Goal: Task Accomplishment & Management: Use online tool/utility

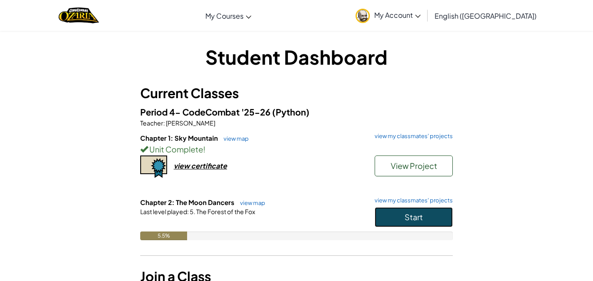
click at [421, 212] on span "Start" at bounding box center [413, 217] width 18 height 10
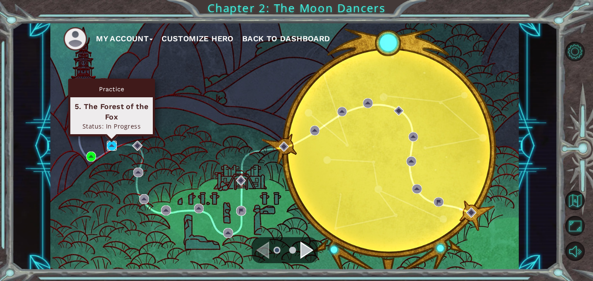
click at [108, 142] on img at bounding box center [112, 146] width 10 height 10
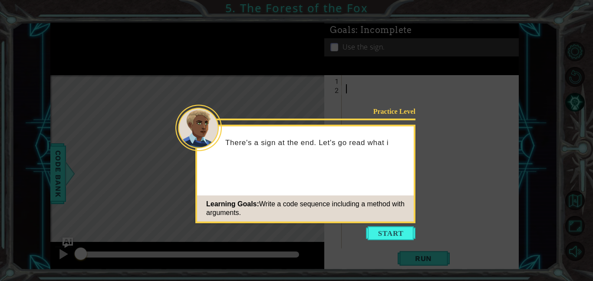
click at [375, 242] on icon at bounding box center [296, 140] width 593 height 281
click at [383, 235] on button "Start" at bounding box center [390, 233] width 49 height 14
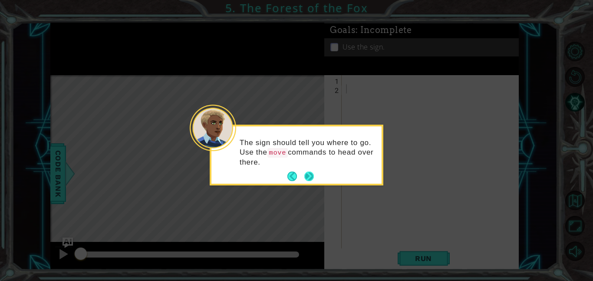
click at [307, 180] on button "Next" at bounding box center [309, 177] width 12 height 12
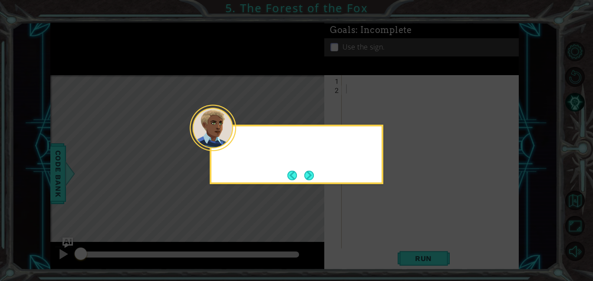
click at [307, 180] on button "Next" at bounding box center [309, 175] width 11 height 11
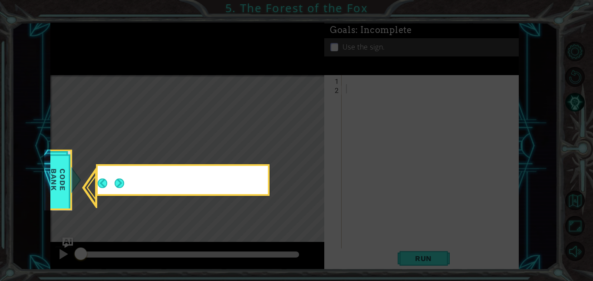
click at [307, 180] on icon at bounding box center [296, 140] width 593 height 281
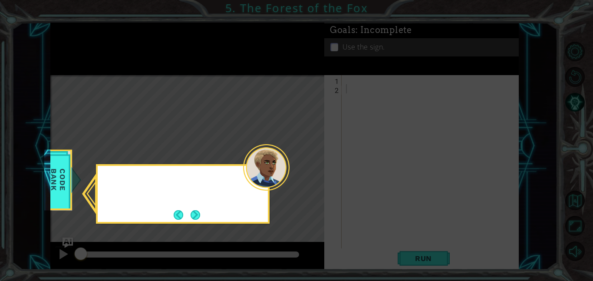
click at [307, 180] on icon at bounding box center [296, 140] width 593 height 281
click at [197, 224] on icon at bounding box center [296, 140] width 593 height 281
click at [197, 220] on button "Next" at bounding box center [195, 215] width 10 height 10
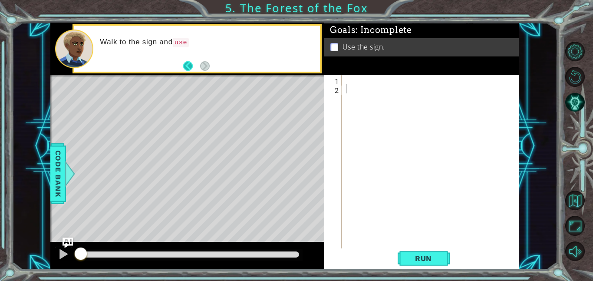
click at [188, 62] on button "Back" at bounding box center [191, 66] width 17 height 10
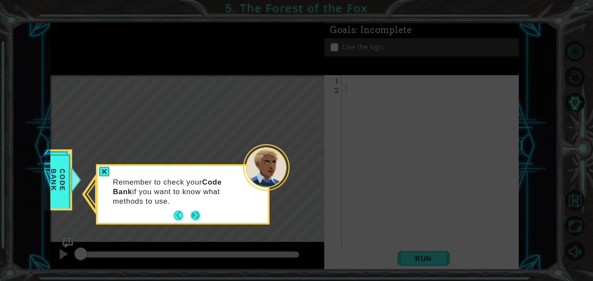
click at [200, 216] on button "Next" at bounding box center [195, 215] width 10 height 10
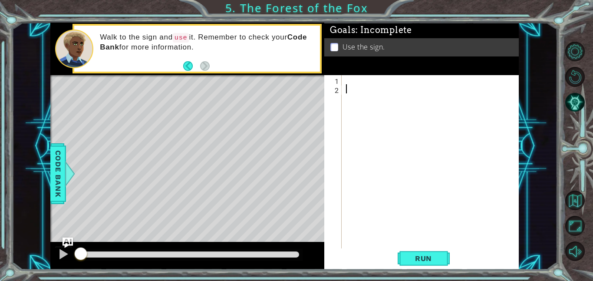
click at [376, 73] on div "Goals : Incomplete Use the sign." at bounding box center [421, 49] width 194 height 53
click at [350, 81] on div at bounding box center [432, 170] width 177 height 191
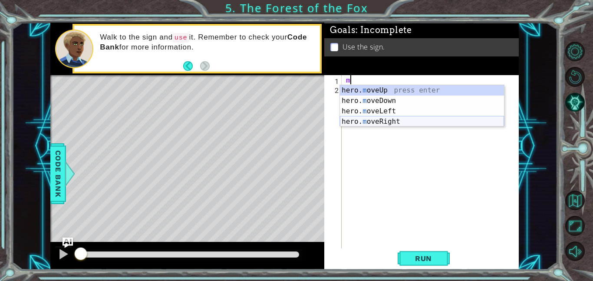
click at [408, 118] on div "hero. m oveUp press enter hero. m oveDown press enter hero. m oveLeft press ent…" at bounding box center [422, 116] width 164 height 62
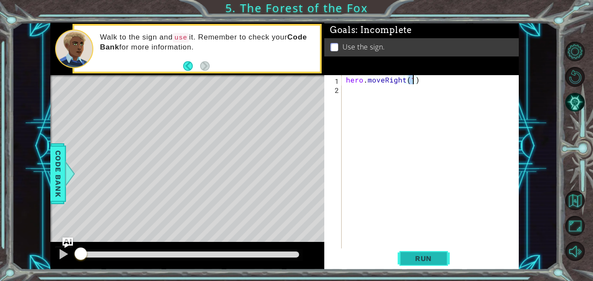
type textarea "hero.moveRight(1)"
click at [406, 263] on button "Run" at bounding box center [423, 258] width 52 height 20
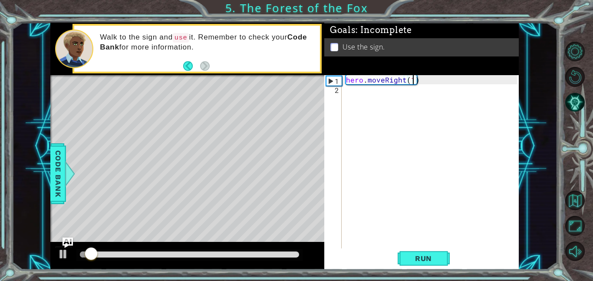
click at [356, 85] on div "hero . moveRight ( 1 )" at bounding box center [432, 170] width 177 height 191
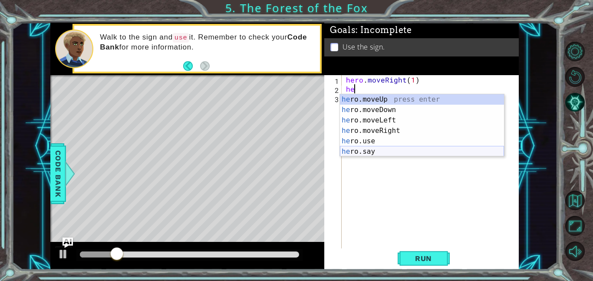
click at [387, 153] on div "he ro.moveUp press enter he ro.moveDown press enter he ro.moveLeft press enter …" at bounding box center [422, 135] width 164 height 83
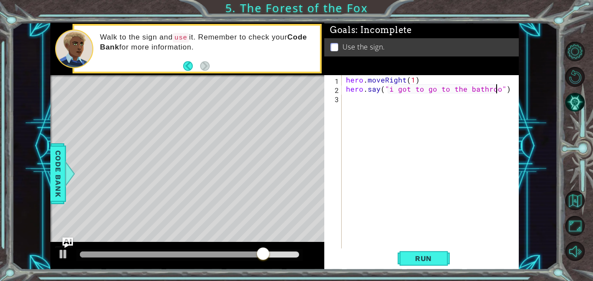
scroll to position [0, 10]
type textarea "hero.say("i got to go to the bathroom")"
click at [410, 265] on button "Run" at bounding box center [423, 258] width 52 height 20
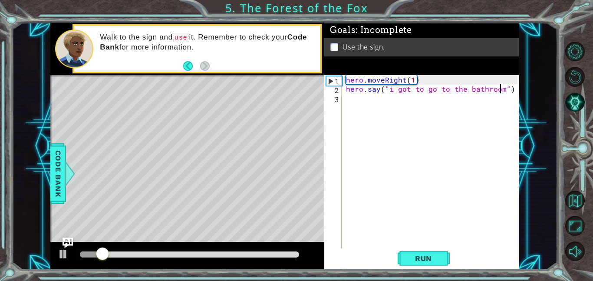
click at [345, 102] on div "hero . moveRight ( 1 ) hero . say ( "i got to go to the bathroom" )" at bounding box center [432, 170] width 177 height 191
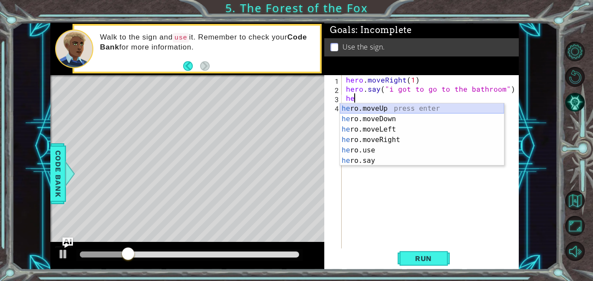
click at [376, 108] on div "he ro.moveUp press enter he ro.moveDown press enter he ro.moveLeft press enter …" at bounding box center [422, 144] width 164 height 83
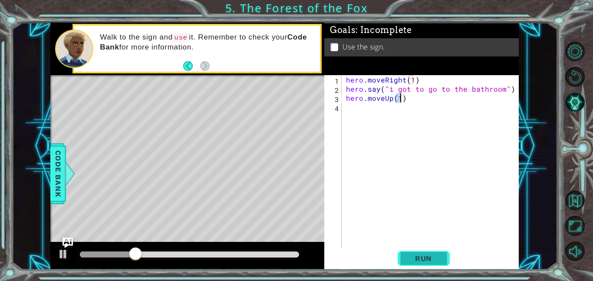
type textarea "hero.moveUp(1)"
click at [406, 256] on span "Run" at bounding box center [423, 258] width 34 height 9
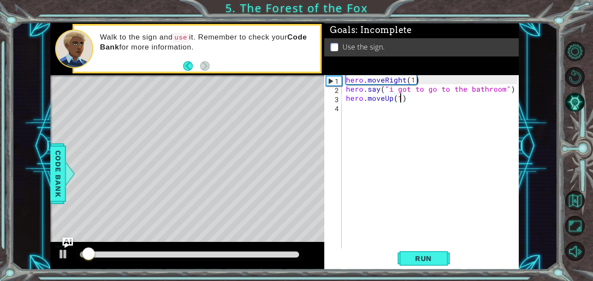
click at [345, 122] on div "hero . moveRight ( 1 ) hero . say ( "i got to go to the bathroom" ) hero . move…" at bounding box center [432, 170] width 177 height 191
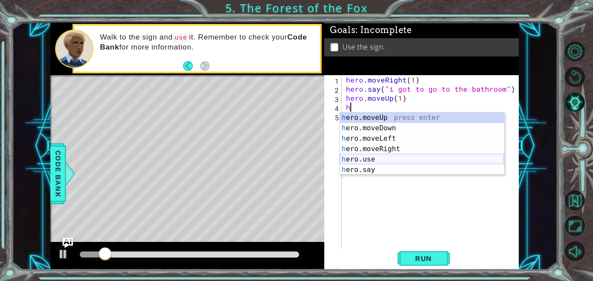
click at [356, 164] on div "h ero.moveUp press enter h ero.moveDown press enter h ero.moveLeft press enter …" at bounding box center [422, 153] width 164 height 83
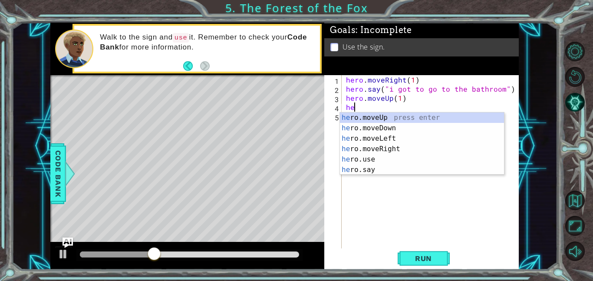
type textarea "h"
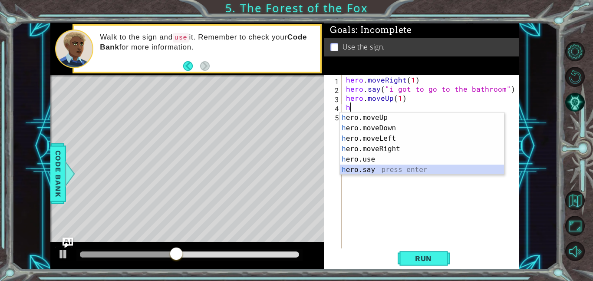
click at [380, 169] on div "h ero.moveUp press enter h ero.moveDown press enter h ero.moveLeft press enter …" at bounding box center [422, 153] width 164 height 83
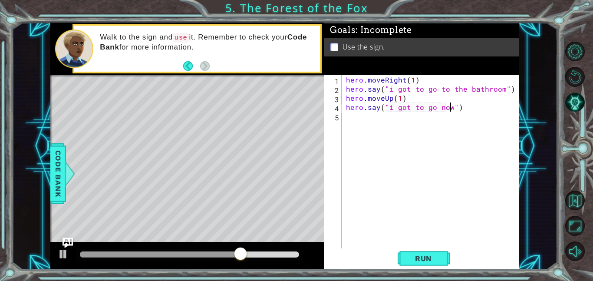
scroll to position [0, 7]
type textarea "hero.say("i got to go now")"
click at [413, 253] on button "Run" at bounding box center [423, 258] width 52 height 20
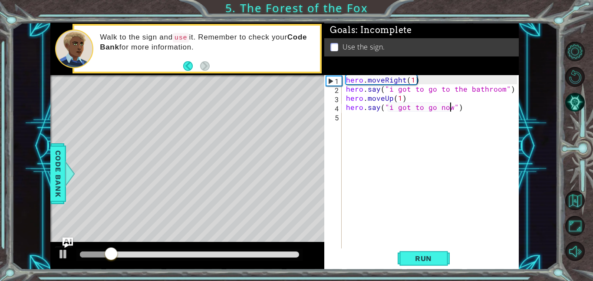
click at [374, 122] on div "hero . moveRight ( 1 ) hero . say ( "i got to go to the bathroom" ) hero . move…" at bounding box center [432, 170] width 177 height 191
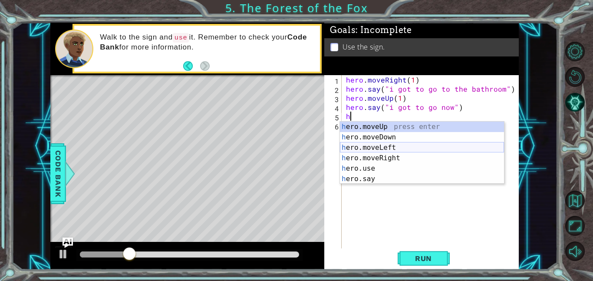
click at [390, 144] on div "h ero.moveUp press enter h ero.moveDown press enter h ero.moveLeft press enter …" at bounding box center [422, 162] width 164 height 83
type textarea "hero.moveLeft(1)"
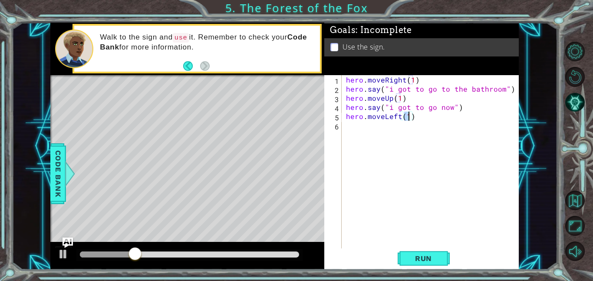
click at [377, 133] on div "hero . moveRight ( 1 ) hero . say ( "i got to go to the bathroom" ) hero . move…" at bounding box center [432, 170] width 177 height 191
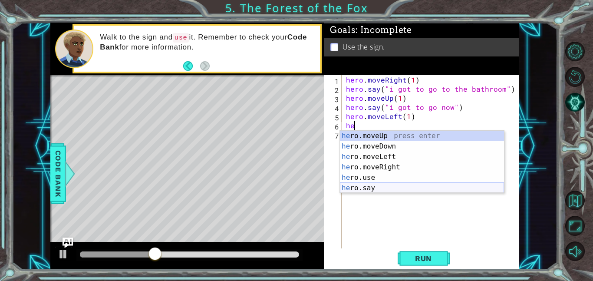
click at [376, 184] on div "he ro.moveUp press enter he ro.moveDown press enter he ro.moveLeft press enter …" at bounding box center [422, 172] width 164 height 83
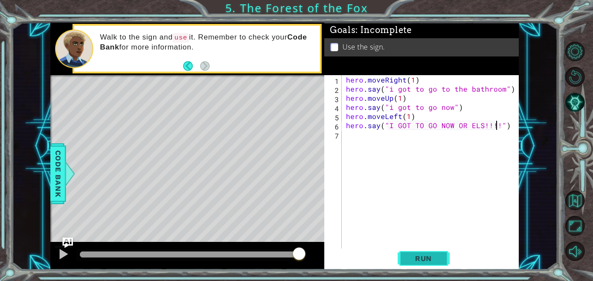
scroll to position [0, 10]
type textarea "hero.say("I GOT TO GO NOW OR ELS!!!!!!")"
click at [407, 259] on span "Run" at bounding box center [423, 258] width 34 height 9
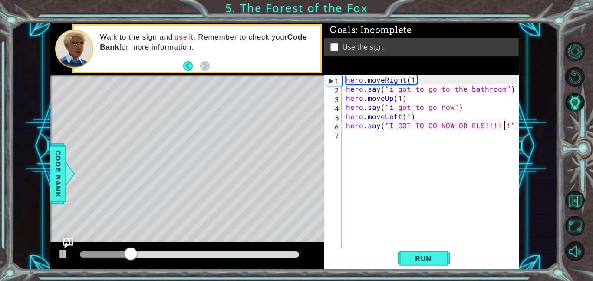
click at [411, 142] on div "hero . moveRight ( 1 ) hero . say ( "i got to go to the bathroom" ) hero . move…" at bounding box center [432, 170] width 177 height 191
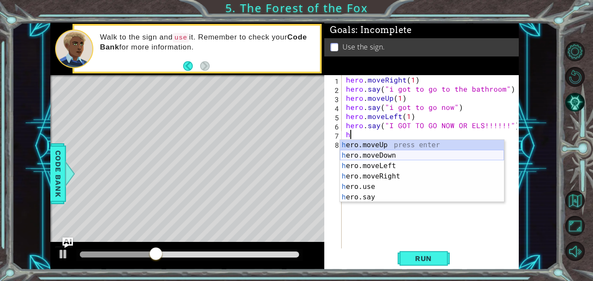
type textarea "hero.moveUp(1)"
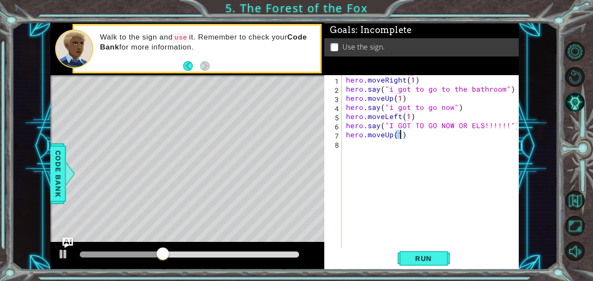
click at [368, 151] on div "hero . moveRight ( 1 ) hero . say ( "i got to go to the bathroom" ) hero . move…" at bounding box center [432, 170] width 177 height 191
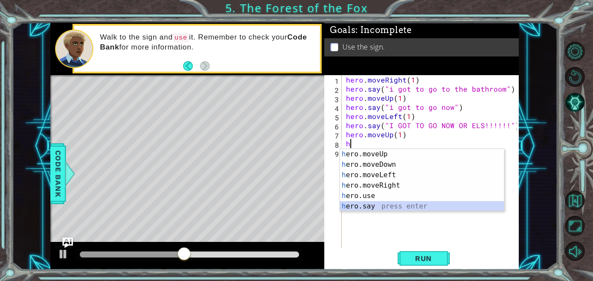
click at [358, 206] on div "h ero.moveUp press enter h ero.moveDown press enter h ero.moveLeft press enter …" at bounding box center [422, 190] width 164 height 83
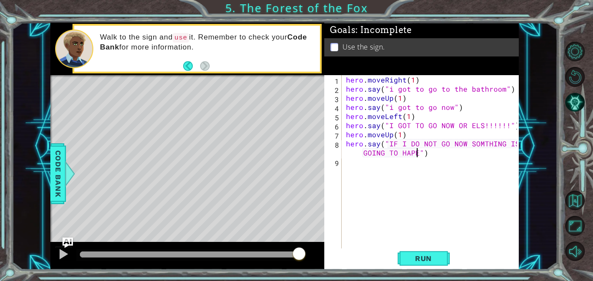
scroll to position [0, 14]
type textarea "hero.say("IF I DO NOT GO NOW SOMTHING IS GOING TO HAPEN")"
click at [407, 263] on button "Run" at bounding box center [423, 258] width 52 height 20
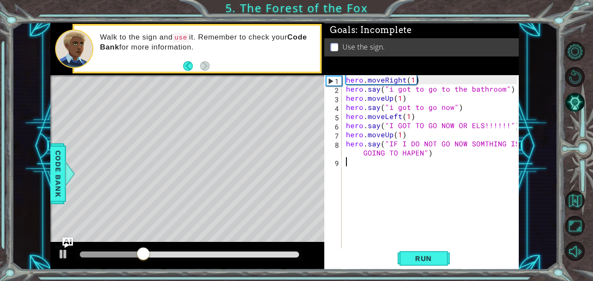
click at [377, 159] on div "hero . moveRight ( 1 ) hero . say ( "i got to go to the bathroom" ) hero . move…" at bounding box center [432, 170] width 177 height 191
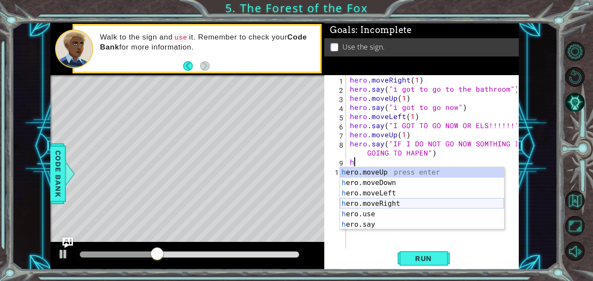
click at [392, 201] on div "h ero.moveUp press enter h ero.moveDown press enter h ero.moveLeft press enter …" at bounding box center [422, 208] width 164 height 83
type textarea "hero.moveRight(1)"
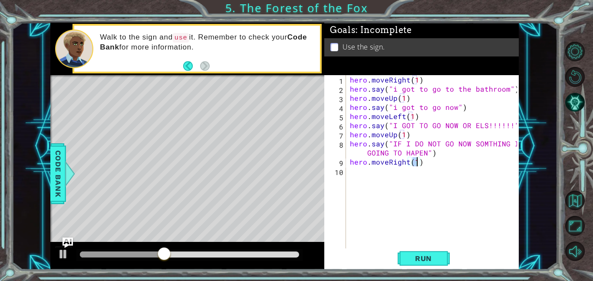
click at [352, 173] on div "hero . moveRight ( 1 ) hero . say ( "i got to go to the bathroom" ) hero . move…" at bounding box center [434, 170] width 173 height 191
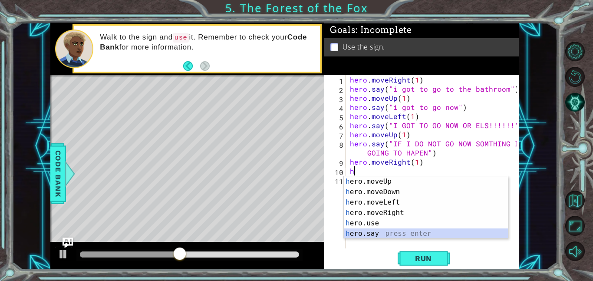
click at [356, 230] on div "h ero.moveUp press enter h ero.moveDown press enter h ero.moveLeft press enter …" at bounding box center [426, 217] width 164 height 83
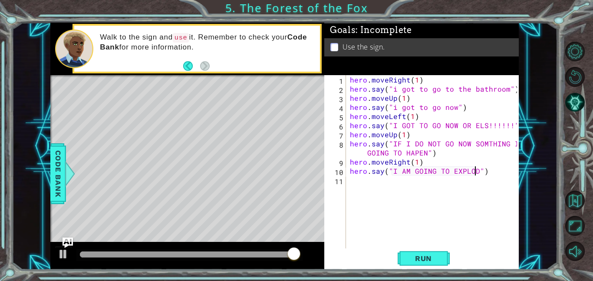
scroll to position [0, 8]
click at [431, 264] on button "Run" at bounding box center [423, 258] width 52 height 20
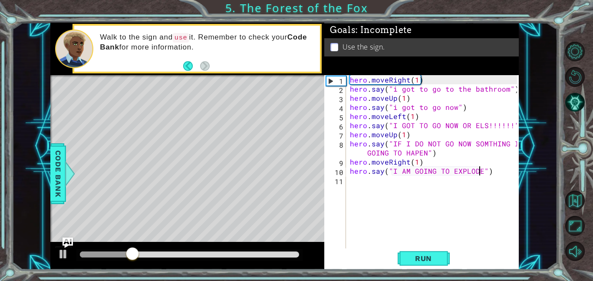
click at [416, 165] on div "hero . moveRight ( 1 ) hero . say ( "i got to go to the bathroom" ) hero . move…" at bounding box center [434, 170] width 173 height 191
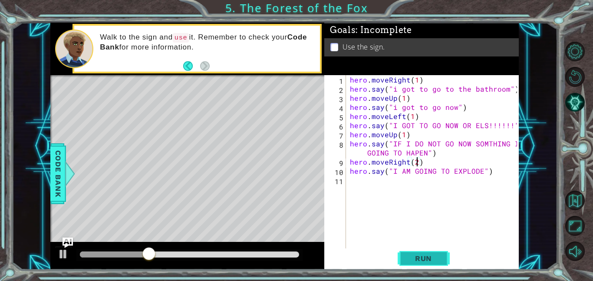
type textarea "hero.moveRight(2)"
click at [430, 261] on span "Run" at bounding box center [423, 258] width 34 height 9
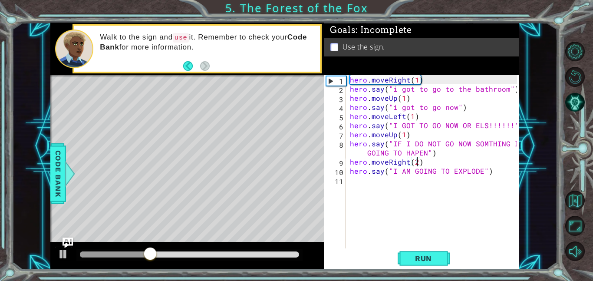
click at [390, 195] on div "hero . moveRight ( 1 ) hero . say ( "i got to go to the bathroom" ) hero . move…" at bounding box center [434, 170] width 173 height 191
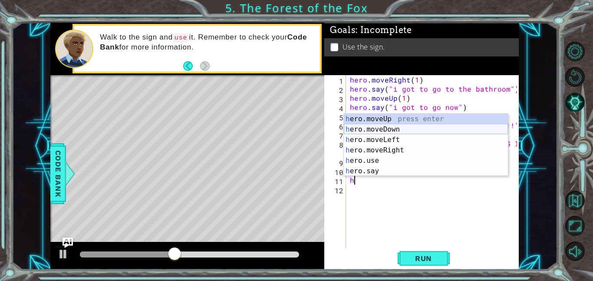
click at [372, 121] on div "h ero.moveUp press enter h ero.moveDown press enter h ero.moveLeft press enter …" at bounding box center [426, 155] width 164 height 83
click at [409, 259] on span "Run" at bounding box center [423, 258] width 34 height 9
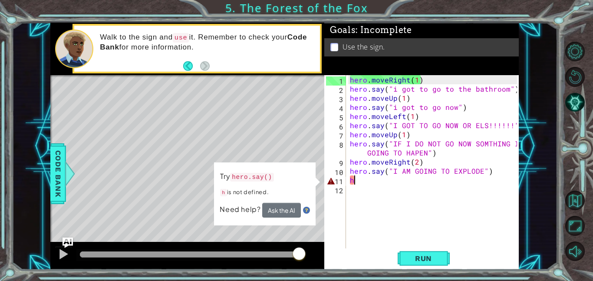
click at [372, 184] on div "hero . moveRight ( 1 ) hero . say ( "i got to go to the bathroom" ) hero . move…" at bounding box center [434, 170] width 173 height 191
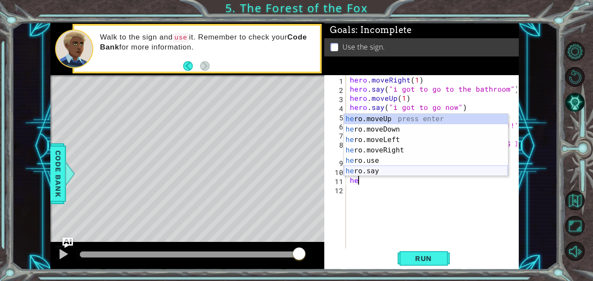
click at [356, 173] on div "he ro.moveUp press enter he ro.moveDown press enter he ro.moveLeft press enter …" at bounding box center [426, 155] width 164 height 83
click at [389, 124] on div "hero .moveUp press enter hero .moveDown press enter hero .moveLeft press enter …" at bounding box center [426, 155] width 164 height 83
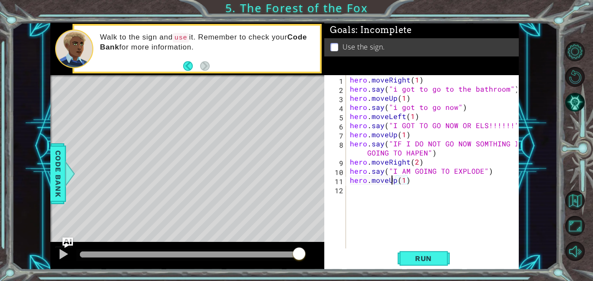
click at [393, 182] on div "hero . moveRight ( 1 ) hero . say ( "i got to go to the bathroom" ) hero . move…" at bounding box center [434, 170] width 173 height 191
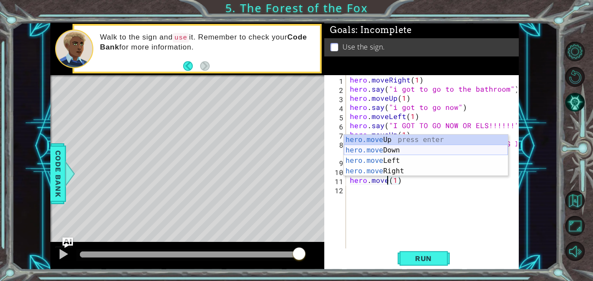
click at [401, 148] on div "hero.move Up press enter hero.move Down press enter hero.move Left press enter …" at bounding box center [426, 166] width 164 height 62
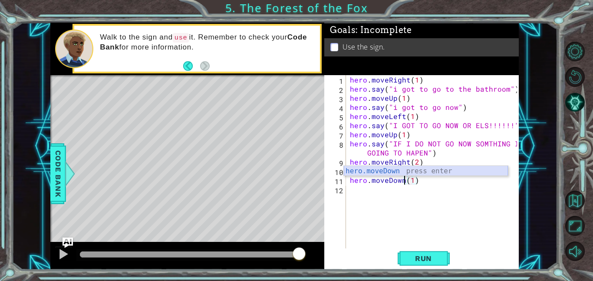
click at [411, 168] on div "hero.moveDown press enter" at bounding box center [426, 181] width 164 height 31
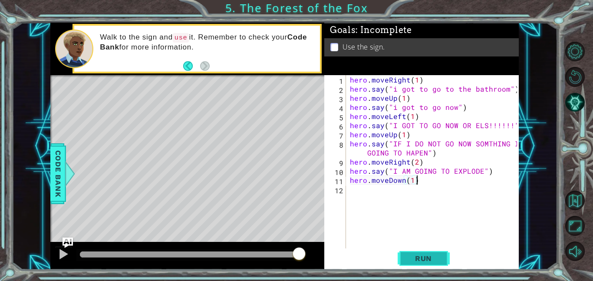
type textarea "hero.moveDown(1)"
click at [430, 256] on span "Run" at bounding box center [423, 258] width 34 height 9
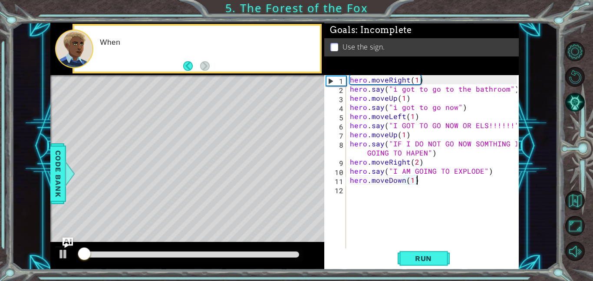
click at [353, 196] on div "hero . moveRight ( 1 ) hero . say ( "i got to go to the bathroom" ) hero . move…" at bounding box center [434, 170] width 173 height 191
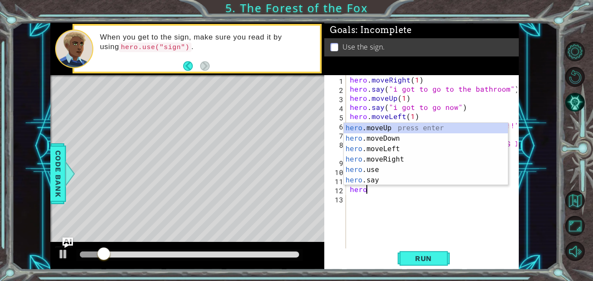
scroll to position [0, 0]
click at [404, 179] on div "hero .moveUp press enter hero .moveDown press enter hero .moveLeft press enter …" at bounding box center [426, 164] width 164 height 83
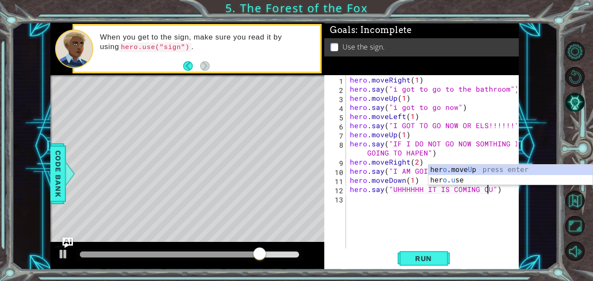
scroll to position [0, 9]
type textarea "hero.say("UHHHHHH IT IS COMING OUT")"
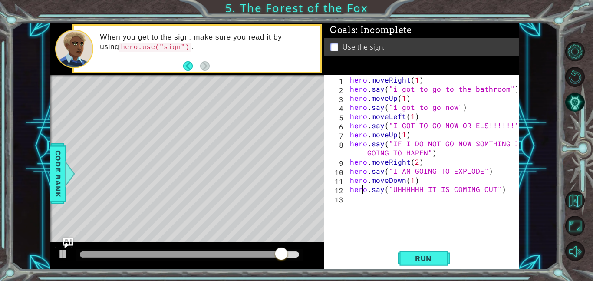
click at [364, 194] on div "hero . moveRight ( 1 ) hero . say ( "i got to go to the bathroom" ) hero . move…" at bounding box center [434, 170] width 173 height 191
click at [356, 198] on div "hero . moveRight ( 1 ) hero . say ( "i got to go to the bathroom" ) hero . move…" at bounding box center [434, 170] width 173 height 191
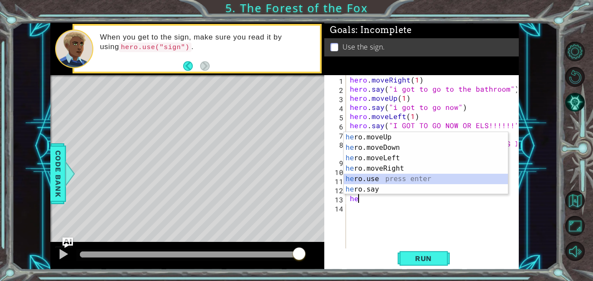
click at [399, 179] on div "he ro.moveUp press enter he ro.moveDown press enter he ro.moveLeft press enter …" at bounding box center [426, 173] width 164 height 83
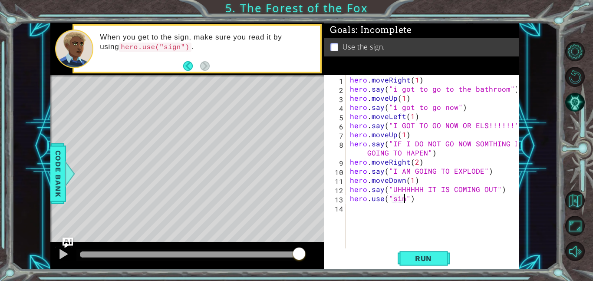
scroll to position [0, 3]
click at [417, 257] on span "Run" at bounding box center [423, 258] width 34 height 9
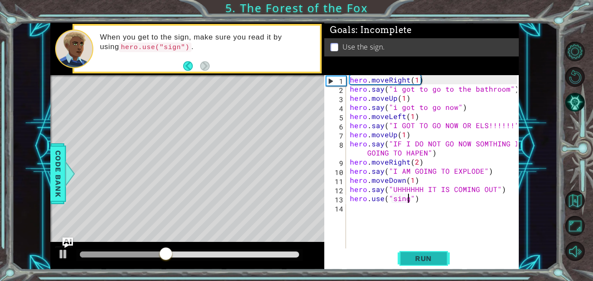
click at [416, 256] on span "Run" at bounding box center [423, 258] width 34 height 9
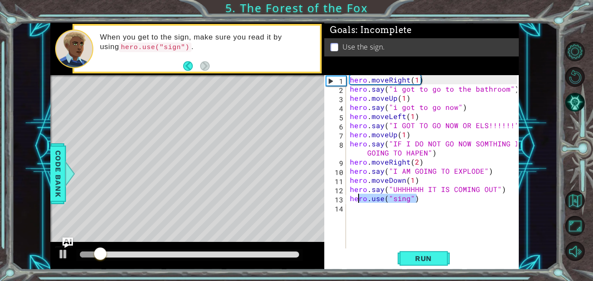
drag, startPoint x: 418, startPoint y: 199, endPoint x: 358, endPoint y: 200, distance: 60.3
click at [358, 200] on div "hero . moveRight ( 1 ) hero . say ( "i got to go to the bathroom" ) hero . move…" at bounding box center [434, 170] width 173 height 191
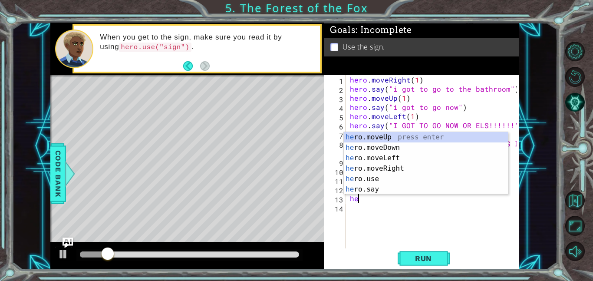
scroll to position [0, 0]
type textarea "h"
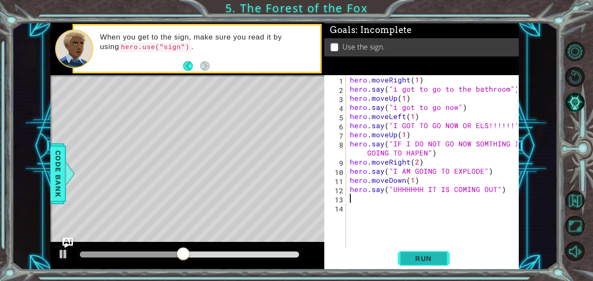
click at [416, 255] on span "Run" at bounding box center [423, 258] width 34 height 9
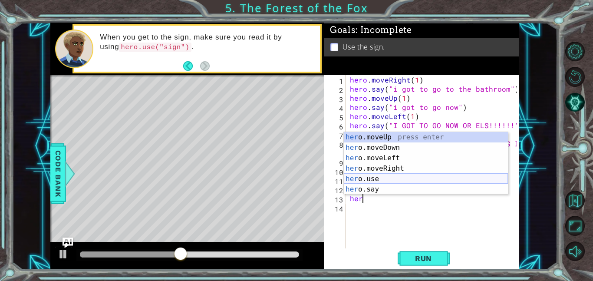
click at [379, 180] on div "her o.moveUp press enter her o.moveDown press enter her o.moveLeft press enter …" at bounding box center [426, 173] width 164 height 83
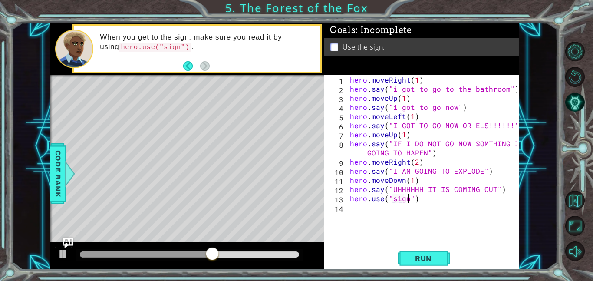
scroll to position [0, 3]
type textarea "hero.use("sign")"
click at [433, 256] on span "Run" at bounding box center [423, 258] width 34 height 9
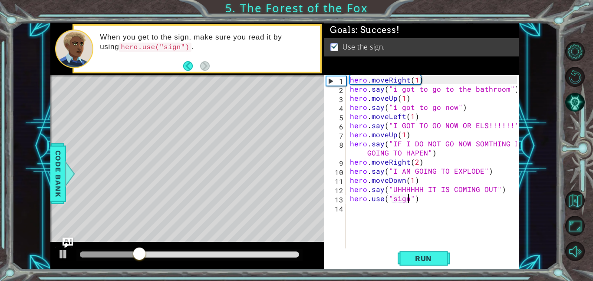
click at [390, 207] on div "hero . moveRight ( 1 ) hero . say ( "i got to go to the bathroom" ) hero . move…" at bounding box center [434, 170] width 173 height 191
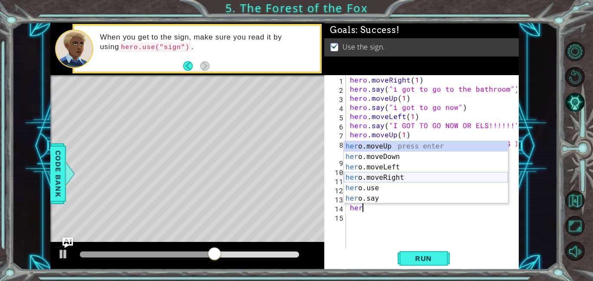
click at [401, 177] on div "her o.moveUp press enter her o.moveDown press enter her o.moveLeft press enter …" at bounding box center [426, 182] width 164 height 83
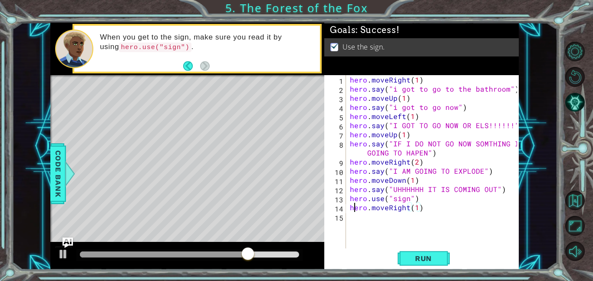
click at [354, 206] on div "hero . moveRight ( 1 ) hero . say ( "i got to go to the bathroom" ) hero . move…" at bounding box center [434, 170] width 173 height 191
type textarea "hero.moveRight(1)"
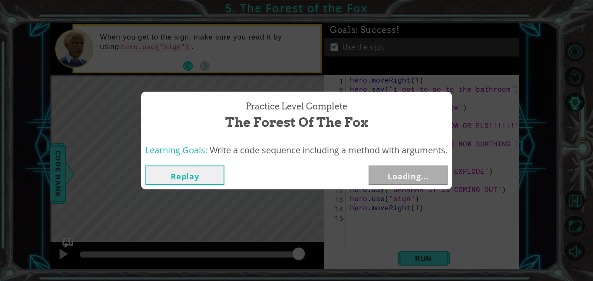
click at [351, 205] on div "Practice Level Complete The Forest of the Fox Learning Goals: Write a code sequ…" at bounding box center [296, 140] width 593 height 281
click at [405, 178] on button "Next" at bounding box center [407, 175] width 79 height 20
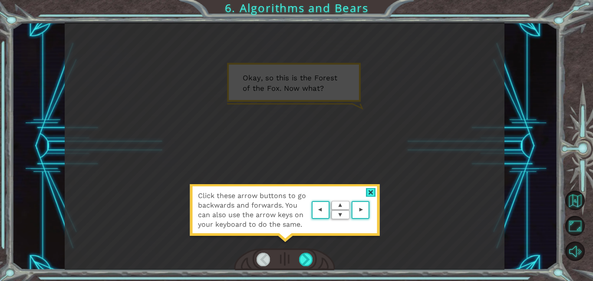
click at [313, 260] on div at bounding box center [284, 259] width 101 height 22
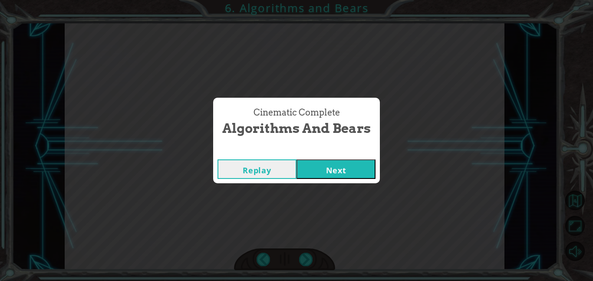
click at [334, 164] on button "Next" at bounding box center [335, 169] width 79 height 20
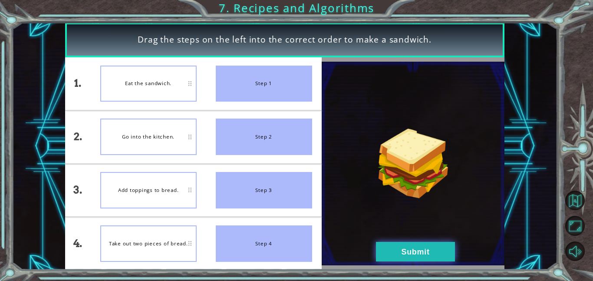
click at [386, 248] on button "Submit" at bounding box center [415, 252] width 79 height 20
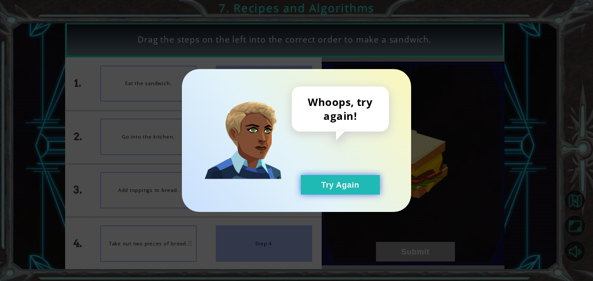
click at [340, 189] on button "Try Again" at bounding box center [340, 185] width 79 height 20
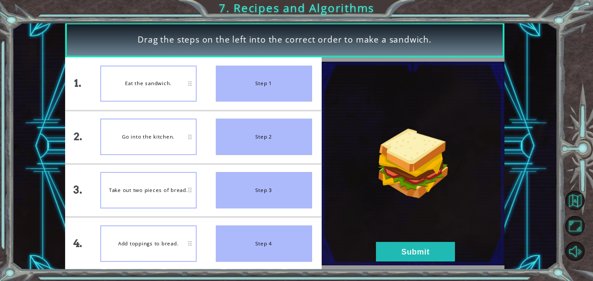
click at [164, 239] on div "Add toppings to bread." at bounding box center [148, 243] width 96 height 36
drag, startPoint x: 164, startPoint y: 239, endPoint x: 221, endPoint y: 148, distance: 107.6
click at [221, 148] on div "1. 2. 3. 4. Eat the sandwich. Go into the kitchen. Take out two pieces of bread…" at bounding box center [193, 163] width 256 height 212
click at [162, 147] on div "Take out two pieces of bread." at bounding box center [148, 136] width 96 height 36
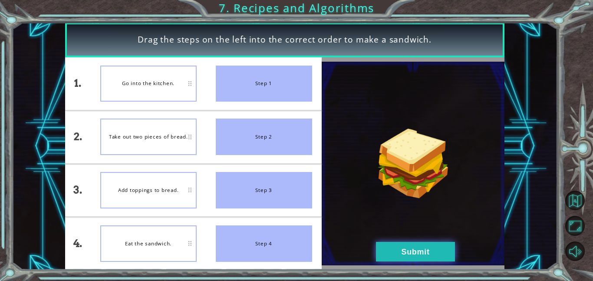
click at [404, 251] on button "Submit" at bounding box center [415, 252] width 79 height 20
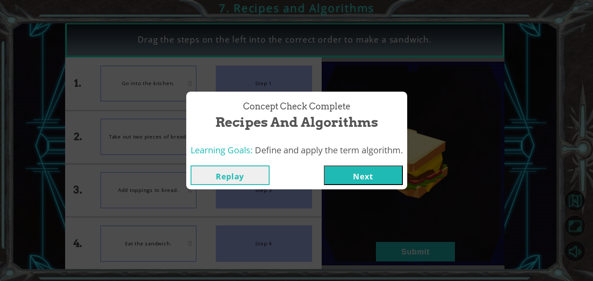
click at [358, 166] on button "Next" at bounding box center [363, 175] width 79 height 20
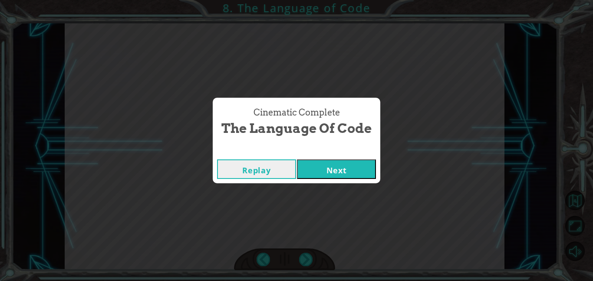
click at [326, 182] on div "Replay Next" at bounding box center [296, 169] width 167 height 28
click at [331, 168] on button "Next" at bounding box center [336, 169] width 79 height 20
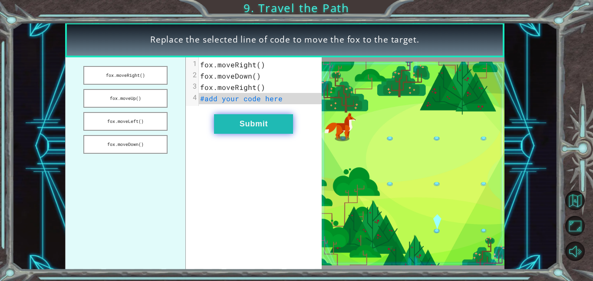
click at [248, 128] on button "Submit" at bounding box center [253, 124] width 79 height 20
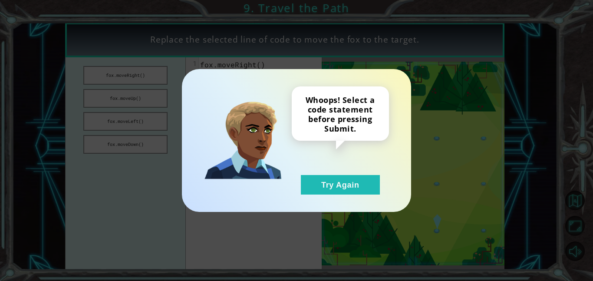
click at [341, 200] on div "Whoops! Select a code statement before pressing Submit. Try Again" at bounding box center [296, 140] width 229 height 143
click at [338, 164] on div "Whoops! Select a code statement before pressing Submit. Try Again" at bounding box center [340, 140] width 97 height 108
click at [341, 172] on div "Whoops! Select a code statement before pressing Submit. Try Again" at bounding box center [340, 140] width 97 height 108
click at [342, 179] on button "Try Again" at bounding box center [340, 185] width 79 height 20
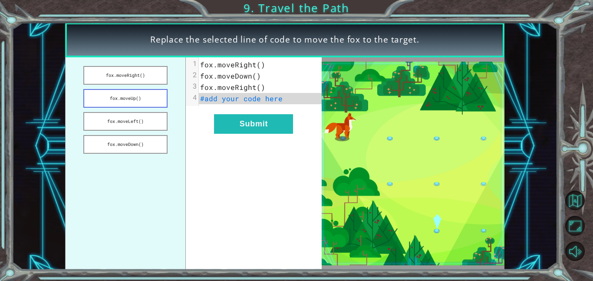
click at [138, 100] on button "fox.moveUp()" at bounding box center [125, 98] width 84 height 19
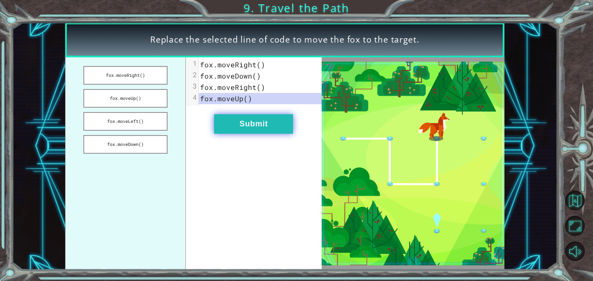
click at [243, 129] on button "Submit" at bounding box center [253, 124] width 79 height 20
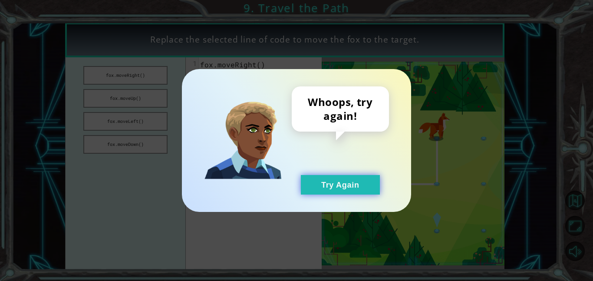
click at [328, 187] on button "Try Again" at bounding box center [340, 185] width 79 height 20
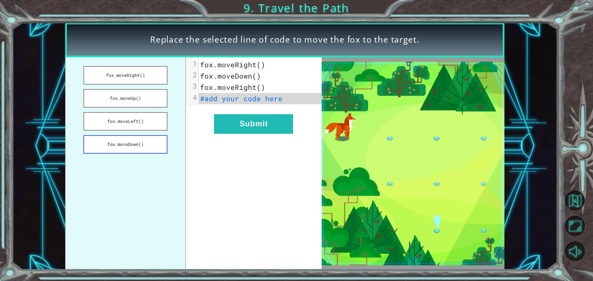
click at [147, 148] on button "fox.moveDown()" at bounding box center [125, 144] width 84 height 19
click at [208, 126] on div "xxxxxxxxxx 4 1 fox.moveRight() 2 fox.moveDown() 3 fox.moveRight() 4 fox.moveDow…" at bounding box center [253, 163] width 135 height 212
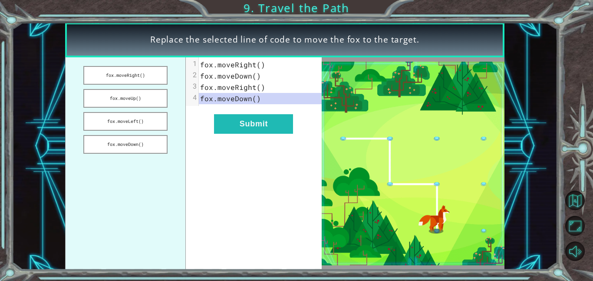
click at [228, 135] on div "xxxxxxxxxx 4 1 fox.moveRight() 2 fox.moveDown() 3 fox.moveRight() 4 fox.moveDow…" at bounding box center [253, 163] width 135 height 212
click at [230, 134] on div "xxxxxxxxxx 4 1 fox.moveRight() 2 fox.moveDown() 3 fox.moveRight() 4 fox.moveDow…" at bounding box center [253, 163] width 135 height 212
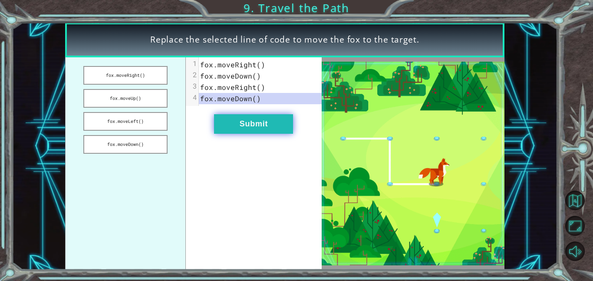
click at [229, 132] on button "Submit" at bounding box center [253, 124] width 79 height 20
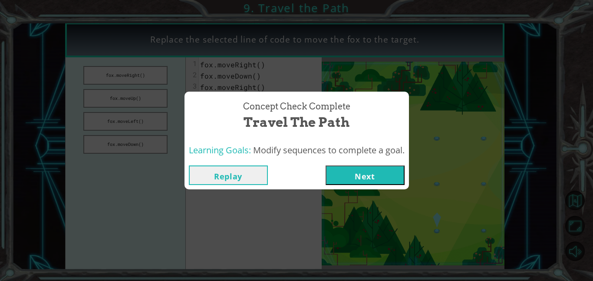
click at [368, 177] on button "Next" at bounding box center [364, 175] width 79 height 20
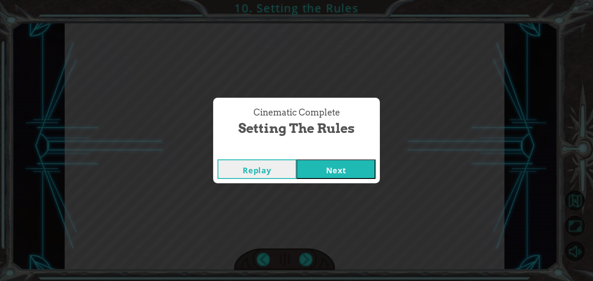
click at [347, 174] on button "Next" at bounding box center [335, 169] width 79 height 20
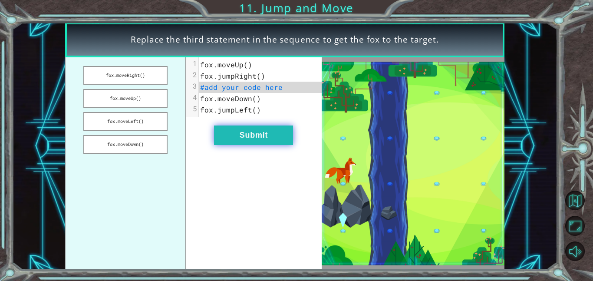
click at [226, 132] on button "Submit" at bounding box center [253, 135] width 79 height 20
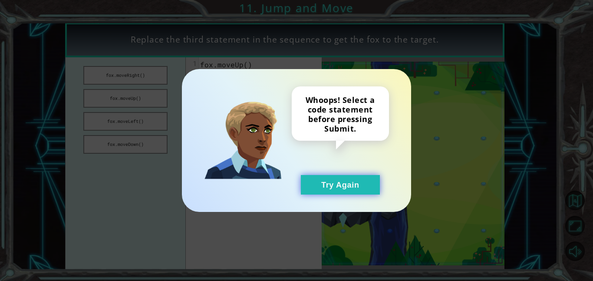
click at [328, 187] on button "Try Again" at bounding box center [340, 185] width 79 height 20
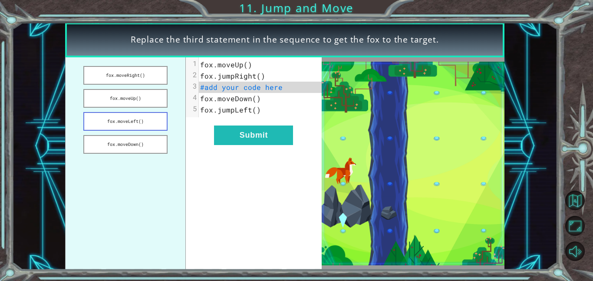
click at [135, 126] on button "fox.moveLeft()" at bounding box center [125, 121] width 84 height 19
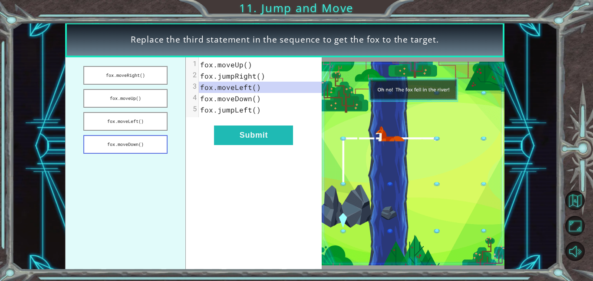
click at [133, 141] on button "fox.moveDown()" at bounding box center [125, 144] width 84 height 19
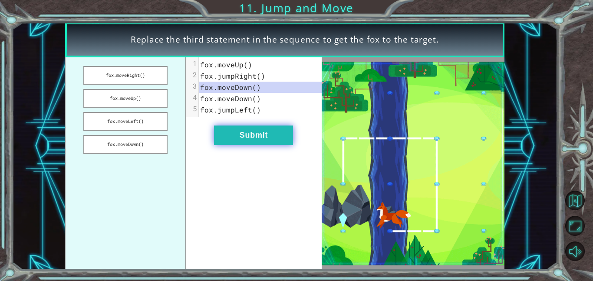
click at [223, 135] on button "Submit" at bounding box center [253, 135] width 79 height 20
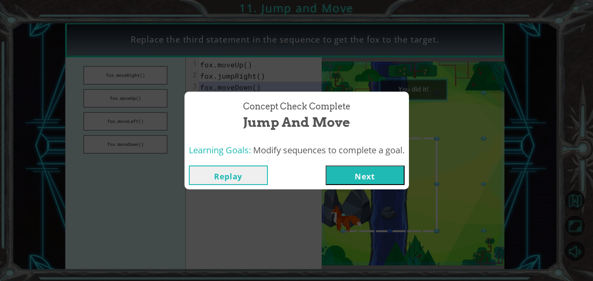
click at [376, 181] on button "Next" at bounding box center [364, 175] width 79 height 20
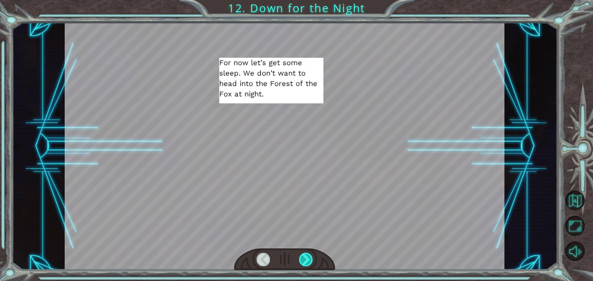
click at [310, 261] on div at bounding box center [306, 259] width 14 height 13
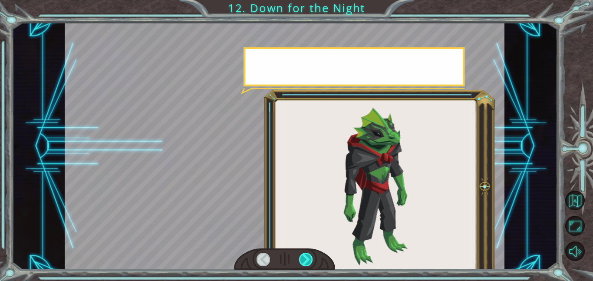
click at [310, 261] on div at bounding box center [306, 259] width 14 height 13
click at [304, 255] on div at bounding box center [306, 259] width 14 height 13
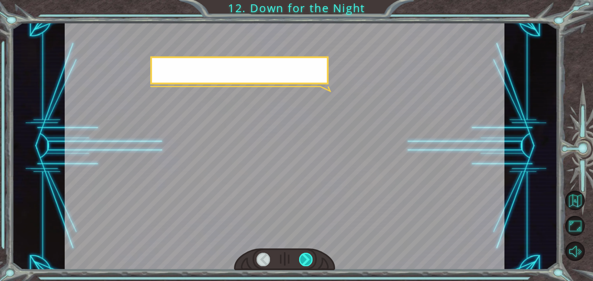
click at [304, 255] on div at bounding box center [306, 259] width 14 height 13
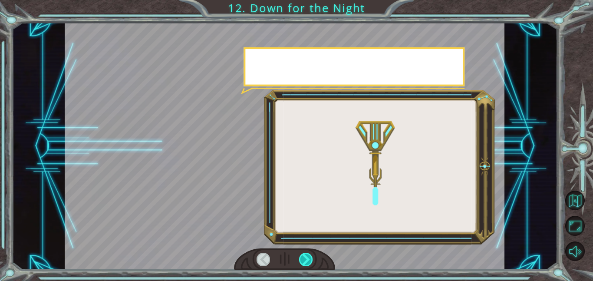
click at [304, 255] on div at bounding box center [306, 259] width 14 height 13
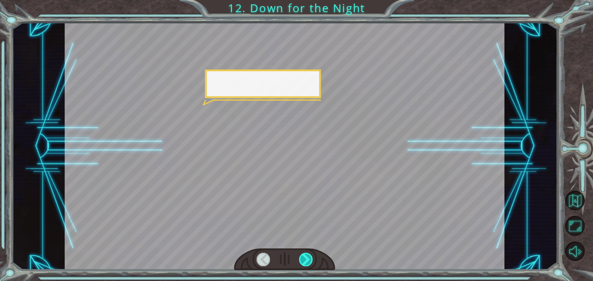
click at [304, 255] on div at bounding box center [306, 259] width 14 height 13
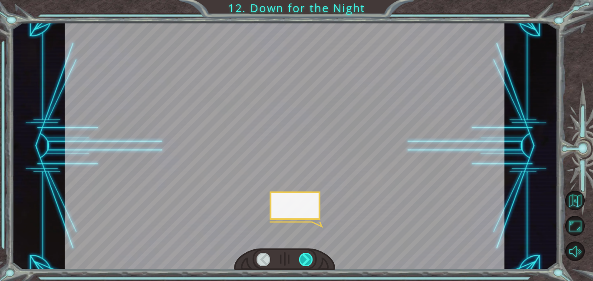
click at [304, 255] on div at bounding box center [306, 259] width 14 height 13
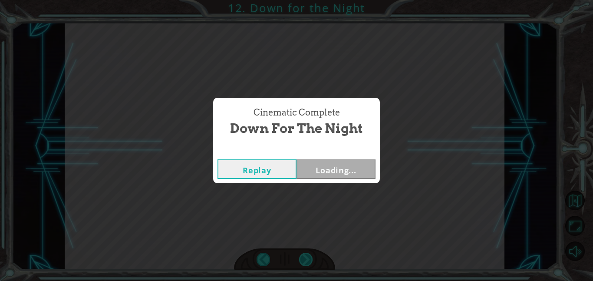
click at [304, 255] on div "Cinematic Complete Down for the Night Replay Loading..." at bounding box center [296, 140] width 593 height 281
click at [305, 256] on div "Cinematic Complete Down for the Night Replay Loading..." at bounding box center [296, 140] width 593 height 281
click at [305, 256] on div "Cinematic Complete Down for the Night Replay Next" at bounding box center [296, 140] width 593 height 281
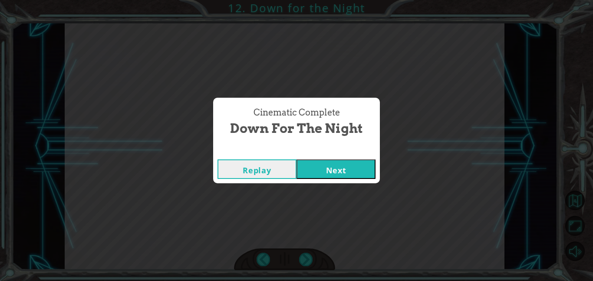
click at [305, 256] on div "Cinematic Complete Down for the Night Replay Next" at bounding box center [296, 140] width 593 height 281
click at [324, 168] on button "Next" at bounding box center [335, 169] width 79 height 20
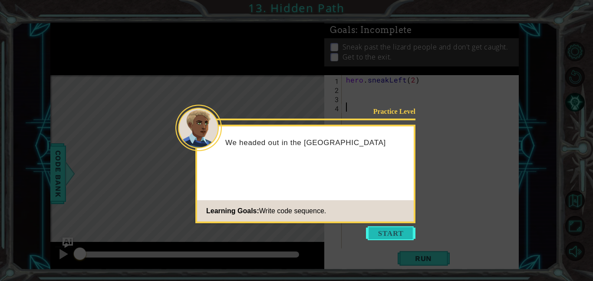
click at [375, 229] on button "Start" at bounding box center [390, 233] width 49 height 14
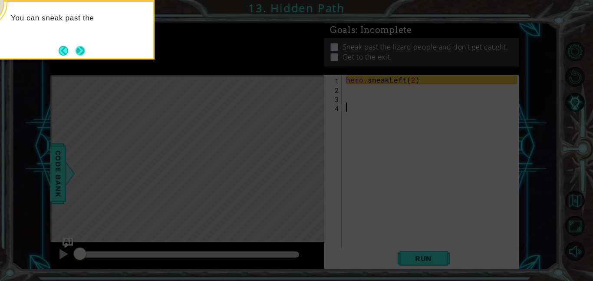
click at [83, 50] on button "Next" at bounding box center [81, 51] width 10 height 10
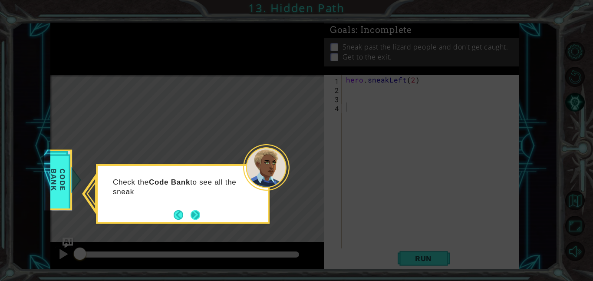
click at [190, 213] on button "Next" at bounding box center [196, 215] width 12 height 12
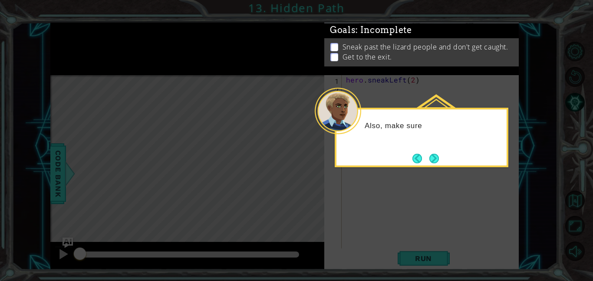
click at [177, 198] on icon at bounding box center [296, 140] width 593 height 281
click at [433, 162] on button "Next" at bounding box center [434, 159] width 10 height 10
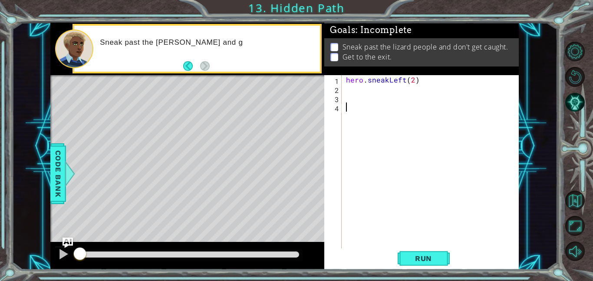
click at [346, 100] on div "hero . sneakLeft ( 2 )" at bounding box center [432, 170] width 177 height 191
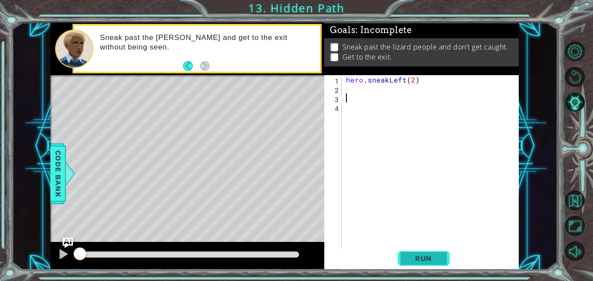
click at [409, 260] on span "Run" at bounding box center [423, 258] width 34 height 9
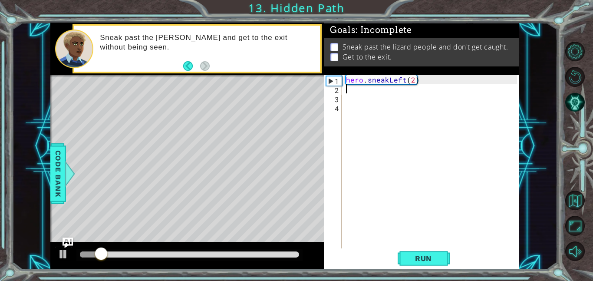
click at [348, 87] on div "hero . sneakLeft ( 2 )" at bounding box center [432, 170] width 177 height 191
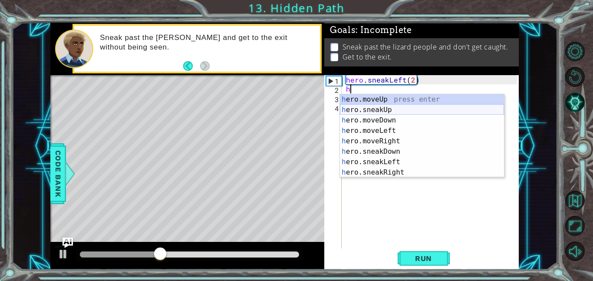
click at [396, 107] on div "h ero.moveUp press enter h ero.sneakUp press enter h ero.moveDown press enter h…" at bounding box center [422, 146] width 164 height 104
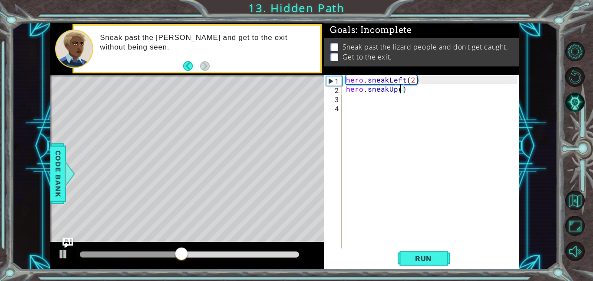
scroll to position [0, 3]
click at [424, 261] on span "Run" at bounding box center [423, 258] width 34 height 9
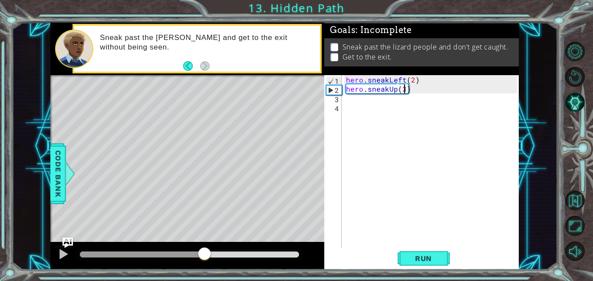
drag, startPoint x: 108, startPoint y: 252, endPoint x: 205, endPoint y: 243, distance: 97.6
click at [205, 243] on div at bounding box center [187, 256] width 274 height 28
drag, startPoint x: 225, startPoint y: 253, endPoint x: 178, endPoint y: 246, distance: 47.7
click at [178, 246] on div at bounding box center [178, 254] width 16 height 16
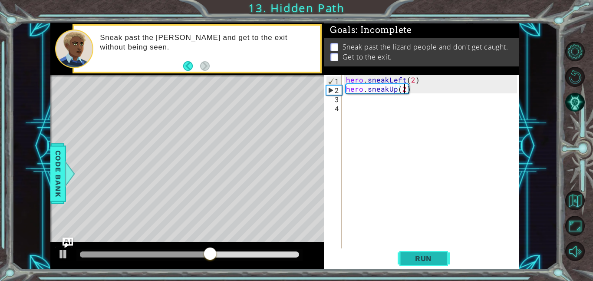
type textarea "hero.sneakUp(2)"
click at [416, 256] on span "Run" at bounding box center [423, 258] width 34 height 9
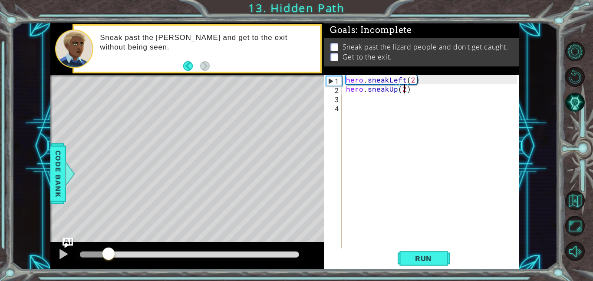
click at [311, 231] on div "methods hero moveDown(steps) moveUp(steps) moveLeft(steps) moveRight(steps) sne…" at bounding box center [284, 146] width 468 height 247
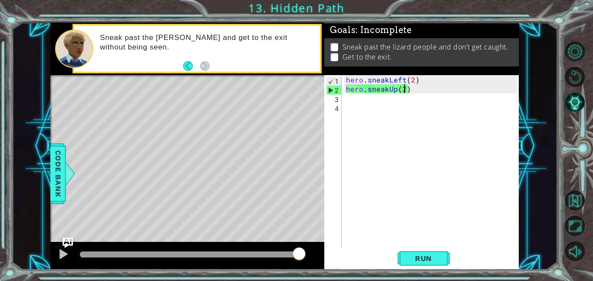
click at [309, 239] on div "methods hero moveDown(steps) moveUp(steps) moveLeft(steps) moveRight(steps) sne…" at bounding box center [284, 146] width 468 height 247
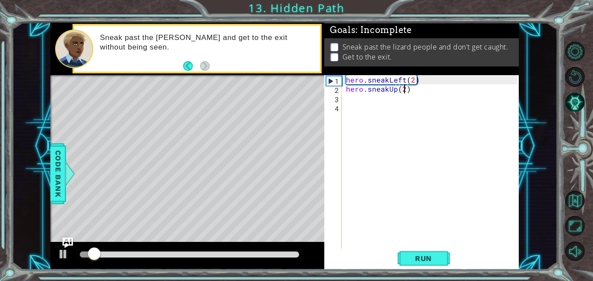
click at [339, 110] on div "4" at bounding box center [334, 108] width 16 height 9
click at [348, 96] on div "hero . sneakLeft ( 2 ) hero . sneakUp ( 2 )" at bounding box center [432, 170] width 177 height 191
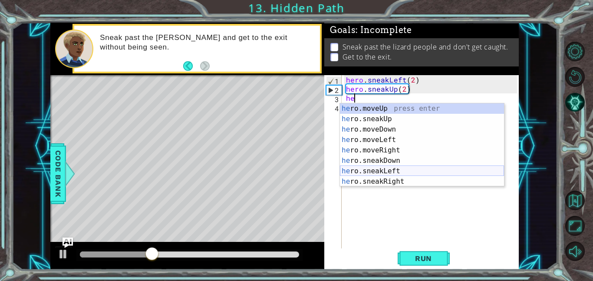
click at [401, 167] on div "he ro.moveUp press enter he ro.sneakUp press enter he ro.moveDown press enter h…" at bounding box center [422, 155] width 164 height 104
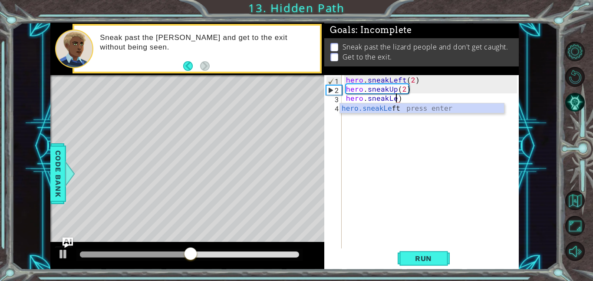
scroll to position [0, 3]
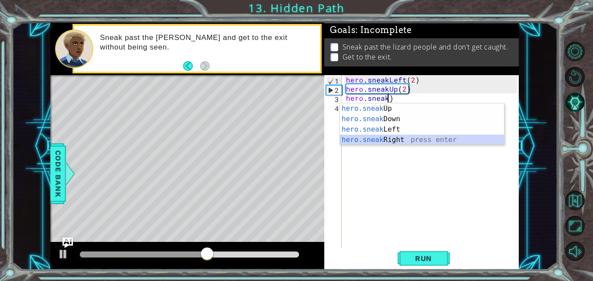
click at [392, 137] on div "hero.sneak Up press enter hero.sneak Down press enter hero.sneak Left press ent…" at bounding box center [422, 134] width 164 height 62
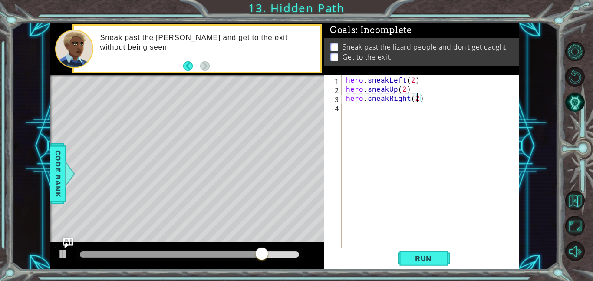
scroll to position [0, 4]
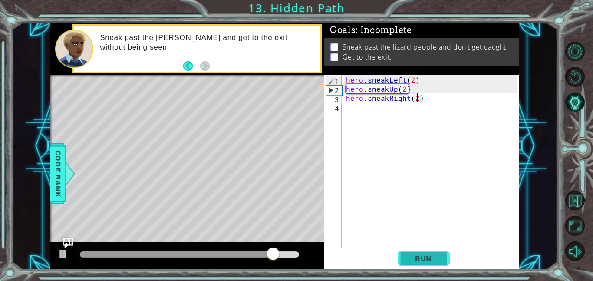
type textarea "hero.sneakRight(2)"
click at [400, 259] on button "Run" at bounding box center [423, 258] width 52 height 20
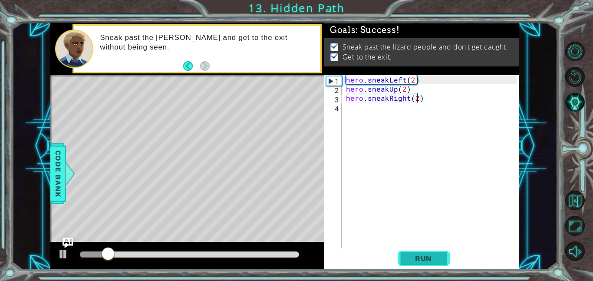
click at [398, 259] on button "Run" at bounding box center [423, 258] width 52 height 20
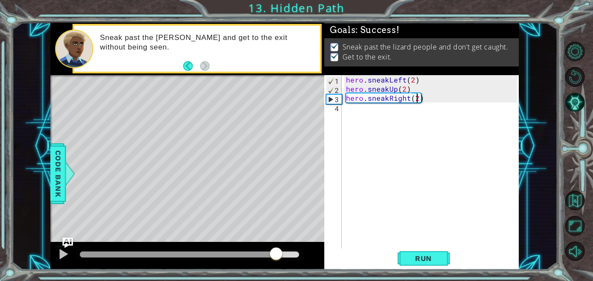
drag, startPoint x: 96, startPoint y: 253, endPoint x: 277, endPoint y: 244, distance: 180.7
click at [277, 244] on div at bounding box center [187, 256] width 274 height 28
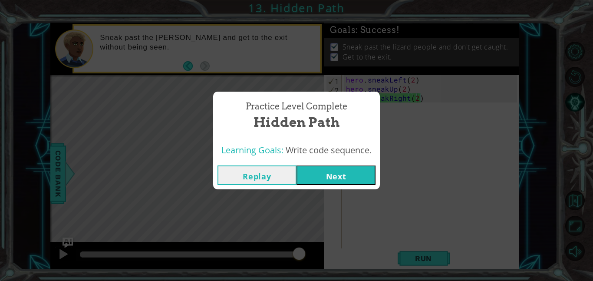
click at [309, 164] on div "Replay Next" at bounding box center [296, 175] width 167 height 28
click at [318, 183] on button "Next" at bounding box center [335, 175] width 79 height 20
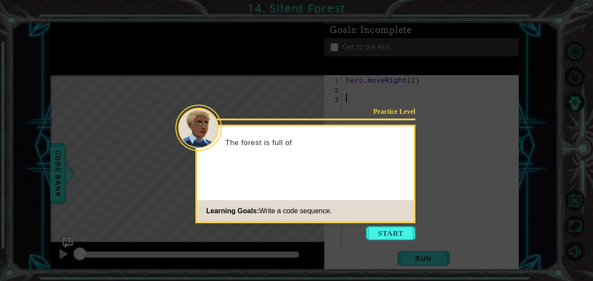
click at [382, 246] on icon at bounding box center [296, 140] width 593 height 281
click at [385, 242] on icon at bounding box center [296, 140] width 593 height 281
click at [381, 224] on icon at bounding box center [296, 140] width 593 height 281
click at [379, 230] on button "Start" at bounding box center [390, 233] width 49 height 14
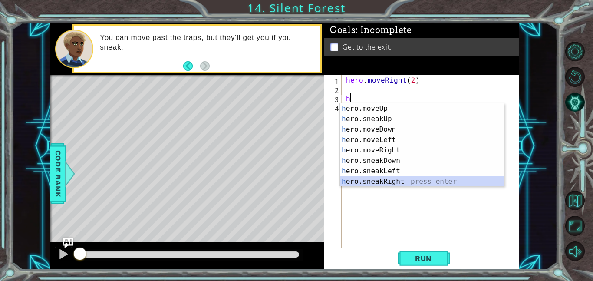
click at [391, 179] on div "h ero.moveUp press enter h ero.sneakUp press enter h ero.moveDown press enter h…" at bounding box center [422, 155] width 164 height 104
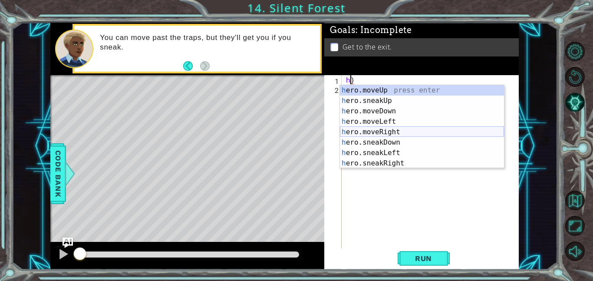
click at [384, 135] on div "h ero.moveUp press enter h ero.sneakUp press enter h ero.moveDown press enter h…" at bounding box center [422, 137] width 164 height 104
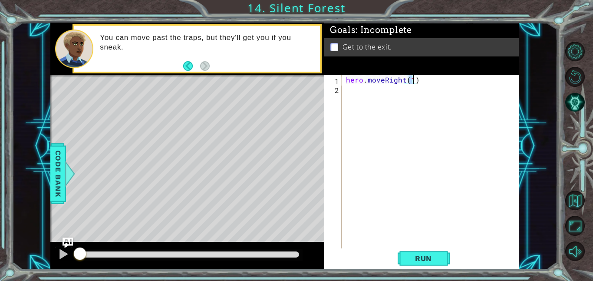
scroll to position [0, 4]
type textarea "hero.moveRight(2)"
click at [403, 250] on button "Run" at bounding box center [423, 258] width 52 height 20
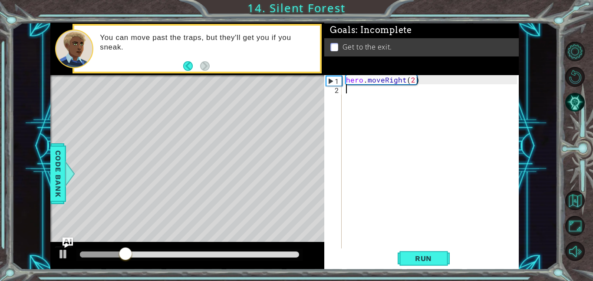
click at [355, 103] on div "hero . moveRight ( 2 )" at bounding box center [432, 170] width 177 height 191
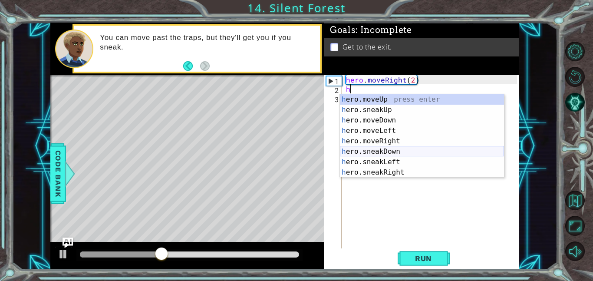
click at [397, 148] on div "h ero.moveUp press enter h ero.sneakUp press enter h ero.moveDown press enter h…" at bounding box center [422, 146] width 164 height 104
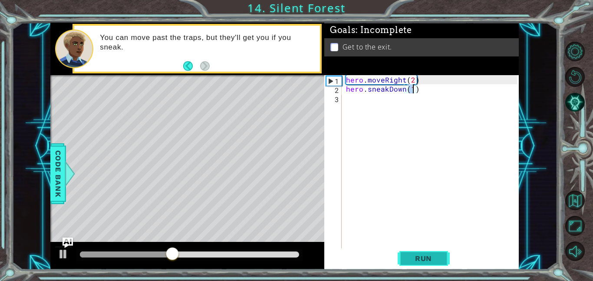
type textarea "hero.sneakDown(1)"
click at [408, 250] on button "Run" at bounding box center [423, 258] width 52 height 20
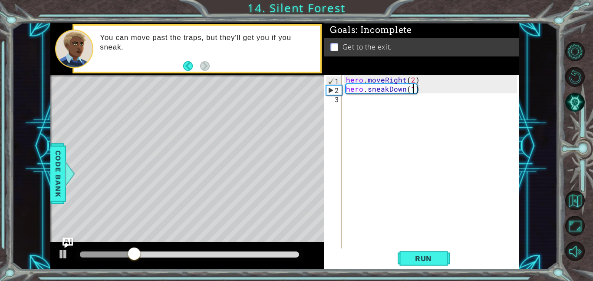
click at [360, 100] on div "hero . moveRight ( 2 ) hero . sneakDown ( 1 )" at bounding box center [432, 170] width 177 height 191
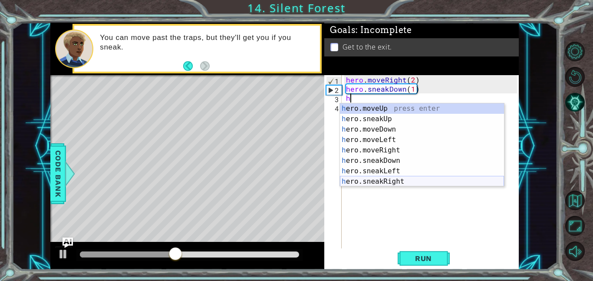
click at [390, 183] on div "h ero.moveUp press enter h ero.sneakUp press enter h ero.moveDown press enter h…" at bounding box center [422, 155] width 164 height 104
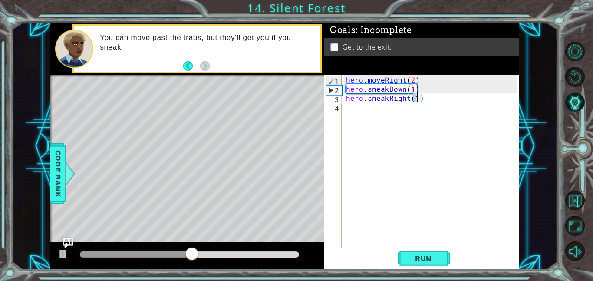
scroll to position [0, 4]
type textarea "hero.sneakRight(3)"
click at [420, 262] on span "Run" at bounding box center [423, 258] width 34 height 9
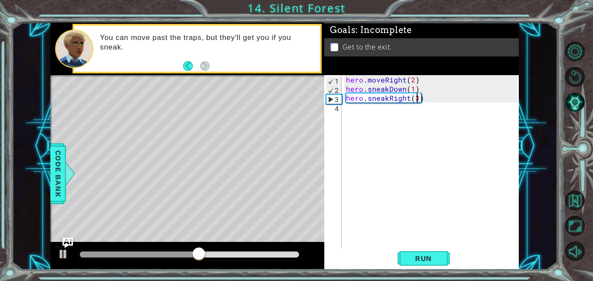
click at [359, 105] on div "hero . moveRight ( 2 ) hero . sneakDown ( 1 ) hero . sneakRight ( 3 )" at bounding box center [432, 170] width 177 height 191
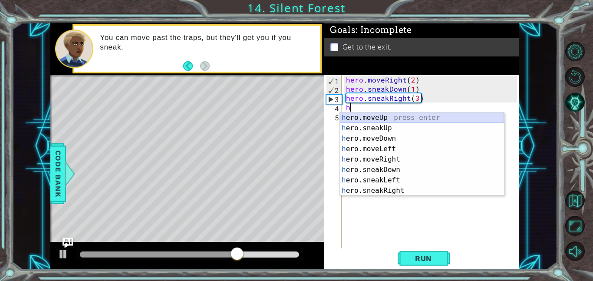
click at [369, 121] on div "h ero.moveUp press enter h ero.sneakUp press enter h ero.moveDown press enter h…" at bounding box center [422, 164] width 164 height 104
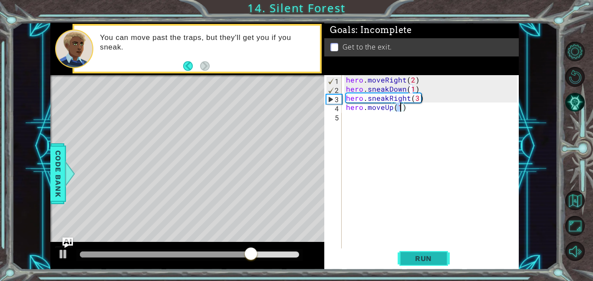
type textarea "hero.moveUp(1)"
click at [433, 255] on span "Run" at bounding box center [423, 258] width 34 height 9
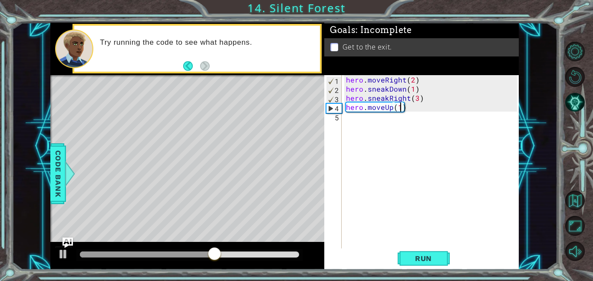
click at [348, 132] on div "hero . moveRight ( 2 ) hero . sneakDown ( 1 ) hero . sneakRight ( 3 ) hero . mo…" at bounding box center [432, 170] width 177 height 191
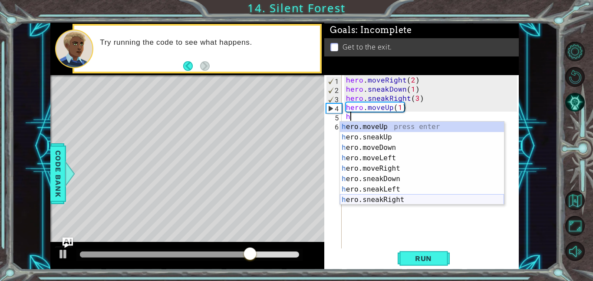
click at [379, 198] on div "h ero.moveUp press enter h ero.sneakUp press enter h ero.moveDown press enter h…" at bounding box center [422, 173] width 164 height 104
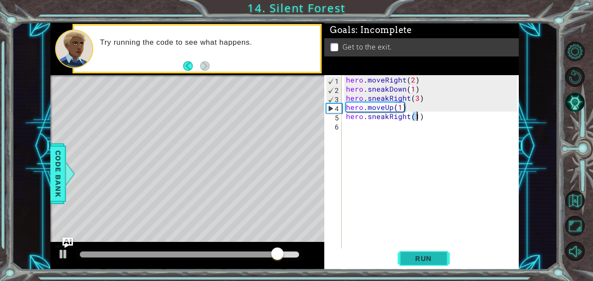
click at [429, 262] on span "Run" at bounding box center [423, 258] width 34 height 9
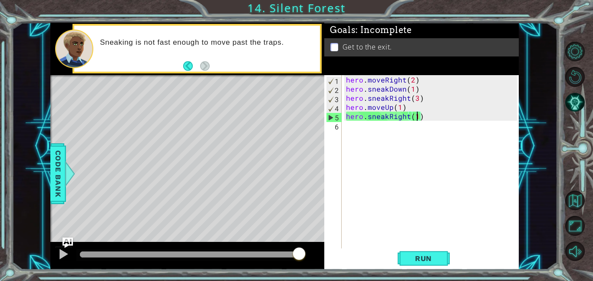
click at [372, 119] on div "hero . moveRight ( 2 ) hero . sneakDown ( 1 ) hero . sneakRight ( 3 ) hero . mo…" at bounding box center [432, 170] width 177 height 191
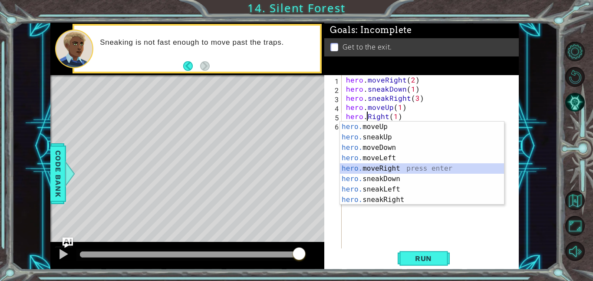
click at [380, 165] on div "hero. moveUp press enter hero. sneakUp press enter hero. moveDown press enter h…" at bounding box center [422, 173] width 164 height 104
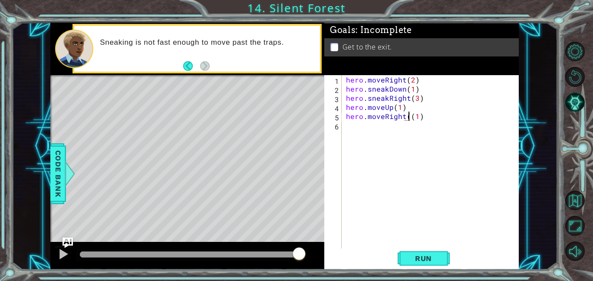
type textarea "hero.moveRight(1)"
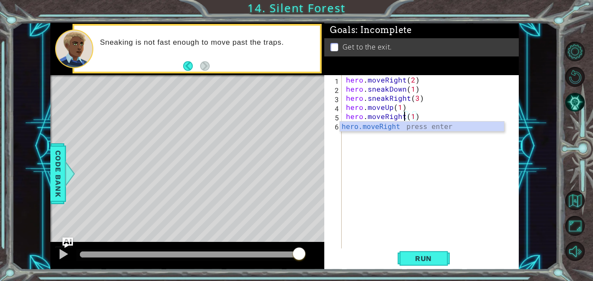
click at [429, 246] on div "hero . moveRight ( 2 ) hero . sneakDown ( 1 ) hero . sneakRight ( 3 ) hero . mo…" at bounding box center [432, 170] width 177 height 191
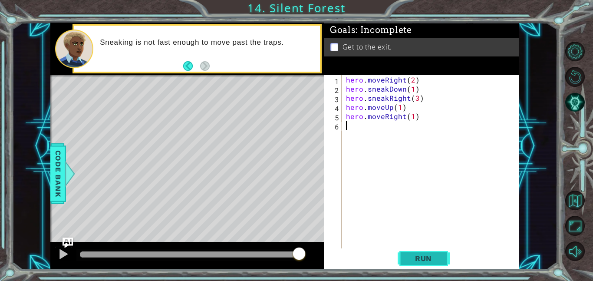
click at [429, 257] on span "Run" at bounding box center [423, 258] width 34 height 9
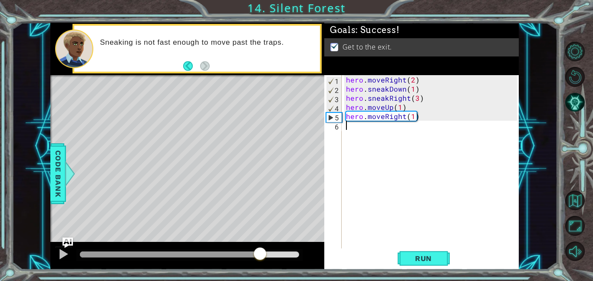
click at [257, 240] on div "methods hero moveDown(steps) moveUp(steps) moveLeft(steps) moveRight(steps) sne…" at bounding box center [284, 146] width 468 height 247
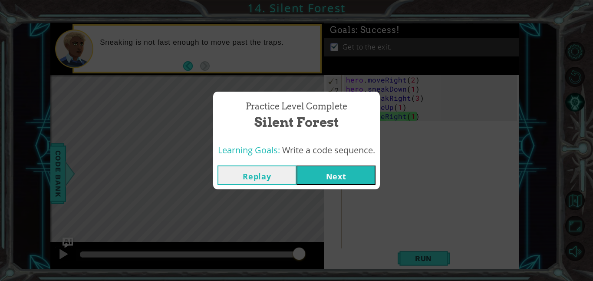
click at [325, 170] on button "Next" at bounding box center [335, 175] width 79 height 20
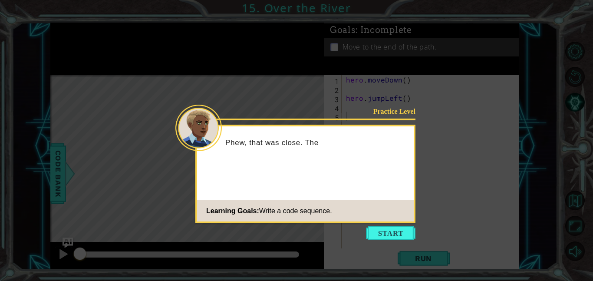
click at [397, 222] on div "Practice Level Phew, that was close. The Learning Goals: Write a code sequence." at bounding box center [305, 174] width 220 height 98
click at [397, 222] on div "Practice Level Phew, that was close. The Debugg Learning Goals: Write a code se…" at bounding box center [305, 174] width 220 height 98
click at [390, 224] on icon at bounding box center [296, 140] width 593 height 281
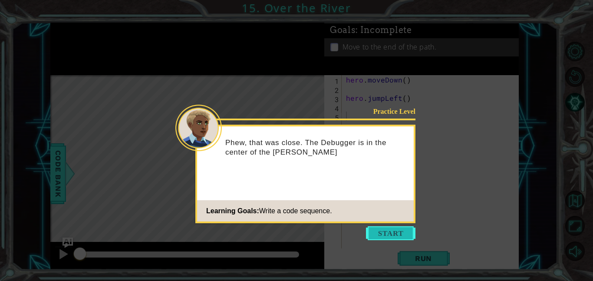
click at [393, 236] on button "Start" at bounding box center [390, 233] width 49 height 14
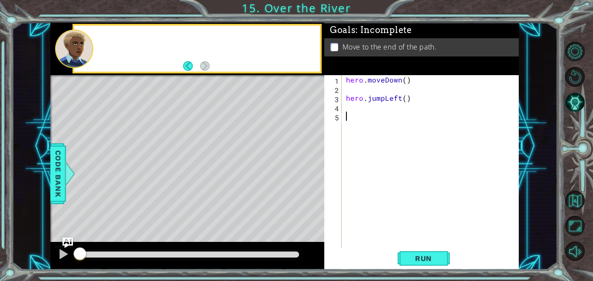
click at [393, 236] on div "hero . moveDown ( ) hero . jumpLeft ( )" at bounding box center [432, 170] width 177 height 191
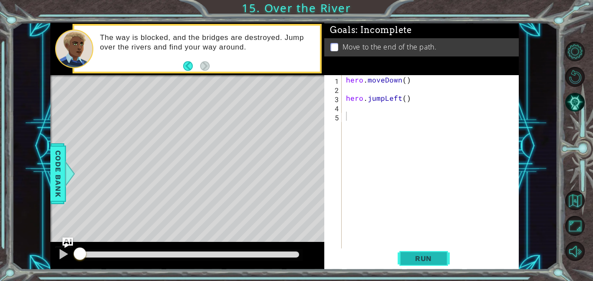
click at [416, 256] on span "Run" at bounding box center [423, 258] width 34 height 9
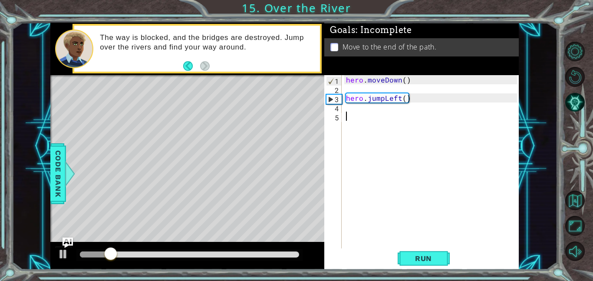
click at [366, 118] on div "hero . moveDown ( ) hero . jumpLeft ( )" at bounding box center [432, 170] width 177 height 191
click at [352, 111] on div "hero . moveDown ( ) hero . jumpLeft ( )" at bounding box center [432, 170] width 177 height 191
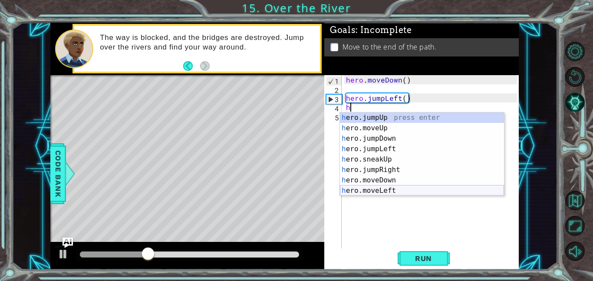
click at [371, 187] on div "h ero.jumpUp press enter h ero.moveUp press enter h ero.jumpDown press enter h …" at bounding box center [422, 164] width 164 height 104
type textarea "hero.moveLeft(1)"
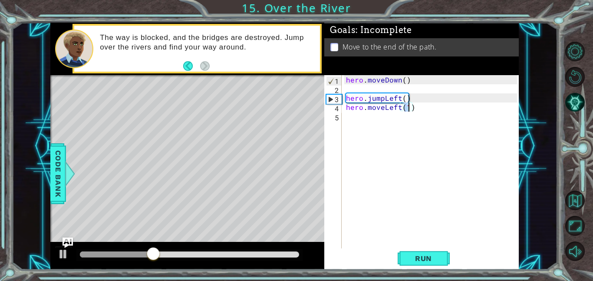
click at [348, 116] on div "hero . moveDown ( ) hero . jumpLeft ( ) hero . moveLeft ( 1 )" at bounding box center [432, 170] width 177 height 191
type textarea "h"
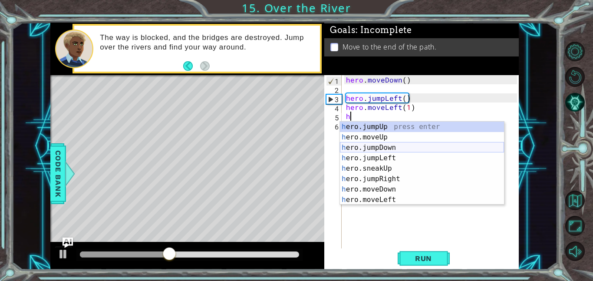
click at [401, 147] on div "h ero.jumpUp press enter h ero.moveUp press enter h ero.jumpDown press enter h …" at bounding box center [422, 173] width 164 height 104
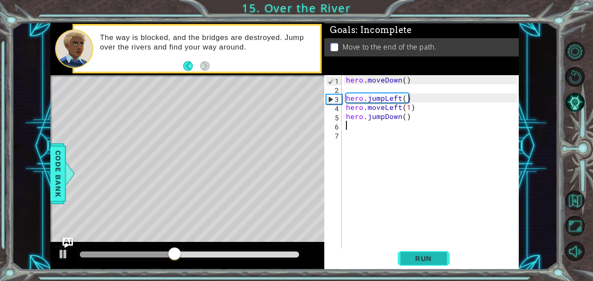
click at [420, 257] on span "Run" at bounding box center [423, 258] width 34 height 9
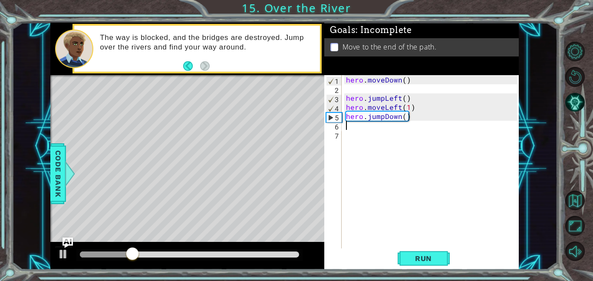
type textarea "h"
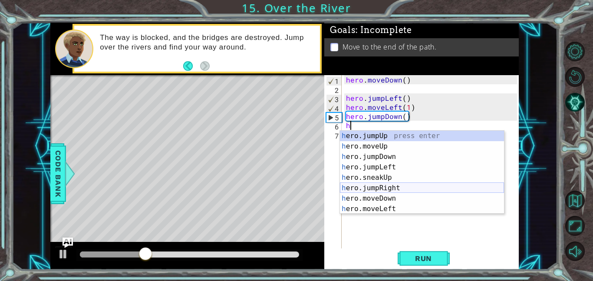
click at [381, 186] on div "h ero.jumpUp press enter h ero.moveUp press enter h ero.jumpDown press enter h …" at bounding box center [422, 183] width 164 height 104
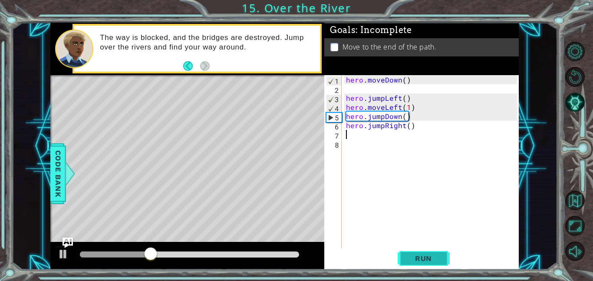
click at [407, 262] on span "Run" at bounding box center [423, 258] width 34 height 9
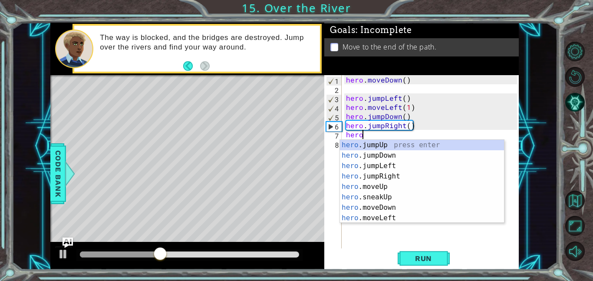
scroll to position [0, 1]
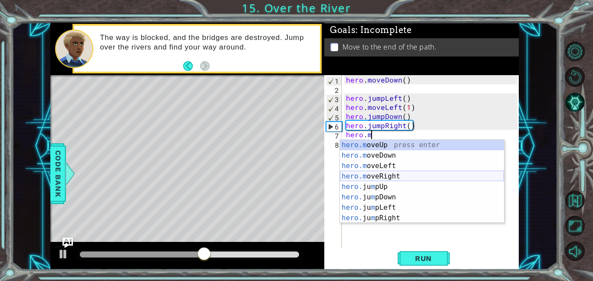
click at [400, 174] on div "hero.m oveUp press enter hero.m oveDown press enter hero.m oveLeft press enter …" at bounding box center [422, 192] width 164 height 104
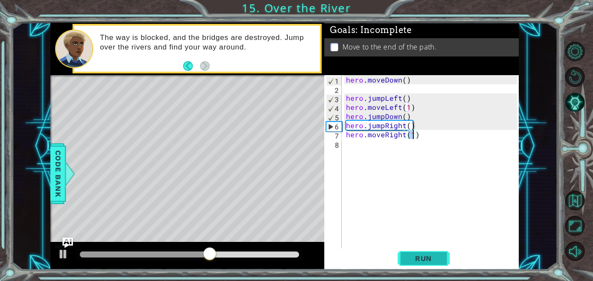
type textarea "hero.moveRight(1)"
click at [417, 253] on button "Run" at bounding box center [423, 258] width 52 height 20
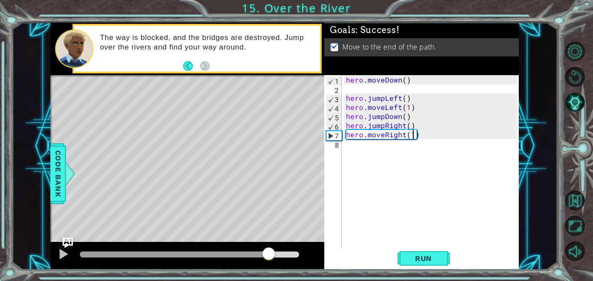
drag, startPoint x: 154, startPoint y: 252, endPoint x: 266, endPoint y: 257, distance: 112.9
click at [266, 257] on div at bounding box center [269, 254] width 16 height 16
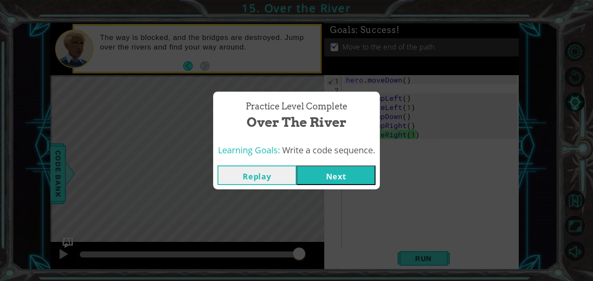
click at [347, 162] on div "Replay Next" at bounding box center [296, 175] width 167 height 28
click at [351, 173] on button "Next" at bounding box center [335, 175] width 79 height 20
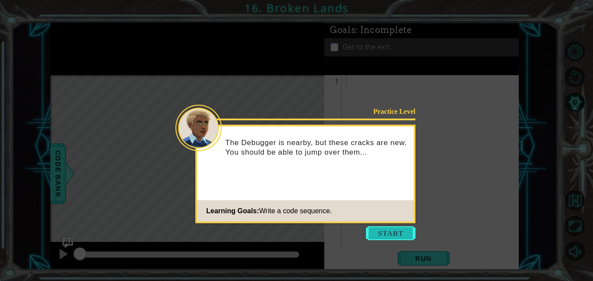
click at [371, 228] on button "Start" at bounding box center [390, 233] width 49 height 14
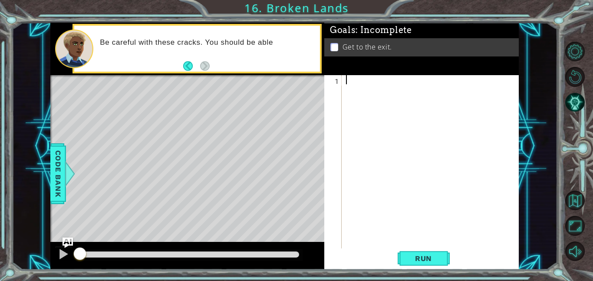
type textarea "h"
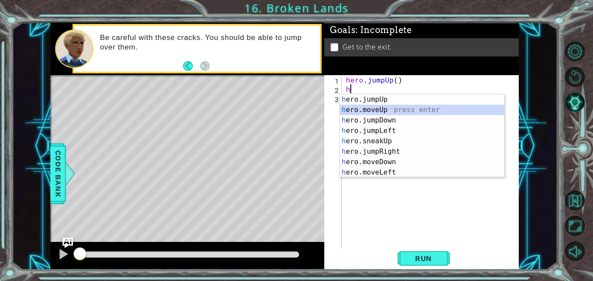
click at [394, 112] on div "h ero.jumpUp press enter h ero.moveUp press enter h ero.jumpDown press enter h …" at bounding box center [422, 146] width 164 height 104
type textarea "hero.moveUp(1)"
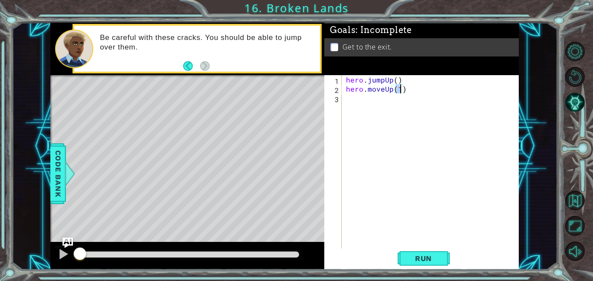
click at [350, 105] on div "hero . jumpUp ( ) hero . moveUp ( 1 )" at bounding box center [432, 170] width 177 height 191
type textarea "h"
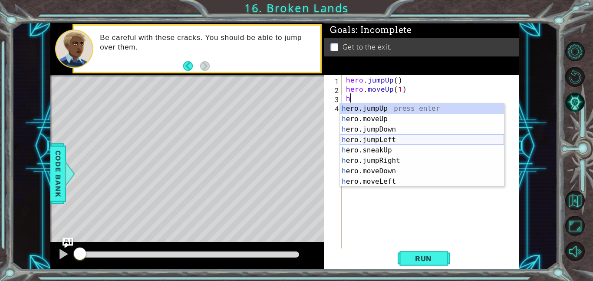
click at [396, 138] on div "h ero.jumpUp press enter h ero.moveUp press enter h ero.jumpDown press enter h …" at bounding box center [422, 155] width 164 height 104
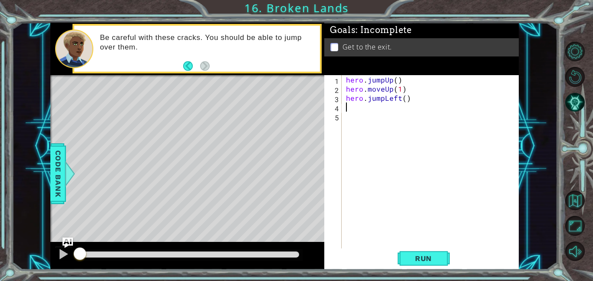
click at [394, 250] on div "Run" at bounding box center [423, 258] width 194 height 20
click at [406, 257] on span "Run" at bounding box center [423, 258] width 34 height 9
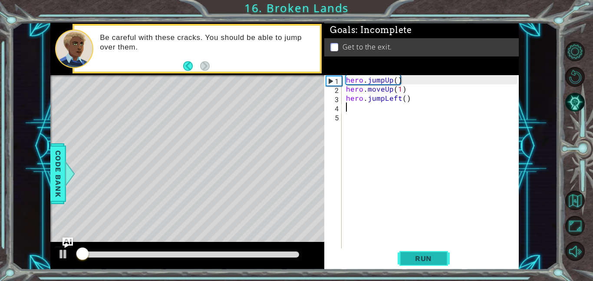
click at [406, 257] on span "Run" at bounding box center [423, 258] width 34 height 9
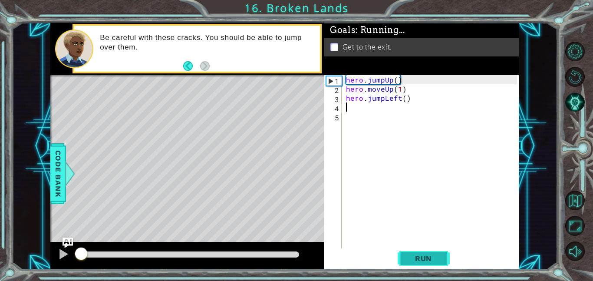
click at [406, 257] on span "Run" at bounding box center [423, 258] width 34 height 9
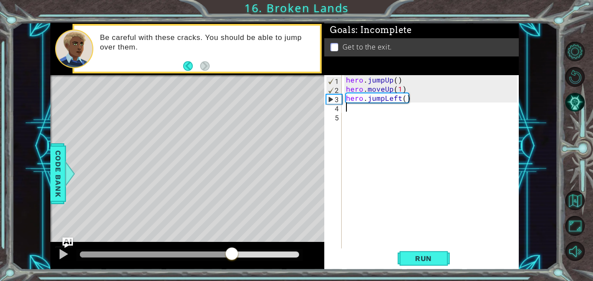
drag, startPoint x: 89, startPoint y: 248, endPoint x: 231, endPoint y: 256, distance: 142.1
click at [231, 256] on div at bounding box center [232, 254] width 16 height 16
click at [397, 100] on div "hero . jumpUp ( ) hero . moveUp ( 1 ) hero . jumpLeft ( )" at bounding box center [432, 170] width 177 height 191
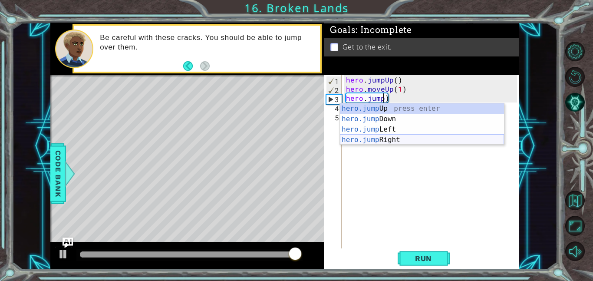
click at [404, 142] on div "hero.jump Up press enter hero.jump Down press enter hero.jump Left press enter …" at bounding box center [422, 134] width 164 height 62
type textarea "hero.jumpRight()"
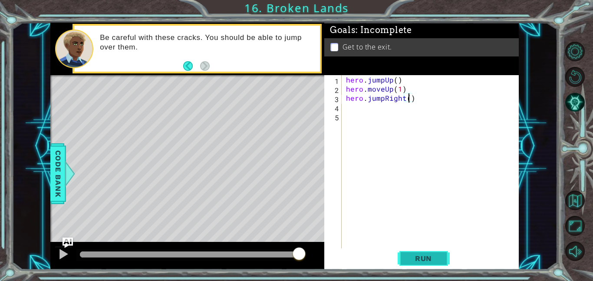
click at [417, 258] on span "Run" at bounding box center [423, 258] width 34 height 9
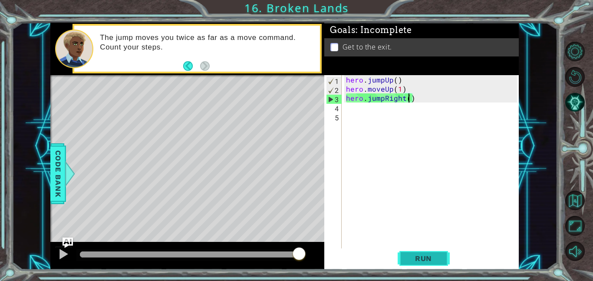
click at [417, 258] on span "Run" at bounding box center [423, 258] width 34 height 9
click at [349, 97] on div "hero . jumpUp ( ) hero . moveUp ( 1 ) hero . jumpRight ( )" at bounding box center [432, 170] width 177 height 191
click at [345, 96] on div "hero . jumpUp ( ) hero . moveUp ( 1 ) hero . jumpRight ( )" at bounding box center [432, 170] width 177 height 191
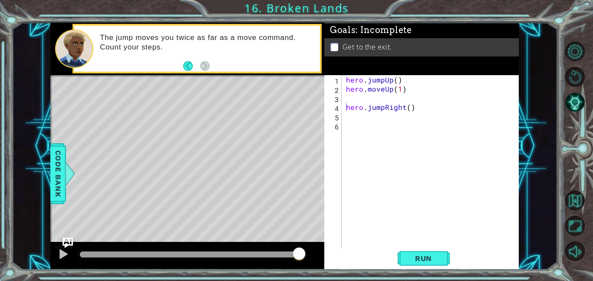
click at [343, 98] on div "hero.jumpRight() 1 2 3 4 5 6 hero . jumpUp ( ) hero . moveUp ( 1 ) hero . jumpR…" at bounding box center [420, 161] width 193 height 173
click at [351, 98] on div "hero . jumpUp ( ) hero . moveUp ( 1 ) hero . jumpRight ( )" at bounding box center [432, 170] width 177 height 191
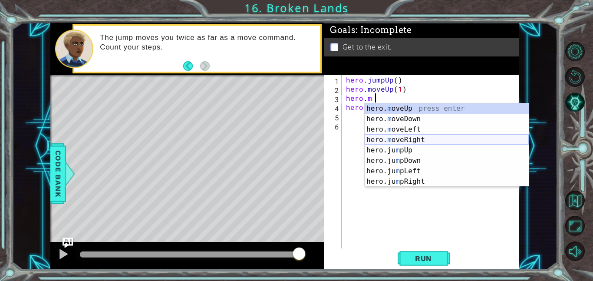
click at [431, 132] on div "hero. m oveUp press enter hero. m oveDown press enter hero. m oveLeft press ent…" at bounding box center [446, 155] width 164 height 104
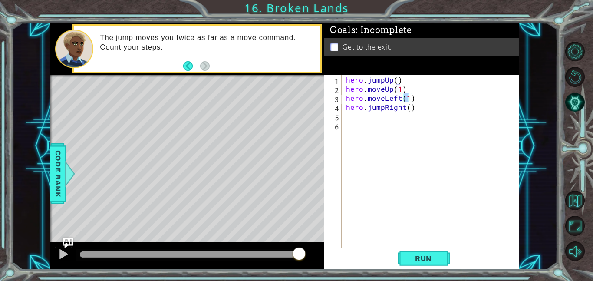
click at [394, 96] on div "hero . jumpUp ( ) hero . moveUp ( 1 ) hero . moveLeft ( 1 ) hero . jumpRight ( )" at bounding box center [432, 170] width 177 height 191
click at [397, 94] on div "hero . jumpUp ( ) hero . moveUp ( 1 ) hero . moveLeft ( 1 ) hero . jumpRight ( )" at bounding box center [432, 170] width 177 height 191
click at [400, 95] on div "hero . jumpUp ( ) hero . moveUp ( 1 ) hero . moveLeft ( 1 ) hero . jumpRight ( )" at bounding box center [432, 170] width 177 height 191
click at [413, 101] on div "hero . jumpUp ( ) hero . moveUp ( 1 ) hero . moveLeft ( 1 ) hero . jumpRight ( )" at bounding box center [432, 170] width 177 height 191
click at [408, 99] on div "hero . jumpUp ( ) hero . moveUp ( 1 ) hero . moveLeft ( 1 ) hero . jumpRight ( )" at bounding box center [432, 170] width 177 height 191
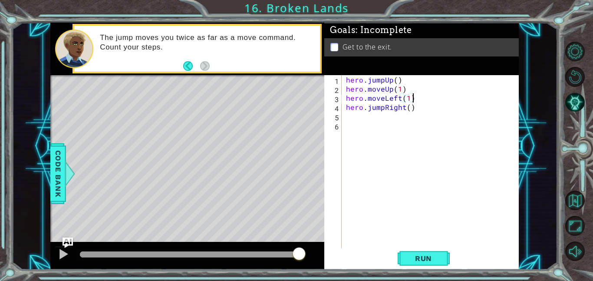
click at [411, 101] on div "hero . jumpUp ( ) hero . moveUp ( 1 ) hero . moveLeft ( 1 ) hero . jumpRight ( )" at bounding box center [432, 170] width 177 height 191
click at [405, 98] on div "hero . jumpUp ( ) hero . moveUp ( 1 ) hero . moveLeft ( 1 ) hero . jumpRight ( )" at bounding box center [432, 170] width 177 height 191
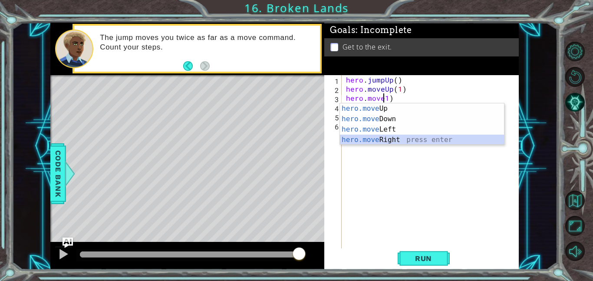
click at [385, 139] on div "hero.move Up press enter hero.move Down press enter hero.move Left press enter …" at bounding box center [422, 134] width 164 height 62
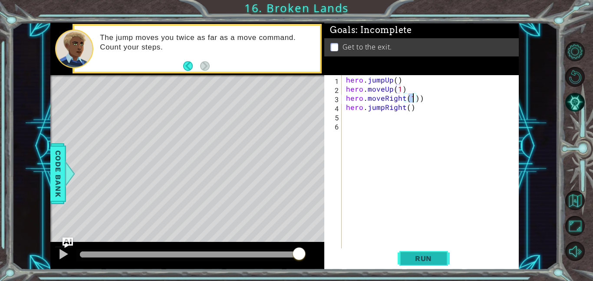
click at [443, 259] on button "Run" at bounding box center [423, 258] width 52 height 20
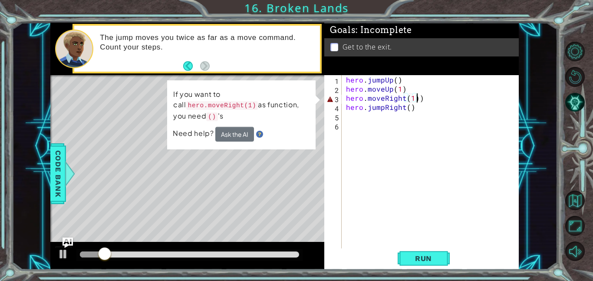
click at [430, 96] on div "hero . jumpUp ( ) hero . moveUp ( 1 ) hero . moveRight ( 1 )) hero . jumpRight …" at bounding box center [432, 170] width 177 height 191
type textarea "hero.moveRight(1)"
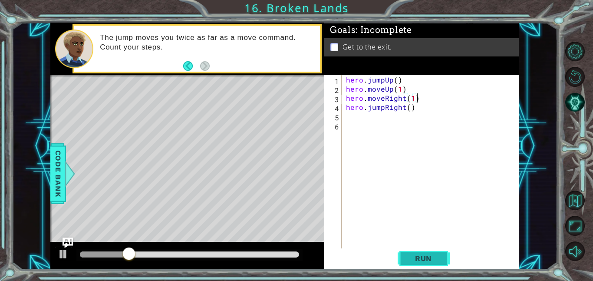
click at [423, 252] on button "Run" at bounding box center [423, 258] width 52 height 20
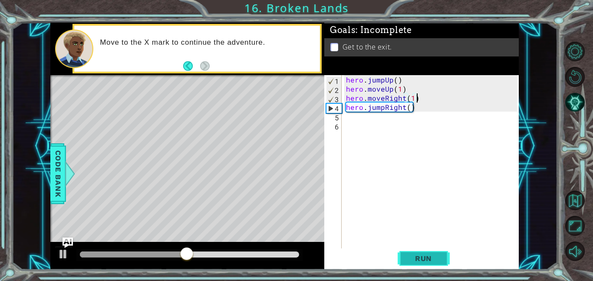
click at [423, 252] on button "Run" at bounding box center [423, 258] width 52 height 20
click at [442, 274] on div "1 ההההההההההההההההההההההההההההההההההההההההההההההההההההההההההההההההההההההההההההה…" at bounding box center [296, 140] width 593 height 281
click at [381, 135] on div "hero . jumpUp ( ) hero . moveUp ( 1 ) hero . moveRight ( 1 ) hero . jumpRight (…" at bounding box center [432, 170] width 177 height 191
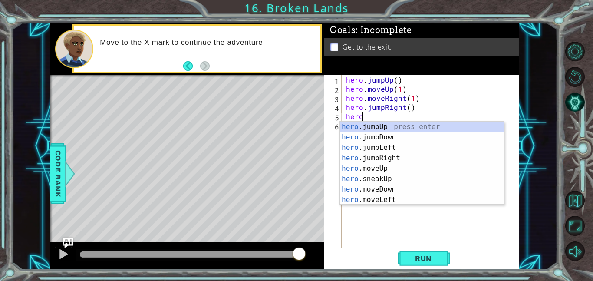
scroll to position [0, 1]
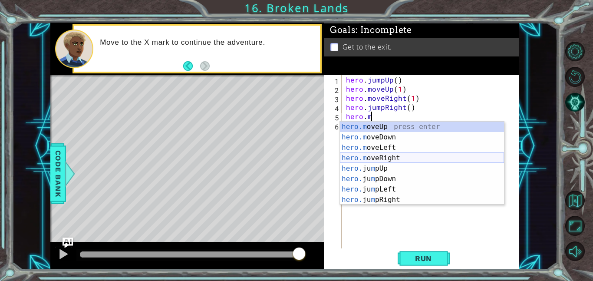
click at [395, 157] on div "hero.m oveUp press enter hero.m oveDown press enter hero.m oveLeft press enter …" at bounding box center [422, 173] width 164 height 104
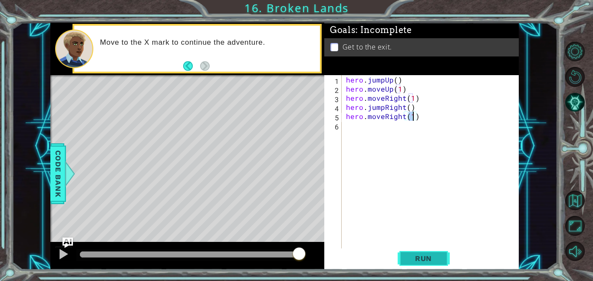
type textarea "hero.moveRight(1)"
click at [426, 254] on span "Run" at bounding box center [423, 258] width 34 height 9
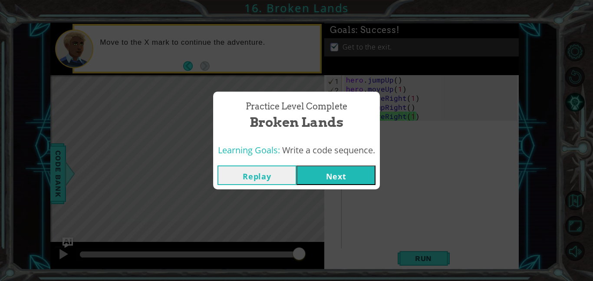
click at [335, 193] on div "Practice Level Complete Broken Lands Learning Goals: Write a code sequence. Rep…" at bounding box center [296, 140] width 593 height 281
click at [328, 167] on button "Next" at bounding box center [335, 175] width 79 height 20
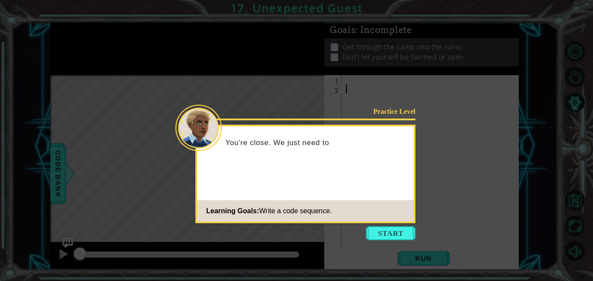
click at [384, 212] on footer "Learning Goals: Write a code sequence." at bounding box center [305, 210] width 217 height 21
click at [397, 234] on button "Start" at bounding box center [390, 233] width 49 height 14
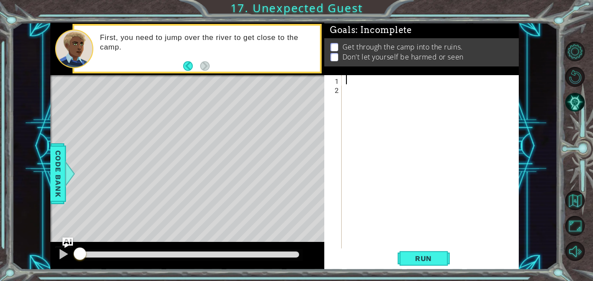
click at [351, 80] on div at bounding box center [432, 170] width 177 height 191
type textarea "g"
type textarea "h"
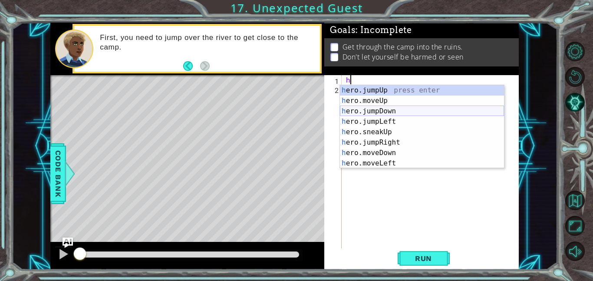
click at [374, 111] on div "h ero.jumpUp press enter h ero.moveUp press enter h ero.jumpDown press enter h …" at bounding box center [422, 137] width 164 height 104
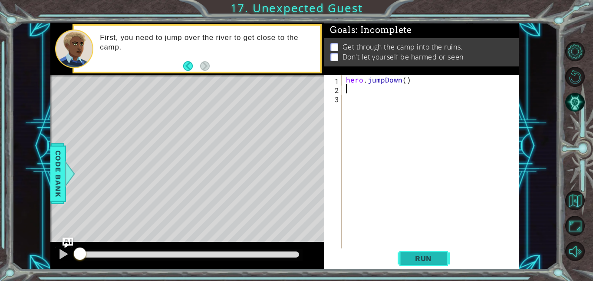
click at [419, 254] on span "Run" at bounding box center [423, 258] width 34 height 9
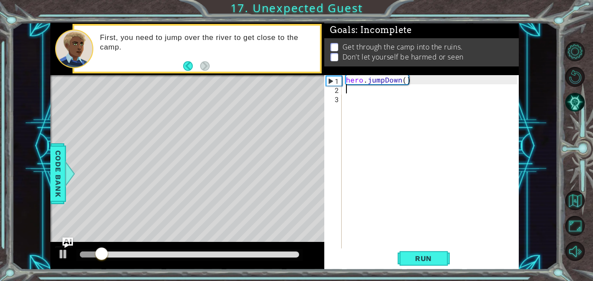
click at [342, 94] on div "1 2 3 hero . jumpDown ( ) ההההההההההההההההההההההההההההההההההההההההההההההההההההה…" at bounding box center [420, 161] width 193 height 173
type textarea "h"
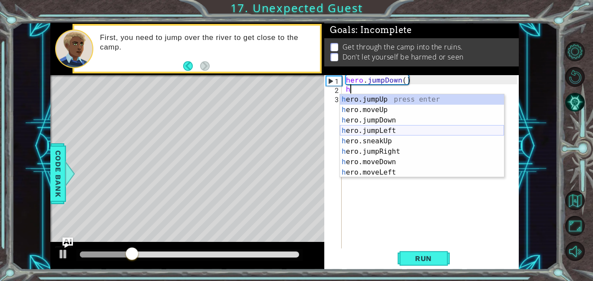
click at [376, 131] on div "h ero.jumpUp press enter h ero.moveUp press enter h ero.jumpDown press enter h …" at bounding box center [422, 146] width 164 height 104
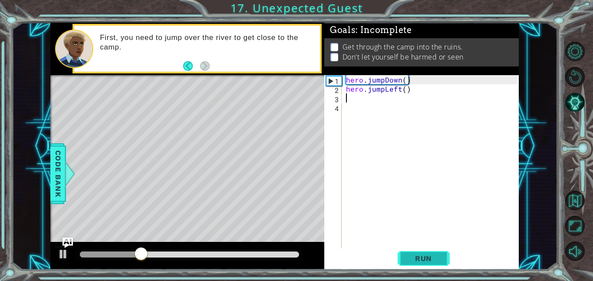
click at [409, 264] on button "Run" at bounding box center [423, 258] width 52 height 20
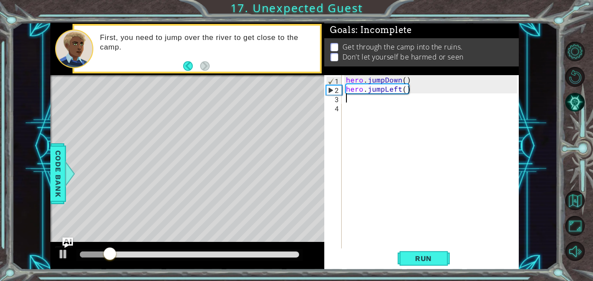
click at [400, 92] on div "hero . jumpDown ( ) hero . jumpLeft ( )" at bounding box center [432, 170] width 177 height 191
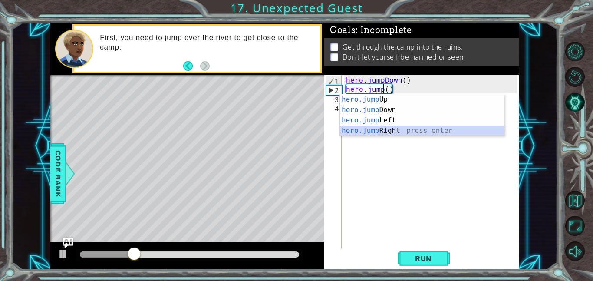
click at [397, 128] on div "hero.jump Up press enter hero.jump Down press enter hero.jump Left press enter …" at bounding box center [422, 125] width 164 height 62
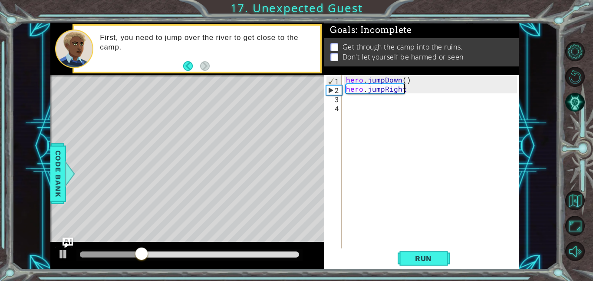
click at [417, 268] on div "hero.jumpRight 1 2 3 4 hero . jumpDown ( ) hero . jumpRight ההההההההההההההההההה…" at bounding box center [421, 172] width 194 height 194
click at [414, 249] on button "Run" at bounding box center [423, 258] width 52 height 20
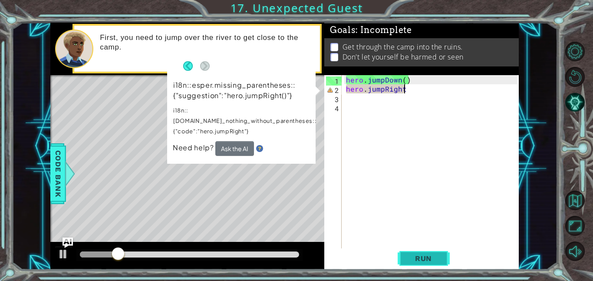
scroll to position [0, 3]
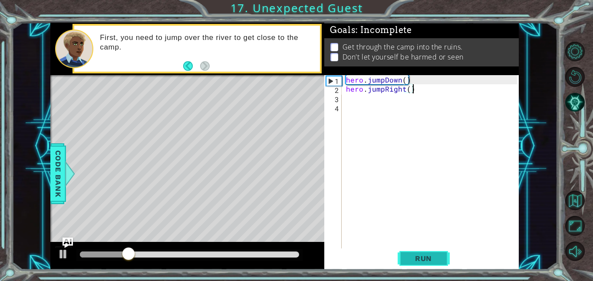
click at [420, 254] on span "Run" at bounding box center [423, 258] width 34 height 9
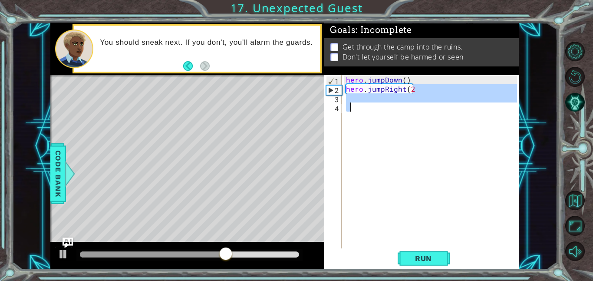
scroll to position [0, 4]
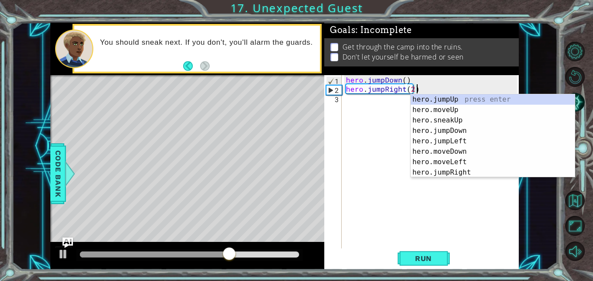
click at [465, 117] on body "1 ההההההההההההההההההההההההההההההההההההההההההההההההההההההההההההההההההההההההההההה…" at bounding box center [296, 140] width 593 height 281
click at [398, 261] on button "Run" at bounding box center [423, 258] width 52 height 20
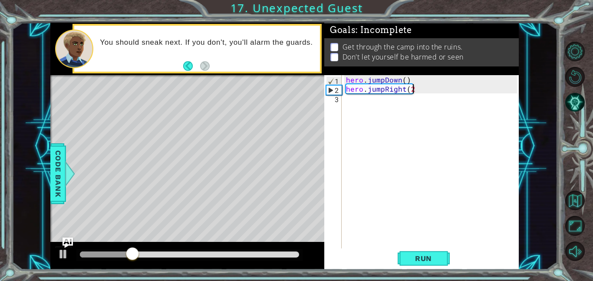
scroll to position [0, 3]
type textarea "hero.jumpRight(1)"
click at [362, 110] on div "hero . jumpDown ( ) hero . jumpRight ( 1 )" at bounding box center [432, 170] width 177 height 191
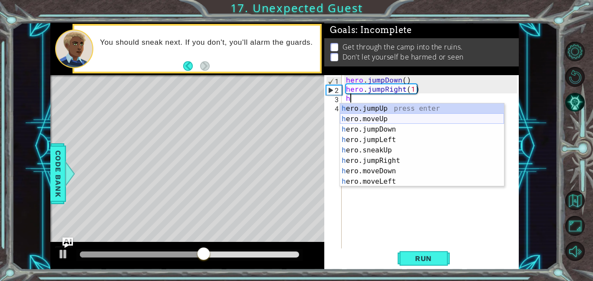
click at [400, 121] on div "h ero.jumpUp press enter h ero.moveUp press enter h ero.jumpDown press enter h …" at bounding box center [422, 155] width 164 height 104
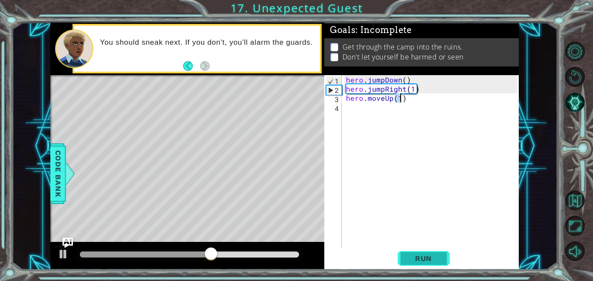
type textarea "hero.moveUp(1)"
click at [426, 258] on span "Run" at bounding box center [423, 258] width 34 height 9
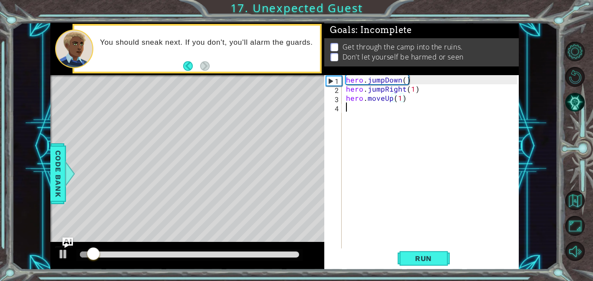
click at [350, 108] on div "hero . jumpDown ( ) hero . jumpRight ( 1 ) hero . moveUp ( 1 )" at bounding box center [432, 170] width 177 height 191
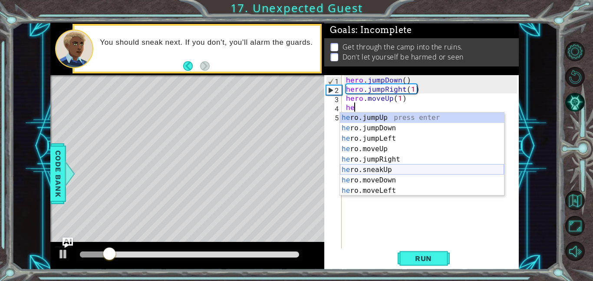
click at [406, 170] on div "he ro.jumpUp press enter he ro.jumpDown press enter he ro.jumpLeft press enter …" at bounding box center [422, 164] width 164 height 104
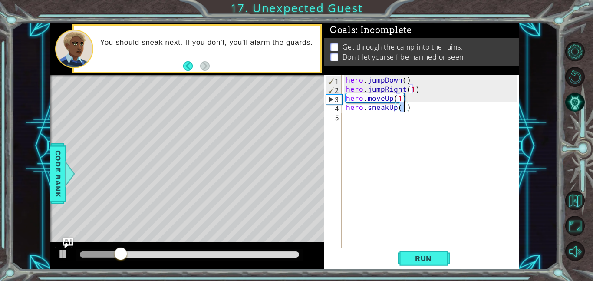
click at [397, 108] on div "hero . jumpDown ( ) hero . jumpRight ( 1 ) hero . moveUp ( 1 ) hero . sneakUp (…" at bounding box center [432, 170] width 177 height 191
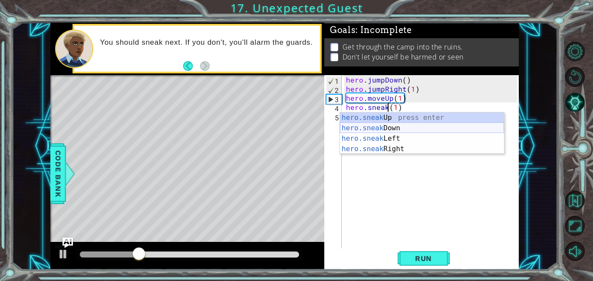
click at [392, 131] on div "hero.sneak Up press enter hero.sneak Down press enter hero.sneak Left press ent…" at bounding box center [422, 143] width 164 height 62
type textarea "hero.sneakDown(1)(1)"
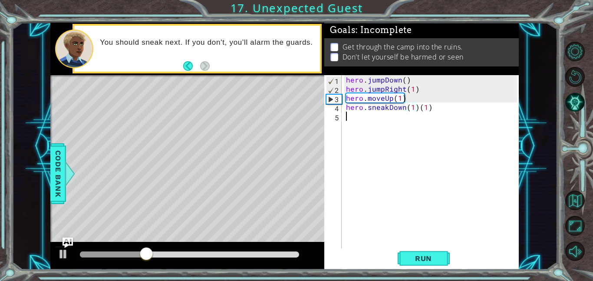
click at [408, 122] on div "hero . jumpDown ( ) hero . jumpRight ( 1 ) hero . moveUp ( 1 ) hero . sneakDown…" at bounding box center [432, 170] width 177 height 191
click at [405, 113] on div "hero . jumpDown ( ) hero . jumpRight ( 1 ) hero . moveUp ( 1 ) hero . sneakDown…" at bounding box center [432, 170] width 177 height 191
click at [400, 115] on div "hero . jumpDown ( ) hero . jumpRight ( 1 ) hero . moveUp ( 1 ) hero . sneakDown…" at bounding box center [432, 170] width 177 height 191
click at [402, 109] on div "hero . jumpDown ( ) hero . jumpRight ( 1 ) hero . moveUp ( 1 ) hero . sneakDown…" at bounding box center [432, 170] width 177 height 191
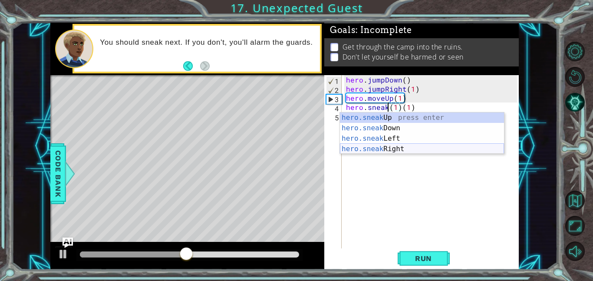
click at [385, 145] on div "hero.sneak Up press enter hero.sneak Down press enter hero.sneak Left press ent…" at bounding box center [422, 143] width 164 height 62
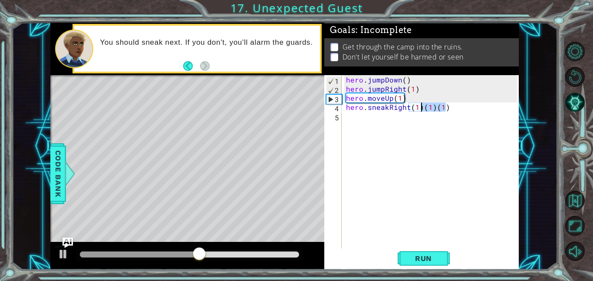
drag, startPoint x: 451, startPoint y: 107, endPoint x: 426, endPoint y: 105, distance: 25.3
click at [426, 105] on div "hero . jumpDown ( ) hero . jumpRight ( 1 ) hero . moveUp ( 1 ) hero . sneakRigh…" at bounding box center [432, 170] width 177 height 191
type textarea "hero.sneakRight(1)"
click at [423, 261] on span "Run" at bounding box center [423, 258] width 34 height 9
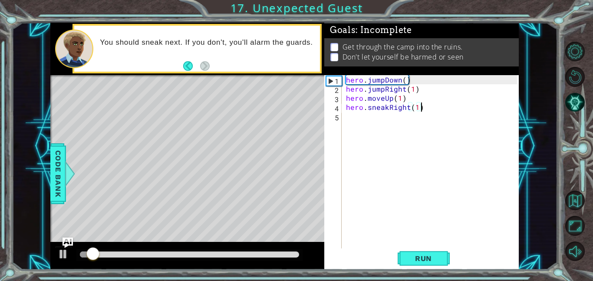
click at [356, 128] on div "hero . jumpDown ( ) hero . jumpRight ( 1 ) hero . moveUp ( 1 ) hero . sneakRigh…" at bounding box center [432, 170] width 177 height 191
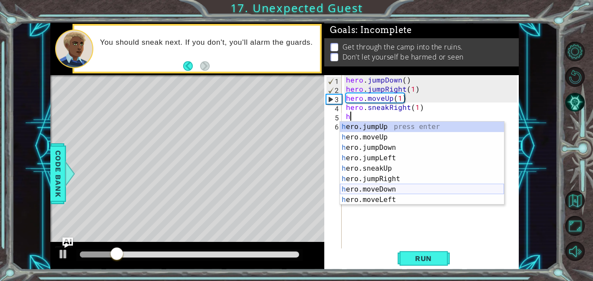
click at [387, 194] on div "h ero.jumpUp press enter h ero.moveUp press enter h ero.jumpDown press enter h …" at bounding box center [422, 173] width 164 height 104
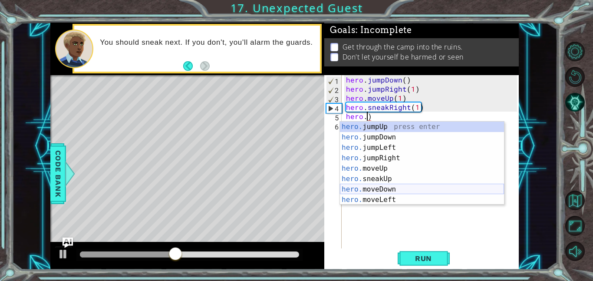
scroll to position [0, 1]
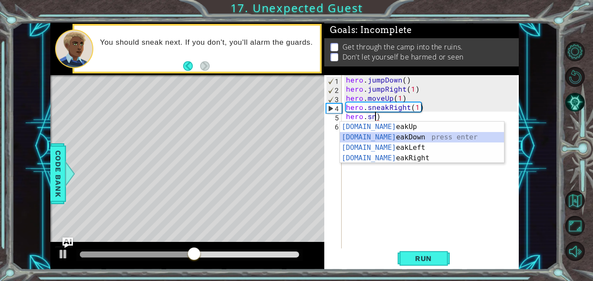
click at [387, 137] on div "[DOMAIN_NAME] eakUp press enter [DOMAIN_NAME] eakDown press enter [DOMAIN_NAME]…" at bounding box center [422, 152] width 164 height 62
type textarea "hero.sneakDown(1)"
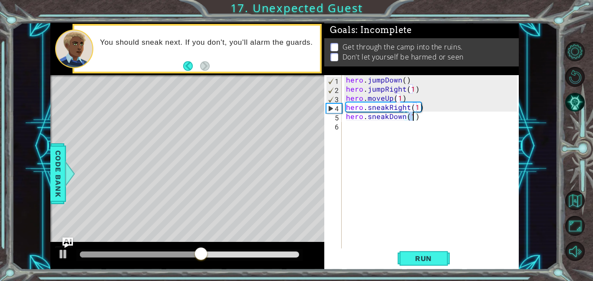
click at [348, 128] on div "hero . jumpDown ( ) hero . jumpRight ( 1 ) hero . moveUp ( 1 ) hero . sneakRigh…" at bounding box center [432, 170] width 177 height 191
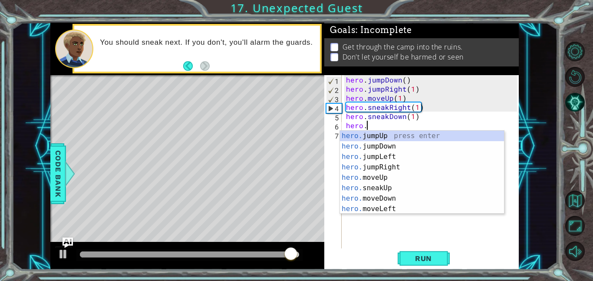
scroll to position [0, 1]
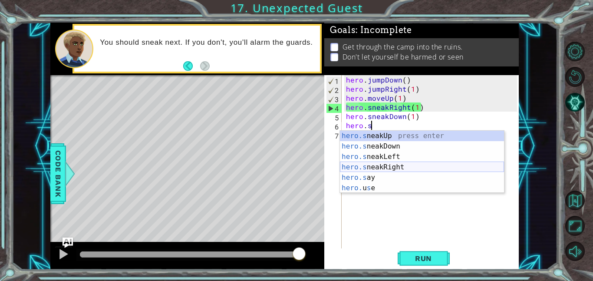
click at [371, 164] on div "hero.s neakUp press enter hero.s neakDown press enter hero.s neakLeft press ent…" at bounding box center [422, 172] width 164 height 83
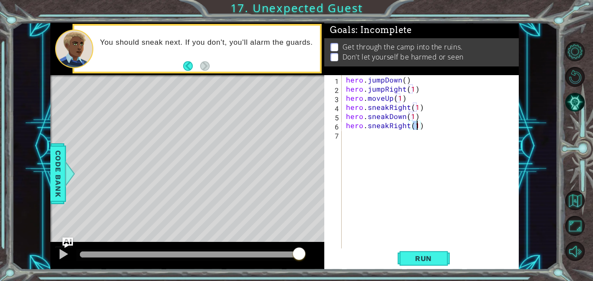
scroll to position [0, 4]
type textarea "hero.sneakRight(2)"
click at [426, 265] on button "Run" at bounding box center [423, 258] width 52 height 20
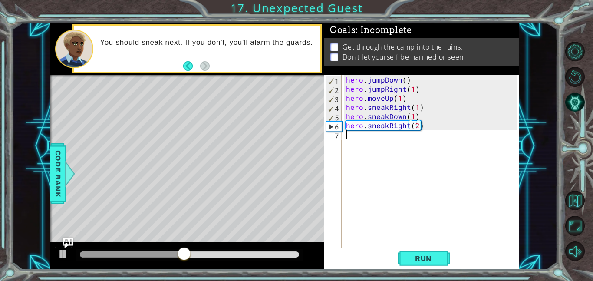
click at [400, 142] on div "hero . jumpDown ( ) hero . jumpRight ( 1 ) hero . moveUp ( 1 ) hero . sneakRigh…" at bounding box center [432, 170] width 177 height 191
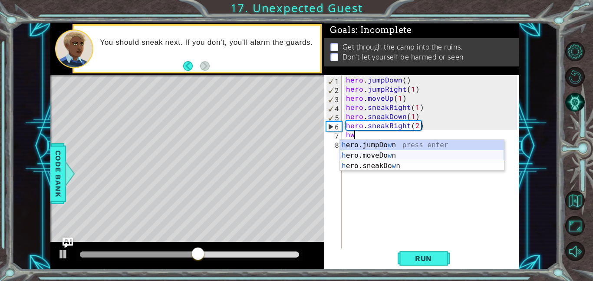
type textarea "h"
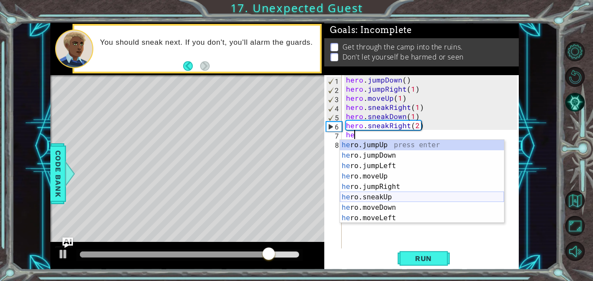
click at [406, 200] on div "he ro.jumpUp press enter he ro.jumpDown press enter he ro.jumpLeft press enter …" at bounding box center [422, 192] width 164 height 104
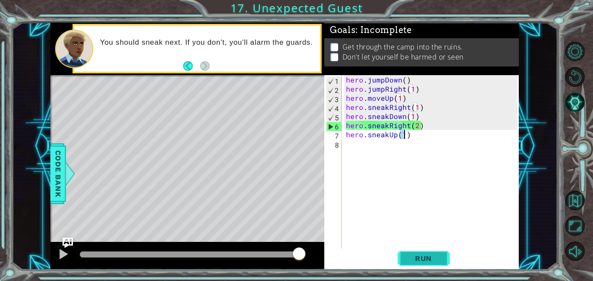
type textarea "hero.sneakUp(1)"
click at [434, 252] on button "Run" at bounding box center [423, 258] width 52 height 20
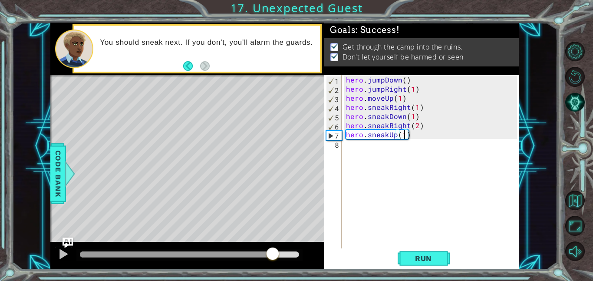
drag, startPoint x: 114, startPoint y: 253, endPoint x: 269, endPoint y: 257, distance: 155.0
click at [269, 257] on div at bounding box center [273, 254] width 16 height 16
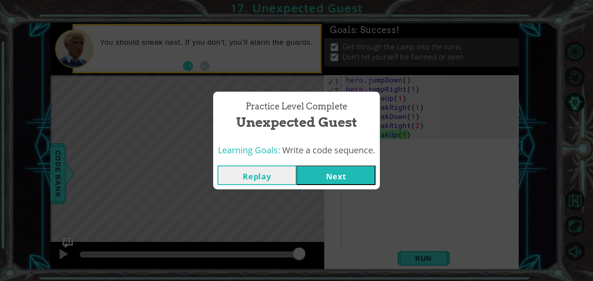
click at [361, 179] on button "Next" at bounding box center [335, 175] width 79 height 20
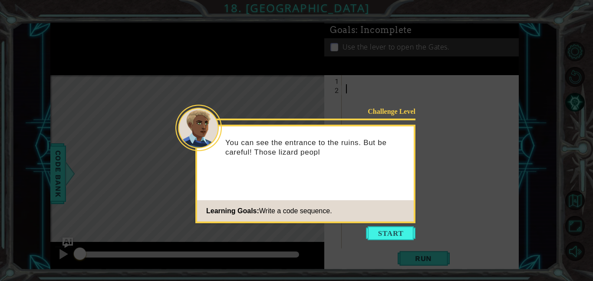
click at [392, 243] on icon at bounding box center [296, 140] width 593 height 281
click at [386, 234] on button "Start" at bounding box center [390, 233] width 49 height 14
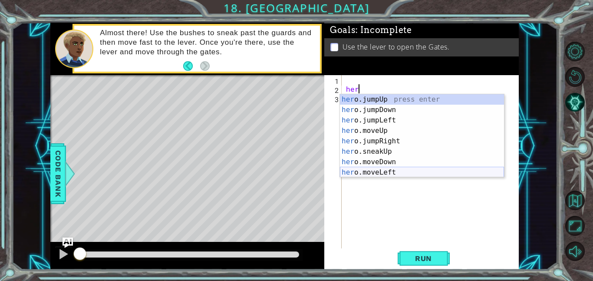
click at [407, 174] on div "her o.jumpUp press enter her o.jumpDown press enter her o.jumpLeft press enter …" at bounding box center [422, 146] width 164 height 104
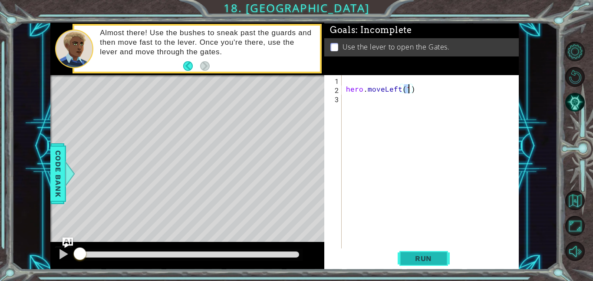
type textarea "hero.moveLeft(1)"
click at [416, 259] on span "Run" at bounding box center [423, 258] width 34 height 9
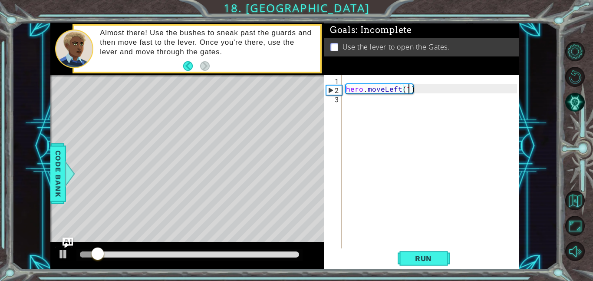
click at [395, 86] on div "hero . moveLeft ( 1 )" at bounding box center [432, 170] width 177 height 191
click at [412, 90] on div "hero . moveLeft ( 1 )" at bounding box center [432, 170] width 177 height 191
click at [410, 90] on div "hero . moveLeft ( 1 )" at bounding box center [432, 170] width 177 height 191
click at [407, 94] on div "hero . moveLeft ( 1 )" at bounding box center [432, 170] width 177 height 191
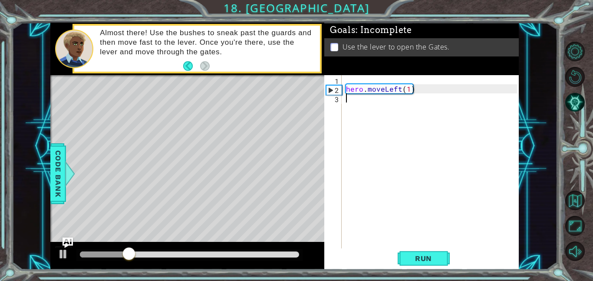
click at [400, 95] on div "hero . moveLeft ( 1 )" at bounding box center [432, 170] width 177 height 191
click at [403, 89] on div "hero . moveLeft ( 1 )" at bounding box center [432, 170] width 177 height 191
click at [407, 89] on div "hero . moveLeft ( 1 )" at bounding box center [432, 170] width 177 height 191
type textarea "hero.moveLeft(12)"
click at [420, 259] on span "Run" at bounding box center [423, 258] width 34 height 9
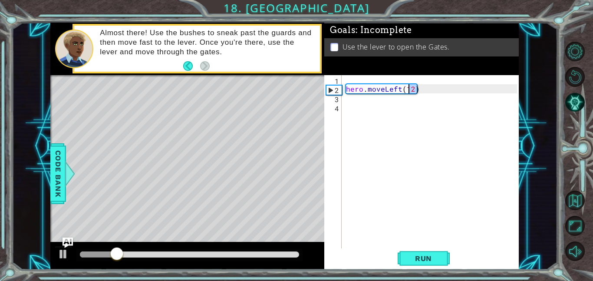
drag, startPoint x: 418, startPoint y: 88, endPoint x: 407, endPoint y: 89, distance: 10.5
click at [407, 89] on div "hero . moveLeft ( 12 )" at bounding box center [432, 170] width 177 height 191
type textarea "hero.moveLeft(1)"
click at [357, 118] on div "hero . moveLeft ( 1 )" at bounding box center [432, 170] width 177 height 191
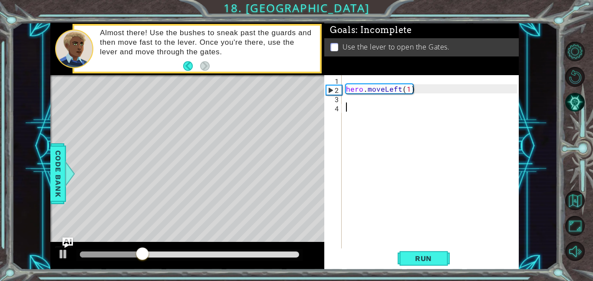
scroll to position [0, 0]
click at [403, 91] on div "hero . moveLeft ( 1 )" at bounding box center [432, 170] width 177 height 191
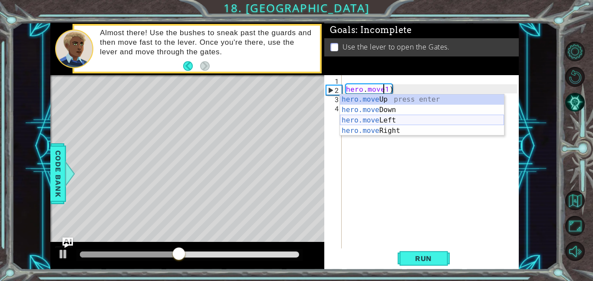
click at [398, 125] on div "hero.move Up press enter hero.move Down press enter hero.move Left press enter …" at bounding box center [422, 125] width 164 height 62
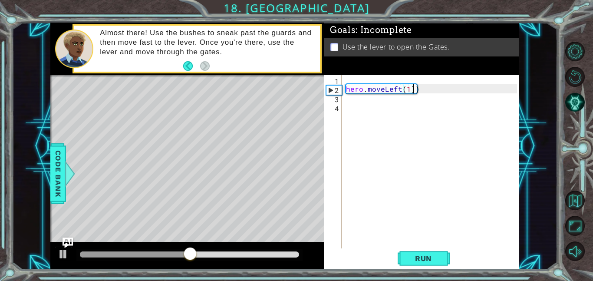
click at [413, 90] on div "hero . moveLeft ( 1 ))" at bounding box center [432, 170] width 177 height 191
type textarea "hero.moveLeft(1)"
click at [360, 102] on div "hero . moveLeft ( 1 )" at bounding box center [432, 170] width 177 height 191
click at [361, 79] on div "hero . moveLeft ( 1 )" at bounding box center [432, 170] width 177 height 191
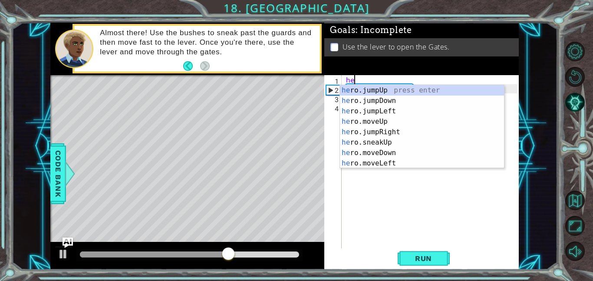
type textarea "her"
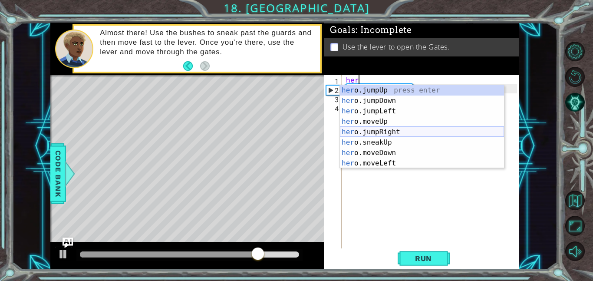
click at [396, 131] on div "her o.jumpUp press enter her o.jumpDown press enter her o.jumpLeft press enter …" at bounding box center [422, 137] width 164 height 104
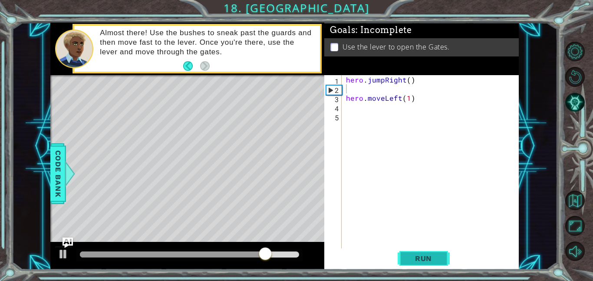
click at [430, 258] on span "Run" at bounding box center [423, 258] width 34 height 9
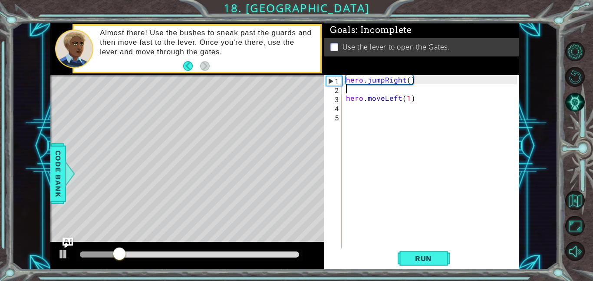
click at [385, 78] on div "hero . jumpRight ( ) hero . moveLeft ( 1 )" at bounding box center [432, 170] width 177 height 191
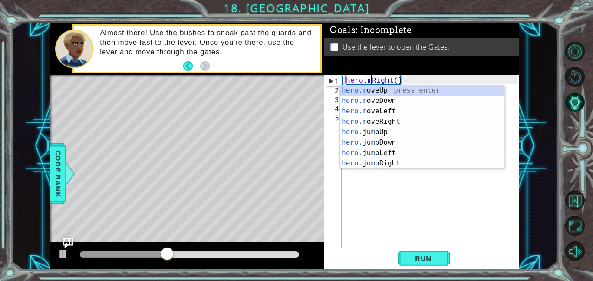
scroll to position [0, 2]
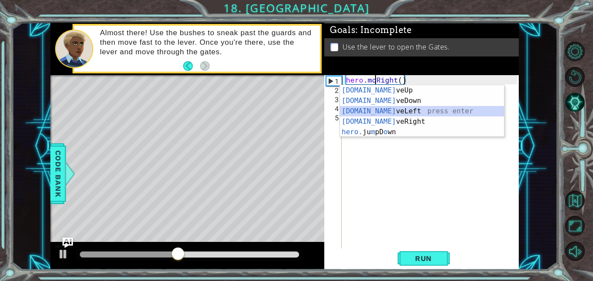
click at [397, 113] on div "[DOMAIN_NAME] veUp press enter [DOMAIN_NAME] veDown press enter [DOMAIN_NAME] v…" at bounding box center [422, 121] width 164 height 73
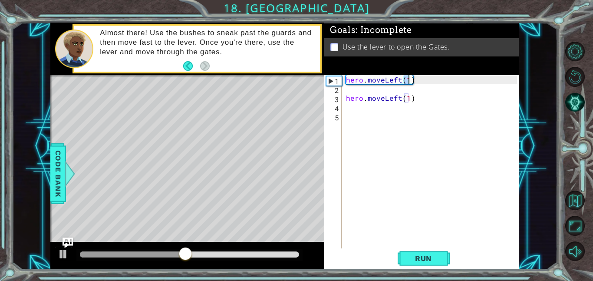
click at [401, 74] on div "Goals : Incomplete Use the lever to open the Gates." at bounding box center [421, 49] width 194 height 53
click at [403, 78] on div "hero . moveLeft ( 1 ) hero . moveLeft ( 1 )" at bounding box center [430, 161] width 173 height 173
click at [403, 78] on div "hero . moveLeft ( 1 ) hero . moveLeft ( 1 )" at bounding box center [432, 170] width 177 height 191
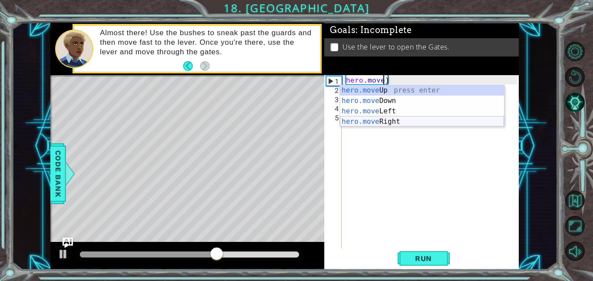
click at [403, 122] on div "hero.move Up press enter hero.move Down press enter hero.move Left press enter …" at bounding box center [422, 116] width 164 height 62
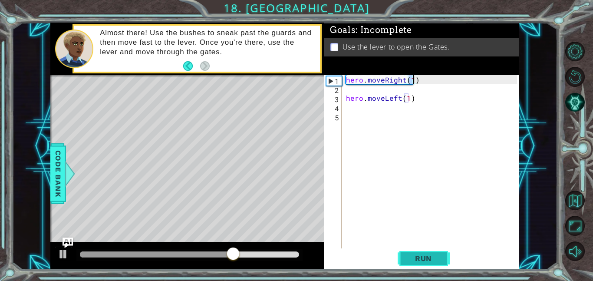
click at [427, 260] on span "Run" at bounding box center [423, 258] width 34 height 9
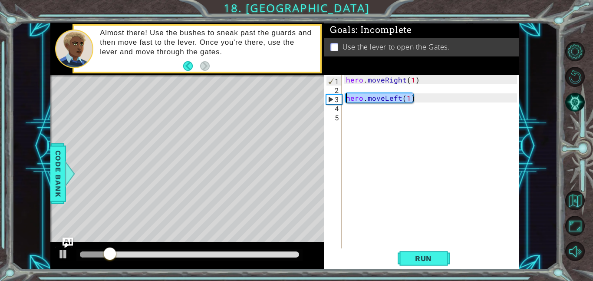
click at [296, 99] on div "1 ההההההההההההההההההההההההההההההההההההההההההההההההההההההההההההההההההההההההההההה…" at bounding box center [284, 146] width 468 height 247
type textarea "hero.moveLeft(1)"
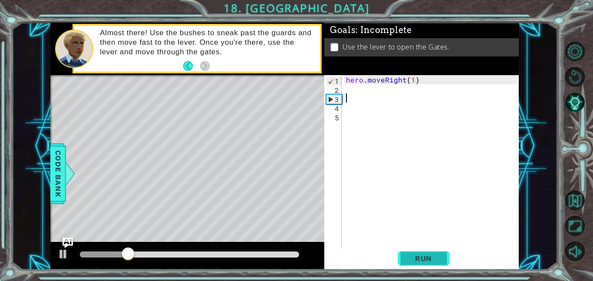
click at [423, 263] on button "Run" at bounding box center [423, 258] width 52 height 20
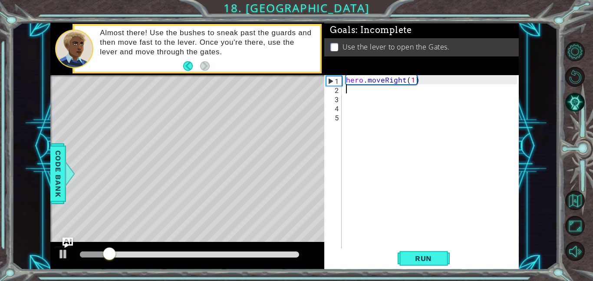
click at [348, 91] on div "hero . moveRight ( 1 )" at bounding box center [432, 170] width 177 height 191
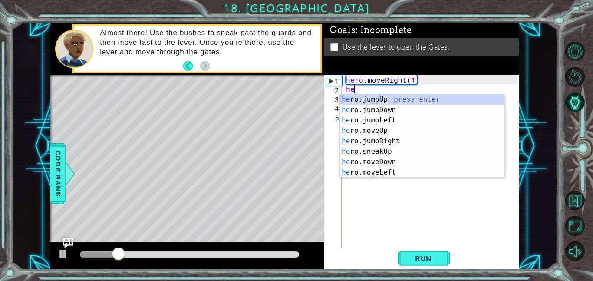
type textarea "her"
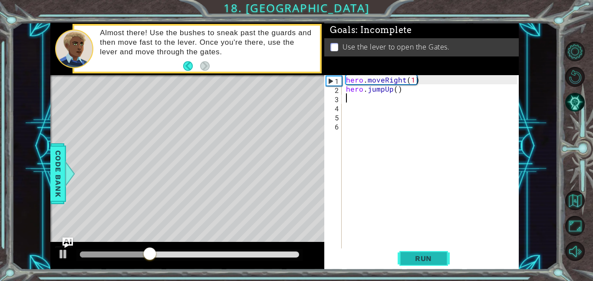
click at [416, 260] on span "Run" at bounding box center [423, 258] width 34 height 9
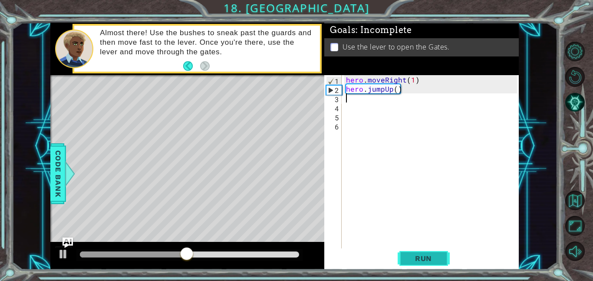
click at [415, 256] on span "Run" at bounding box center [423, 258] width 34 height 9
click at [415, 253] on button "Run" at bounding box center [423, 258] width 52 height 20
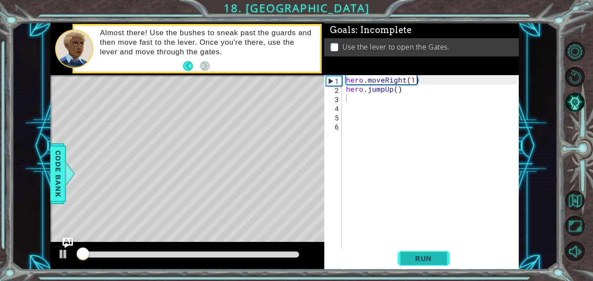
click at [415, 254] on span "Run" at bounding box center [423, 258] width 34 height 9
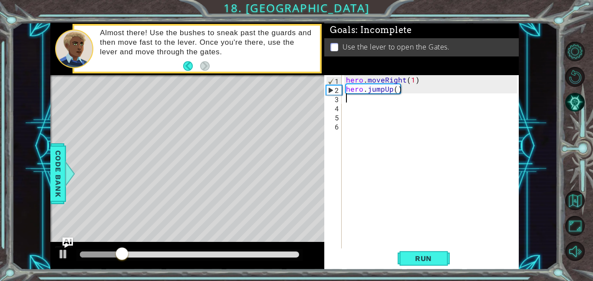
click at [391, 90] on div "hero . moveRight ( 1 ) hero . jumpUp ( )" at bounding box center [432, 170] width 177 height 191
type textarea "hero.jumpUp()"
click at [384, 95] on div "hero . moveRight ( 1 ) hero . jumpUp ( )" at bounding box center [432, 170] width 177 height 191
click at [385, 92] on div "hero . moveRight ( 1 ) hero . jumpUp ( )" at bounding box center [432, 170] width 177 height 191
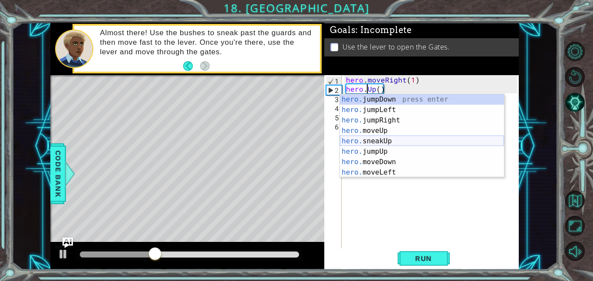
click at [401, 141] on div "hero. jumpDown press enter hero. jumpLeft press enter hero. jumpRight press ent…" at bounding box center [422, 146] width 164 height 104
type textarea "hero.sneakUp(1)"
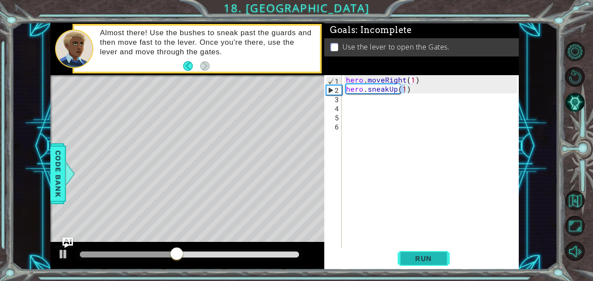
click at [409, 258] on span "Run" at bounding box center [423, 258] width 34 height 9
click at [370, 105] on div "hero . moveRight ( 1 ) hero . sneakUp ( 1 )" at bounding box center [432, 170] width 177 height 191
type textarea "hero.sneakUp(2)"
click at [421, 261] on span "Run" at bounding box center [423, 258] width 34 height 9
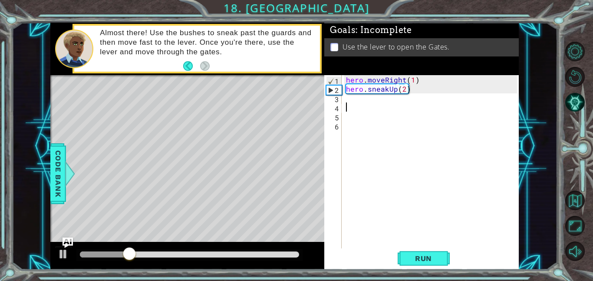
click at [358, 103] on div "hero . moveRight ( 1 ) hero . sneakUp ( 2 )" at bounding box center [432, 170] width 177 height 191
click at [357, 101] on div "hero . moveRight ( 1 ) hero . sneakUp ( 2 )" at bounding box center [432, 170] width 177 height 191
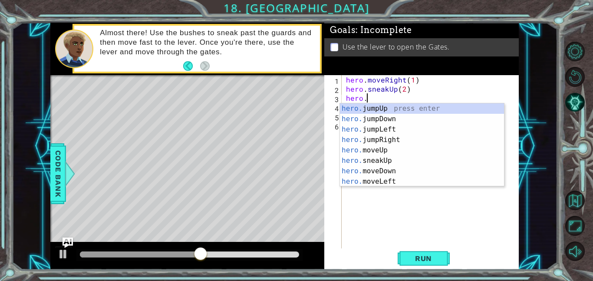
scroll to position [0, 1]
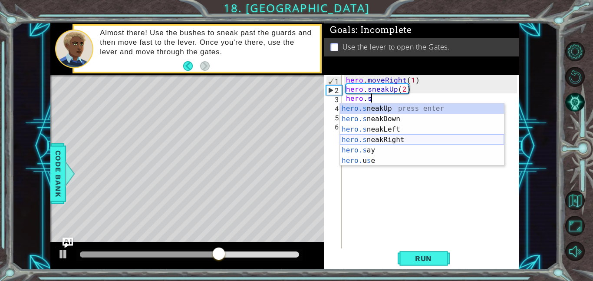
click at [406, 142] on div "hero.s neakUp press enter hero.s neakDown press enter hero.s neakLeft press ent…" at bounding box center [422, 144] width 164 height 83
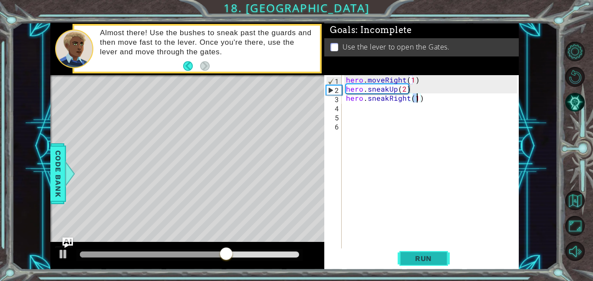
type textarea "hero.sneakRight(1)"
click at [422, 254] on span "Run" at bounding box center [423, 258] width 34 height 9
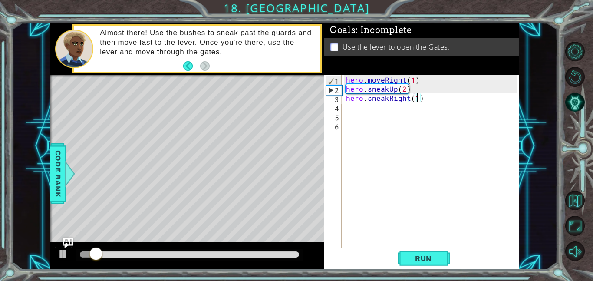
click at [355, 106] on div "hero . moveRight ( 1 ) hero . sneakUp ( 2 ) hero . sneakRight ( 1 )" at bounding box center [432, 170] width 177 height 191
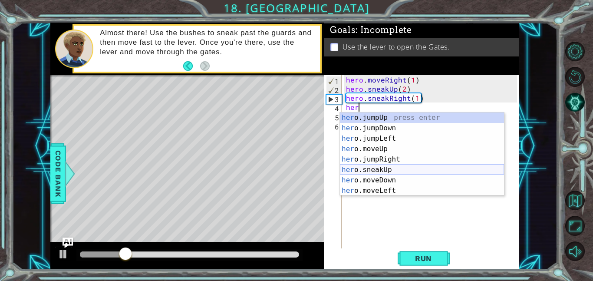
click at [387, 169] on div "her o.jumpUp press enter her o.jumpDown press enter her o.jumpLeft press enter …" at bounding box center [422, 164] width 164 height 104
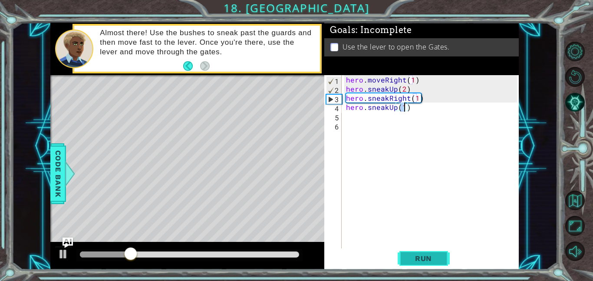
type textarea "hero.sneakUp(1)"
click at [417, 255] on span "Run" at bounding box center [423, 258] width 34 height 9
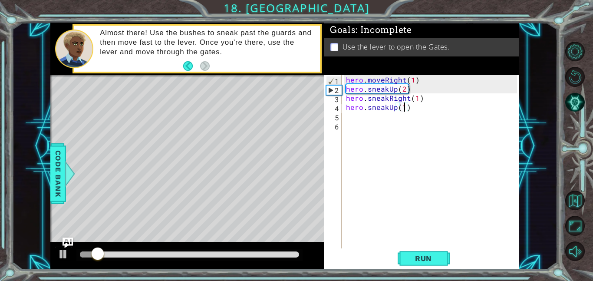
click at [354, 120] on div "hero . moveRight ( 1 ) hero . sneakUp ( 2 ) hero . sneakRight ( 1 ) hero . snea…" at bounding box center [432, 170] width 177 height 191
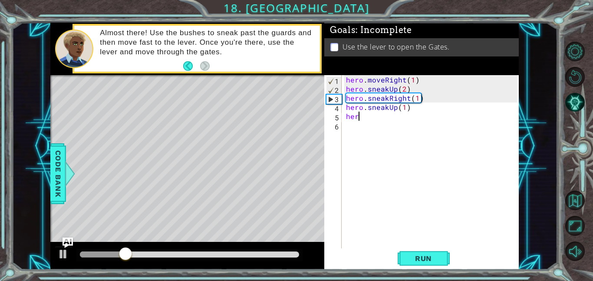
click at [380, 120] on div "hero . moveRight ( 1 ) hero . sneakUp ( 2 ) hero . sneakRight ( 1 ) hero . snea…" at bounding box center [432, 170] width 177 height 191
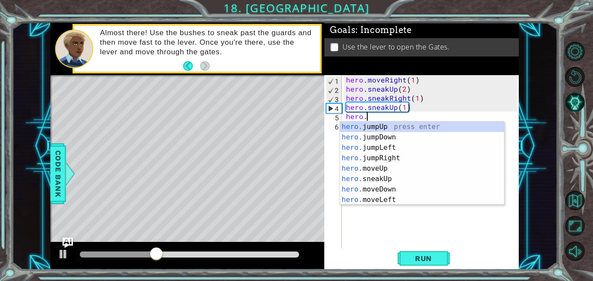
scroll to position [0, 1]
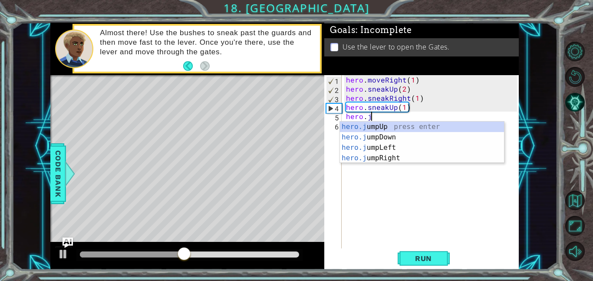
type textarea "hero.ju"
click at [385, 156] on div "hero.ju mpUp press enter hero.ju mpDown press enter hero.[PERSON_NAME] mpLeft p…" at bounding box center [422, 152] width 164 height 62
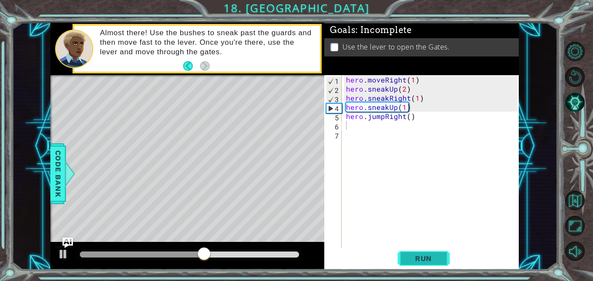
click at [422, 257] on span "Run" at bounding box center [423, 258] width 34 height 9
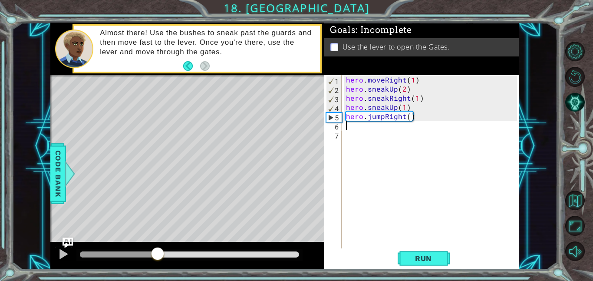
click at [158, 238] on div "methods hero use(thing) moveUp(steps) moveDown(steps) moveLeft(steps) moveRight…" at bounding box center [284, 146] width 468 height 247
click at [424, 260] on span "Run" at bounding box center [423, 258] width 34 height 9
click at [347, 135] on div "hero . moveRight ( 1 ) hero . sneakUp ( 2 ) hero . sneakRight ( 1 ) hero . snea…" at bounding box center [432, 170] width 177 height 191
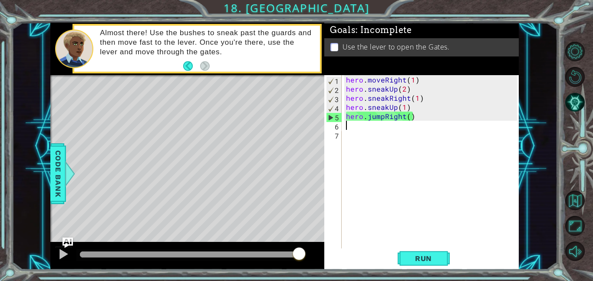
click at [346, 121] on div "hero . moveRight ( 1 ) hero . sneakUp ( 2 ) hero . sneakRight ( 1 ) hero . snea…" at bounding box center [432, 170] width 177 height 191
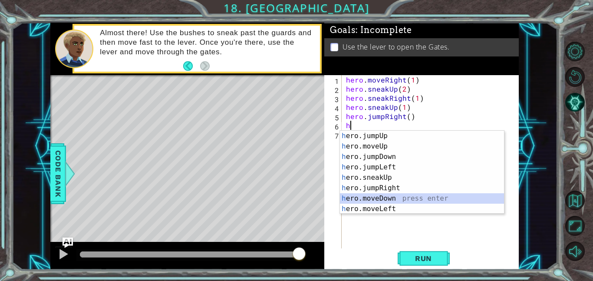
click at [402, 199] on div "h ero.jumpUp press enter h ero.moveUp press enter h ero.jumpDown press enter h …" at bounding box center [422, 183] width 164 height 104
type textarea "hero.moveDown(1)"
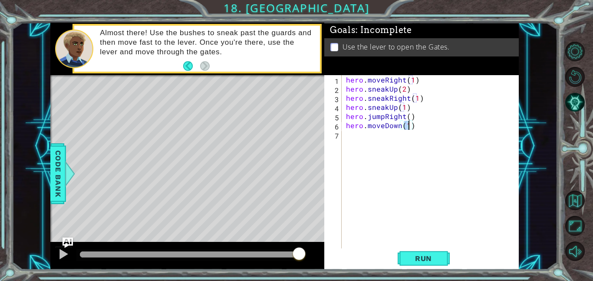
click at [369, 131] on div "hero . moveRight ( 1 ) hero . sneakUp ( 2 ) hero . sneakRight ( 1 ) hero . snea…" at bounding box center [432, 170] width 177 height 191
type textarea "h"
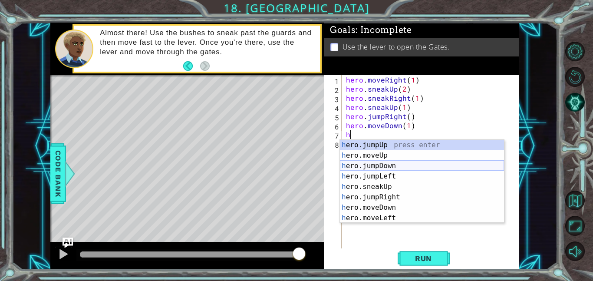
click at [386, 168] on div "h ero.jumpUp press enter h ero.moveUp press enter h ero.jumpDown press enter h …" at bounding box center [422, 192] width 164 height 104
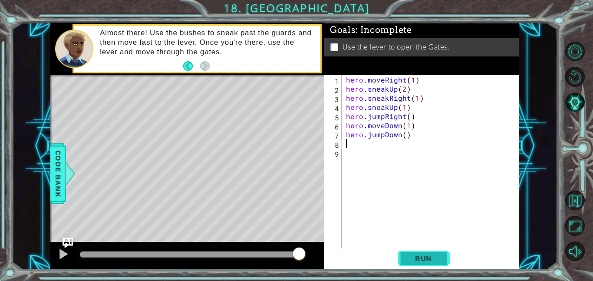
click at [411, 259] on span "Run" at bounding box center [423, 258] width 34 height 9
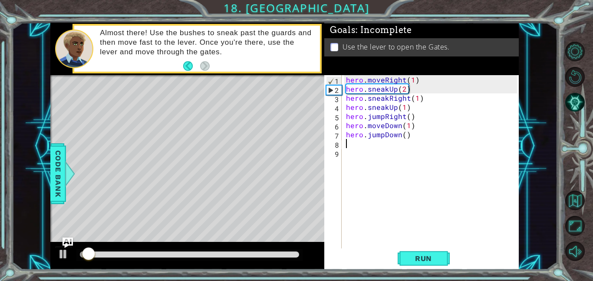
click at [346, 146] on div "hero . moveRight ( 1 ) hero . sneakUp ( 2 ) hero . sneakRight ( 1 ) hero . snea…" at bounding box center [432, 170] width 177 height 191
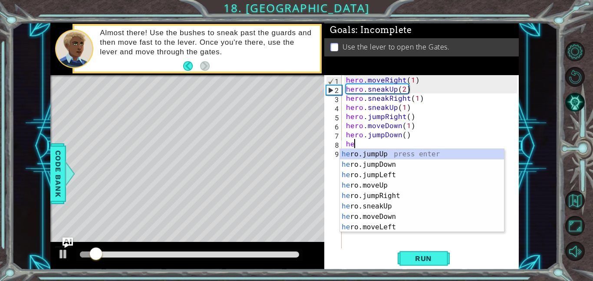
type textarea "her"
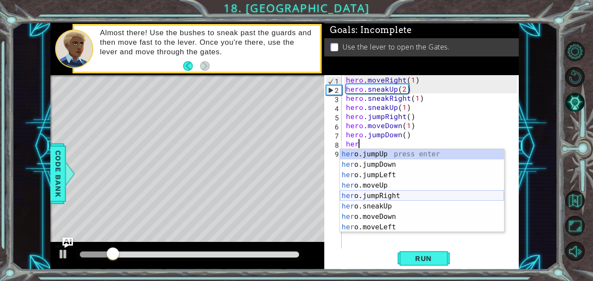
click at [390, 192] on div "her o.jumpUp press enter her o.jumpDown press enter her o.jumpLeft press enter …" at bounding box center [422, 201] width 164 height 104
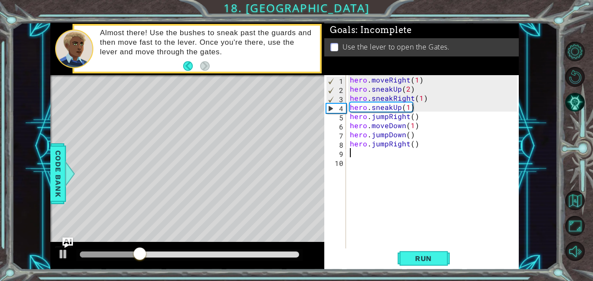
type textarea "he"
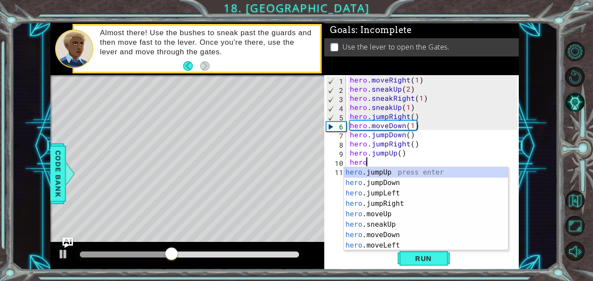
scroll to position [0, 0]
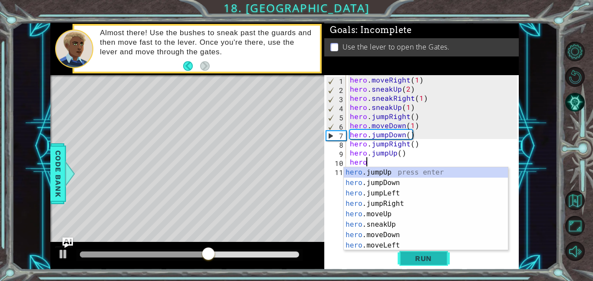
click at [412, 263] on button "Run" at bounding box center [423, 258] width 52 height 20
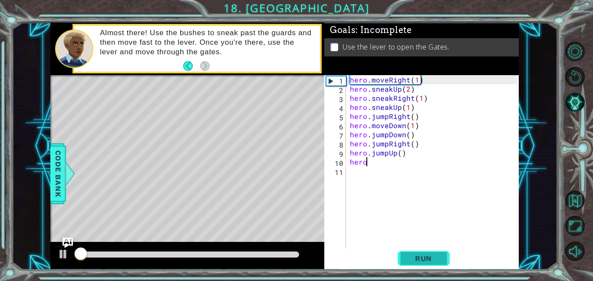
click at [412, 263] on button "Run" at bounding box center [423, 258] width 52 height 20
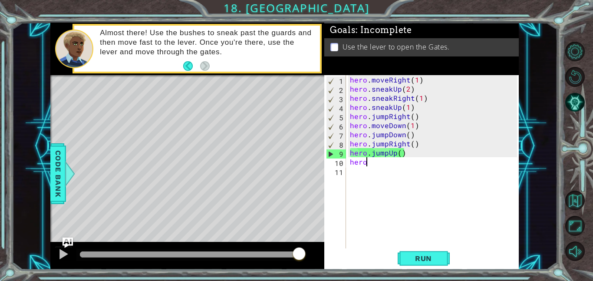
drag, startPoint x: 95, startPoint y: 256, endPoint x: 304, endPoint y: 250, distance: 208.8
click at [304, 250] on div at bounding box center [299, 254] width 16 height 16
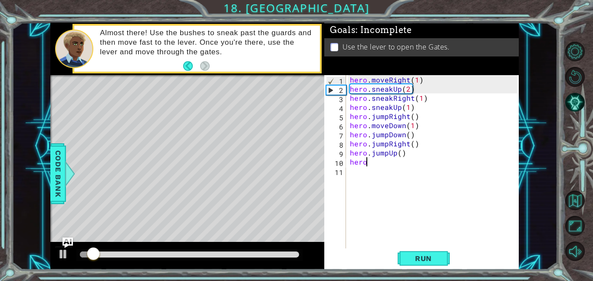
scroll to position [0, 1]
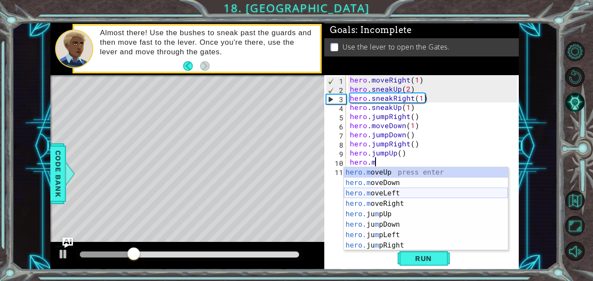
type textarea "hero.moveUp(1)"
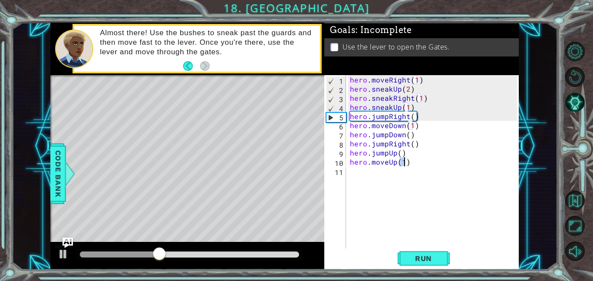
click at [355, 170] on div "hero . moveRight ( 1 ) hero . sneakUp ( 2 ) hero . sneakRight ( 1 ) hero . snea…" at bounding box center [434, 170] width 173 height 191
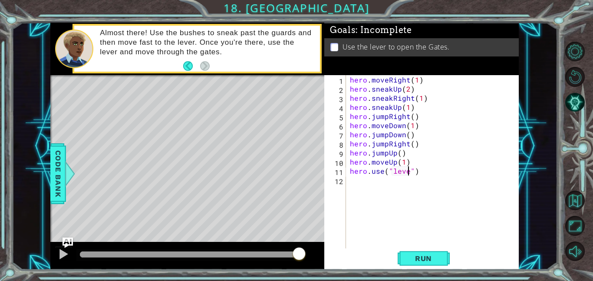
scroll to position [0, 4]
type textarea "hero.use("lever")"
click at [421, 256] on span "Run" at bounding box center [423, 258] width 34 height 9
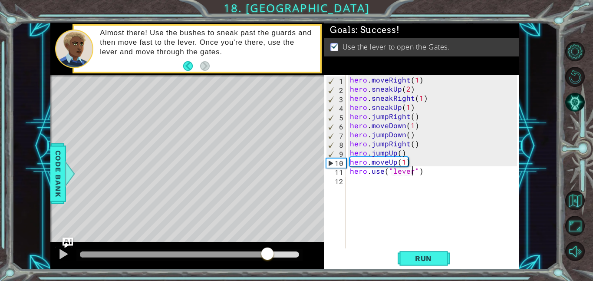
drag, startPoint x: 106, startPoint y: 250, endPoint x: 267, endPoint y: 245, distance: 161.1
click at [267, 245] on div at bounding box center [187, 256] width 274 height 28
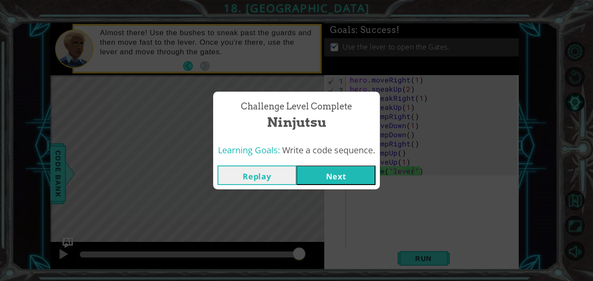
click at [343, 166] on button "Next" at bounding box center [335, 175] width 79 height 20
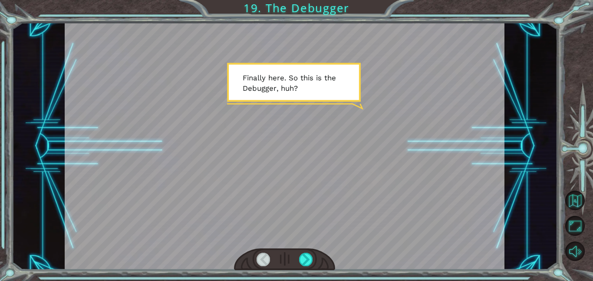
click at [307, 149] on div at bounding box center [285, 146] width 440 height 247
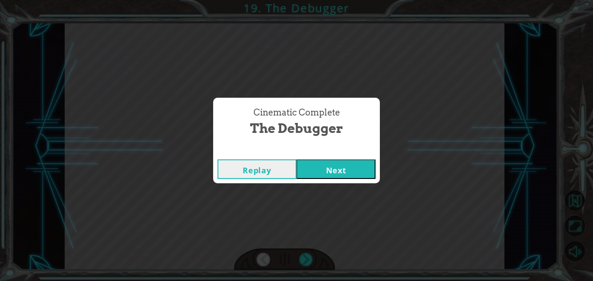
click at [336, 184] on div "Cinematic Complete The Debugger Replay Next" at bounding box center [296, 140] width 593 height 281
click at [336, 179] on div "Replay Next" at bounding box center [296, 169] width 167 height 28
click at [335, 175] on button "Next" at bounding box center [335, 169] width 79 height 20
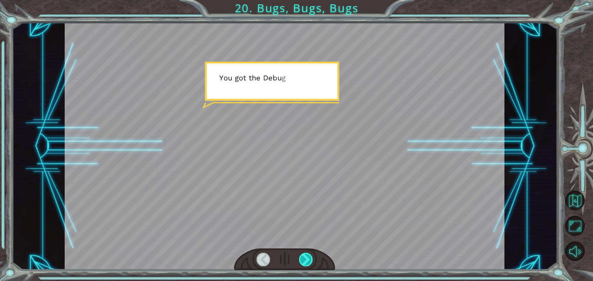
click at [302, 260] on div at bounding box center [306, 259] width 14 height 13
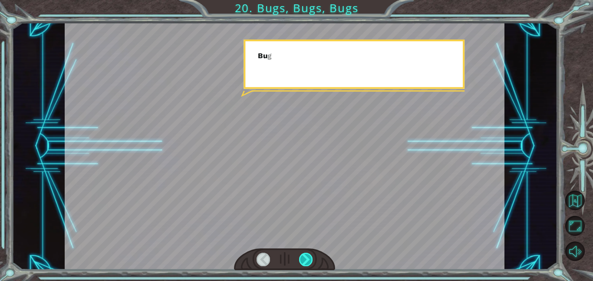
click at [302, 260] on div at bounding box center [306, 259] width 14 height 13
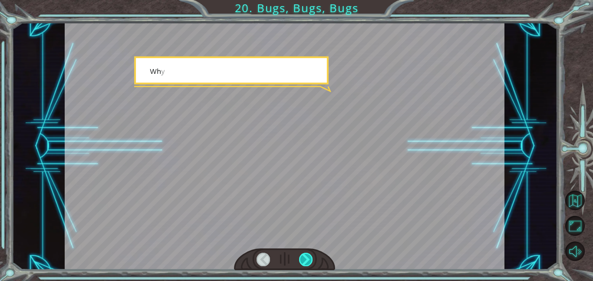
click at [302, 260] on div at bounding box center [306, 259] width 14 height 13
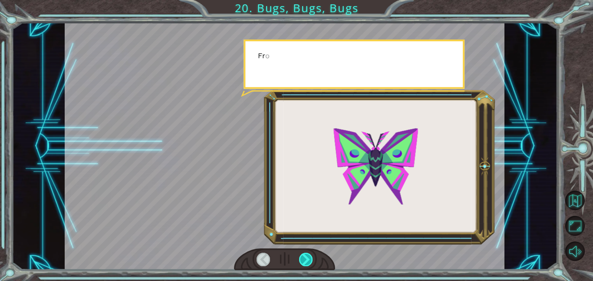
click at [302, 260] on div at bounding box center [306, 259] width 14 height 13
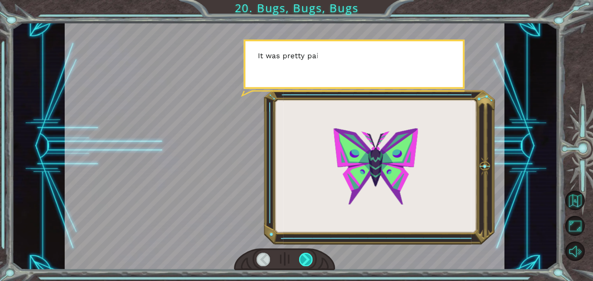
click at [302, 260] on div at bounding box center [306, 259] width 14 height 13
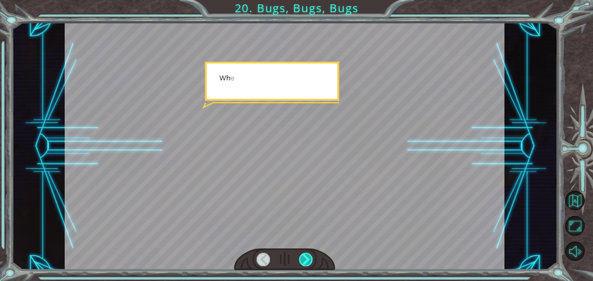
click at [302, 260] on div at bounding box center [306, 259] width 14 height 13
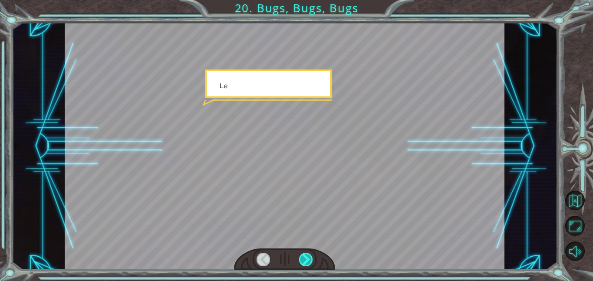
click at [302, 260] on div at bounding box center [306, 259] width 14 height 13
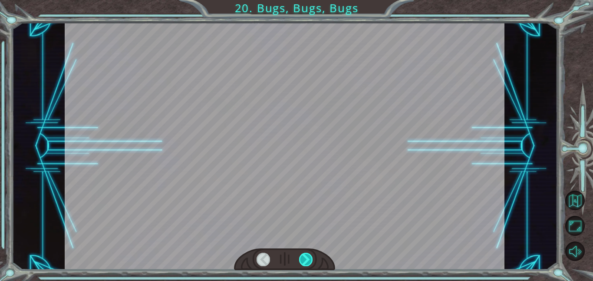
click at [302, 260] on div at bounding box center [306, 259] width 14 height 13
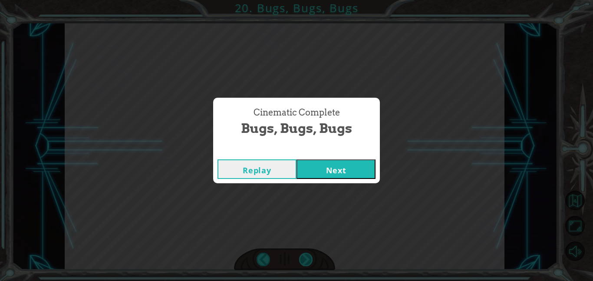
click at [302, 0] on div "Y o u g o t t h e D e b u g g e r ! N o t b a d . S o l e t ’ s t a l k b u g s…" at bounding box center [296, 0] width 593 height 0
click at [302, 260] on div "Cinematic Complete Bugs, Bugs, Bugs Replay Next" at bounding box center [296, 140] width 593 height 281
click at [325, 162] on button "Next" at bounding box center [335, 169] width 79 height 20
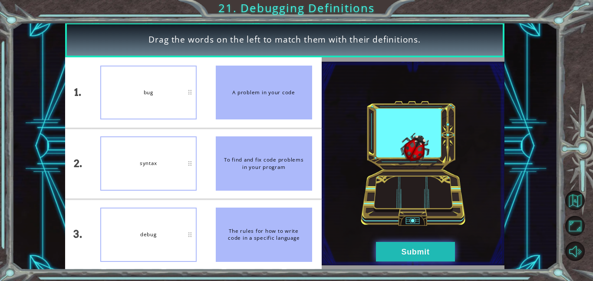
click at [402, 246] on button "Submit" at bounding box center [415, 252] width 79 height 20
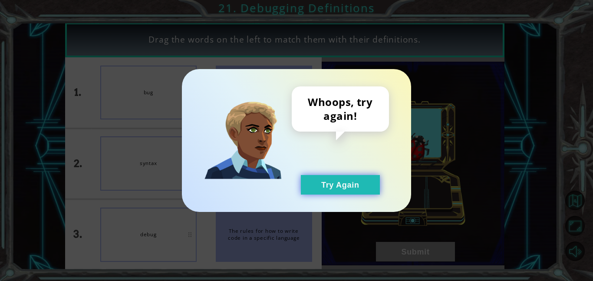
click at [341, 178] on button "Try Again" at bounding box center [340, 185] width 79 height 20
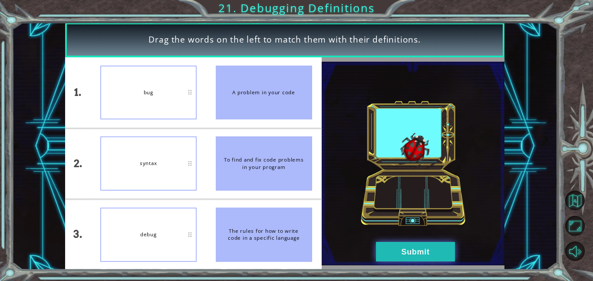
click at [405, 256] on button "Submit" at bounding box center [415, 252] width 79 height 20
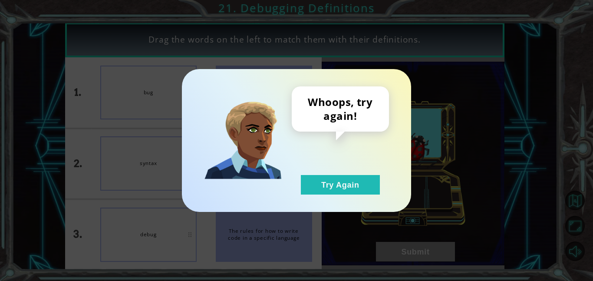
click at [366, 164] on div "Whoops, try again! Try Again" at bounding box center [340, 140] width 97 height 108
click at [360, 169] on div "Whoops, try again! Try Again" at bounding box center [340, 140] width 97 height 108
click at [358, 176] on button "Try Again" at bounding box center [340, 185] width 79 height 20
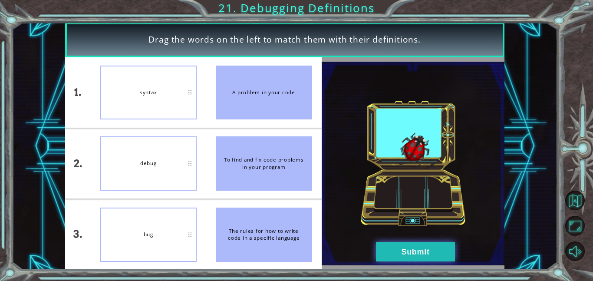
click at [433, 246] on button "Submit" at bounding box center [415, 252] width 79 height 20
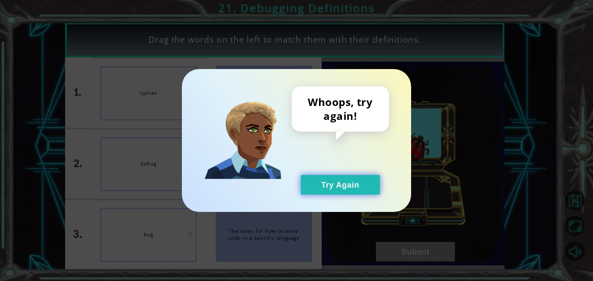
click at [317, 177] on button "Try Again" at bounding box center [340, 185] width 79 height 20
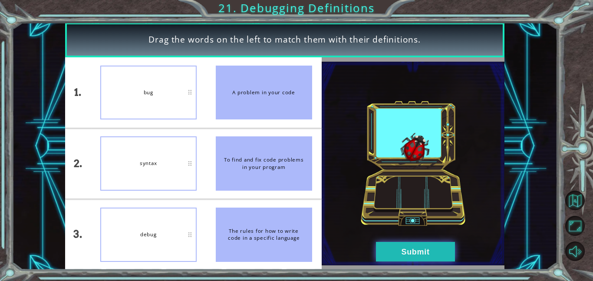
click at [412, 253] on button "Submit" at bounding box center [415, 252] width 79 height 20
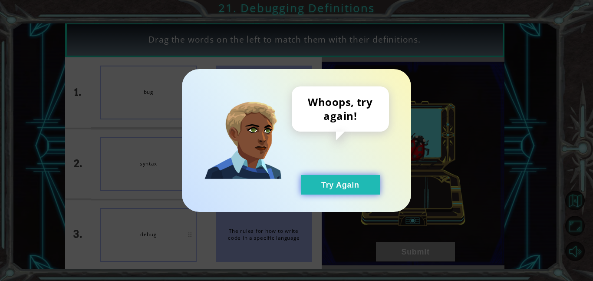
click at [317, 187] on button "Try Again" at bounding box center [340, 185] width 79 height 20
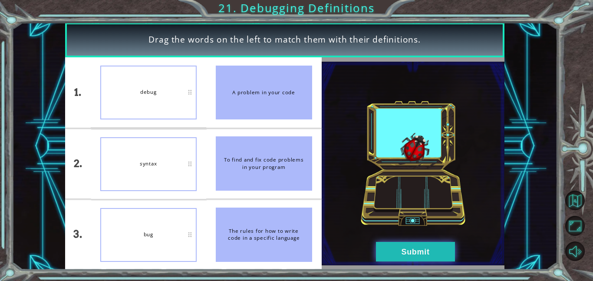
click at [422, 251] on button "Submit" at bounding box center [415, 252] width 79 height 20
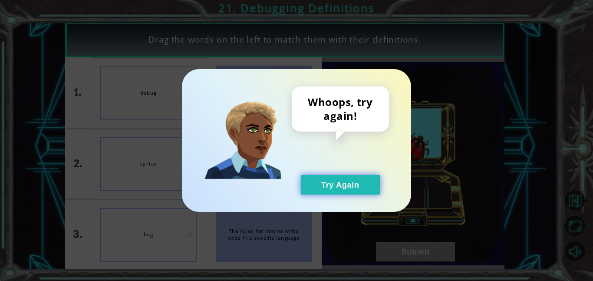
click at [322, 184] on button "Try Again" at bounding box center [340, 185] width 79 height 20
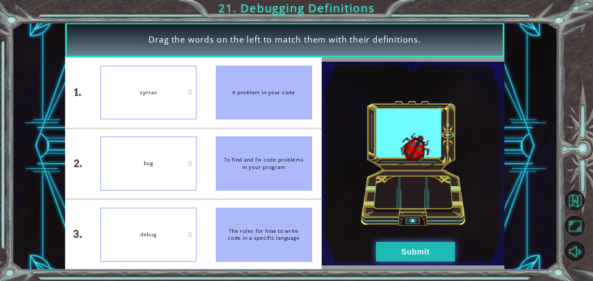
click at [424, 244] on button "Submit" at bounding box center [415, 252] width 79 height 20
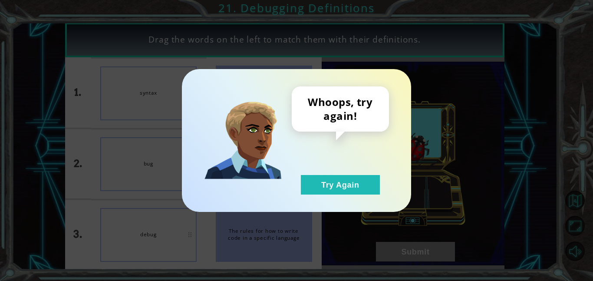
click at [344, 201] on div "Whoops, try again! Try Again" at bounding box center [296, 140] width 229 height 143
click at [322, 171] on div "Whoops, try again! Try Again" at bounding box center [340, 140] width 97 height 108
click at [336, 197] on div "Whoops, try again! Try Again" at bounding box center [296, 140] width 229 height 143
click at [335, 193] on button "Try Again" at bounding box center [340, 185] width 79 height 20
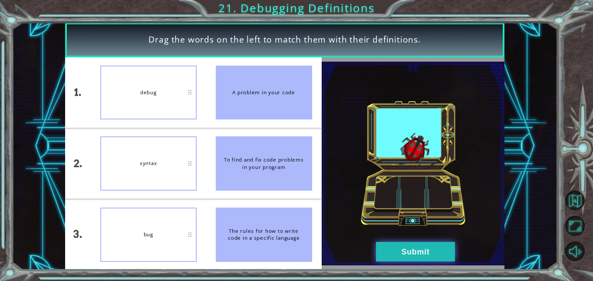
click at [400, 255] on button "Submit" at bounding box center [415, 252] width 79 height 20
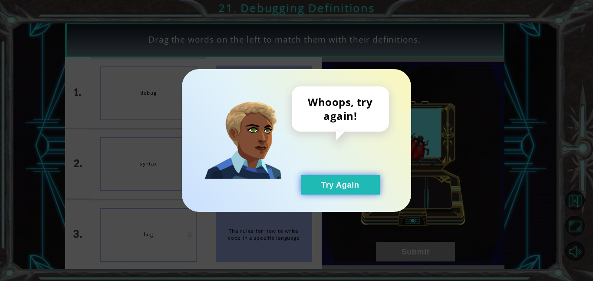
click at [320, 175] on button "Try Again" at bounding box center [340, 185] width 79 height 20
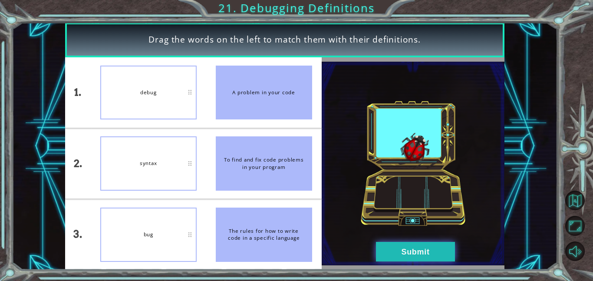
click at [412, 245] on button "Submit" at bounding box center [415, 252] width 79 height 20
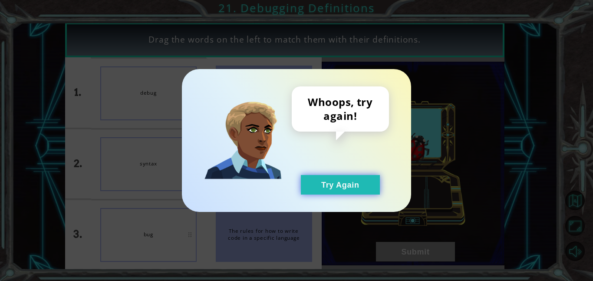
click at [370, 179] on button "Try Again" at bounding box center [340, 185] width 79 height 20
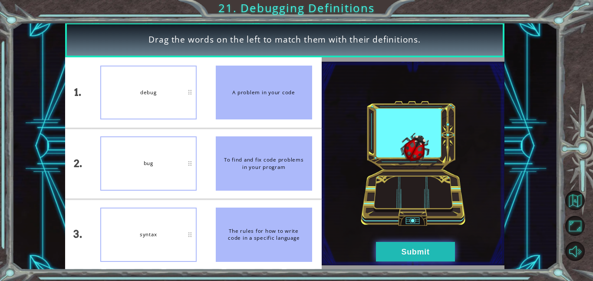
click at [428, 242] on button "Submit" at bounding box center [415, 252] width 79 height 20
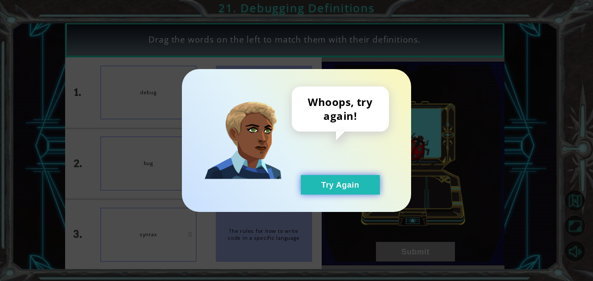
click at [341, 194] on button "Try Again" at bounding box center [340, 185] width 79 height 20
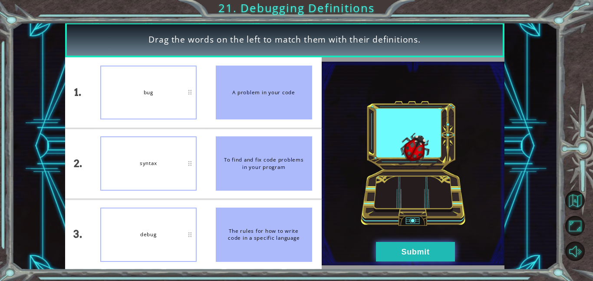
click at [416, 253] on button "Submit" at bounding box center [415, 252] width 79 height 20
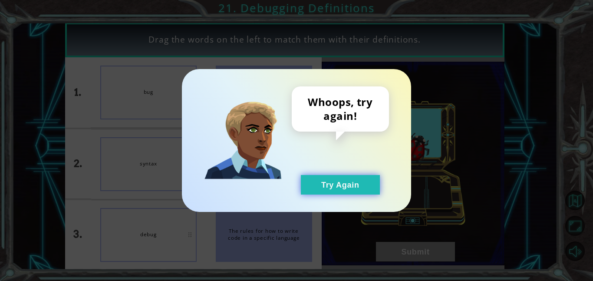
click at [356, 190] on button "Try Again" at bounding box center [340, 185] width 79 height 20
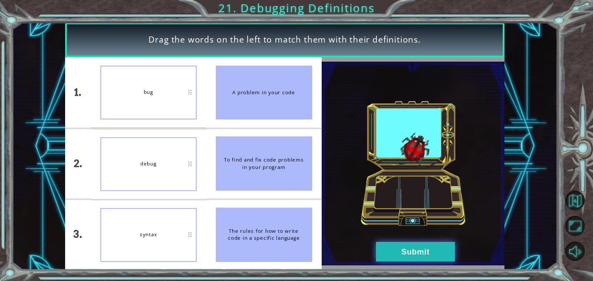
click at [410, 249] on button "Submit" at bounding box center [415, 252] width 79 height 20
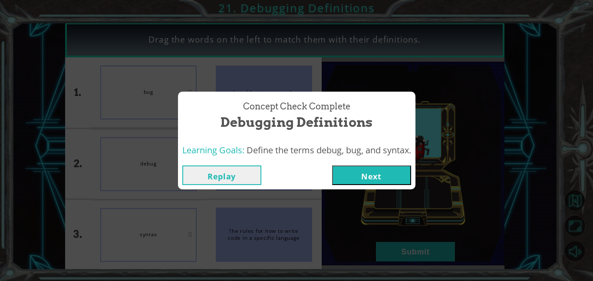
click at [379, 185] on div "Replay Next" at bounding box center [296, 175] width 237 height 28
click at [369, 178] on button "Next" at bounding box center [371, 175] width 79 height 20
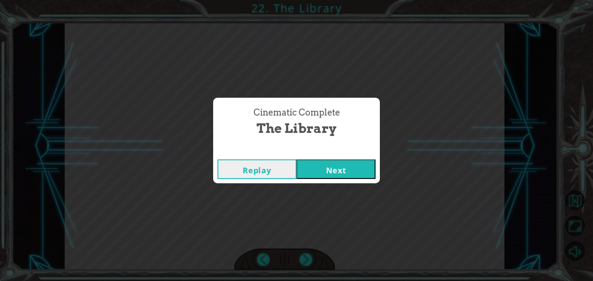
click at [354, 161] on button "Next" at bounding box center [335, 169] width 79 height 20
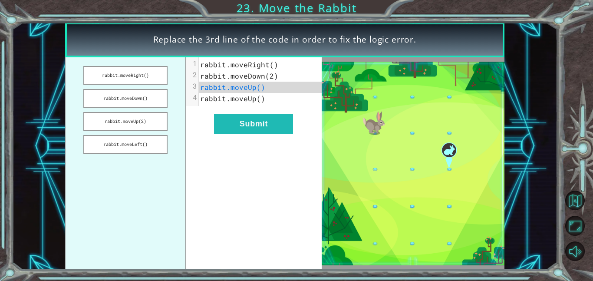
click at [245, 105] on div "xxxxxxxxxx 4 1 rabbit.moveRight() 2 rabbit.moveDown(2) 3 rabbit.moveUp() 4 rabb…" at bounding box center [260, 81] width 122 height 49
click at [141, 123] on button "rabbit.moveUp(2)" at bounding box center [125, 121] width 84 height 19
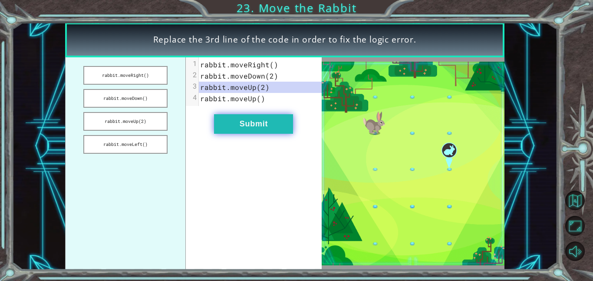
click at [226, 124] on button "Submit" at bounding box center [253, 124] width 79 height 20
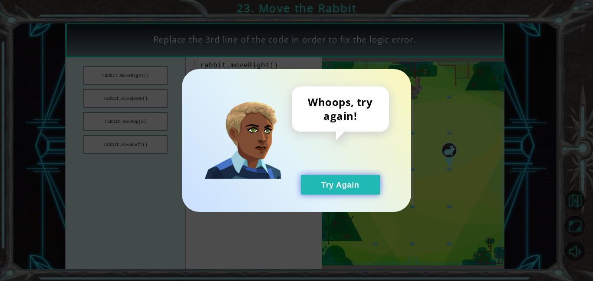
click at [336, 185] on button "Try Again" at bounding box center [340, 185] width 79 height 20
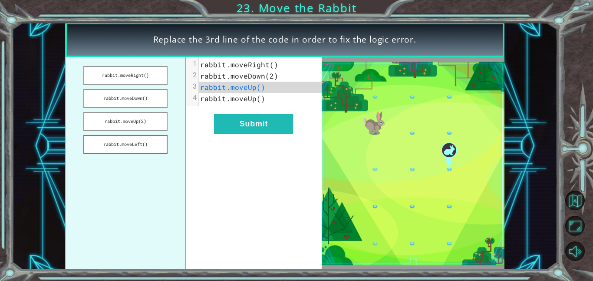
click at [139, 147] on button "rabbit.moveLeft()" at bounding box center [125, 144] width 84 height 19
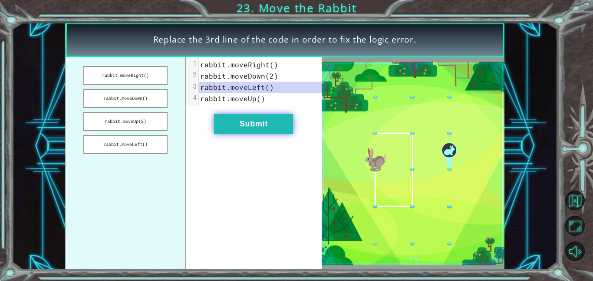
click at [243, 123] on button "Submit" at bounding box center [253, 124] width 79 height 20
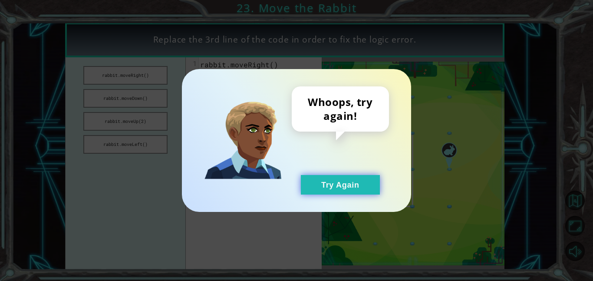
click at [314, 189] on button "Try Again" at bounding box center [340, 185] width 79 height 20
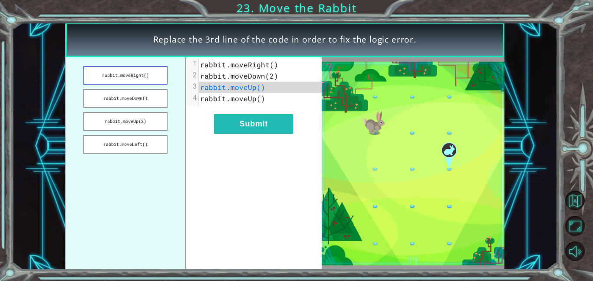
click at [150, 75] on button "rabbit.moveRight()" at bounding box center [125, 75] width 84 height 19
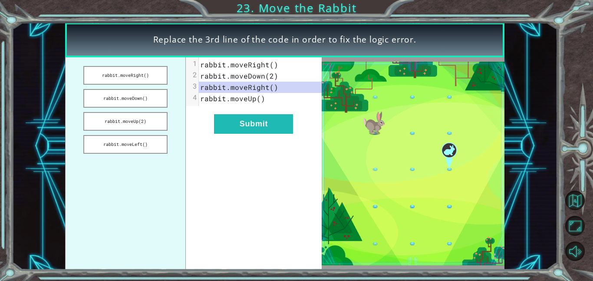
click at [268, 135] on div "xxxxxxxxxx 4 1 rabbit.moveRight() 2 rabbit.moveDown(2) 3 rabbit.moveRight() 4 r…" at bounding box center [253, 163] width 135 height 212
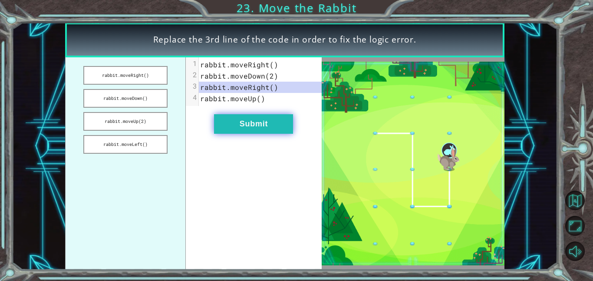
click at [251, 122] on button "Submit" at bounding box center [253, 124] width 79 height 20
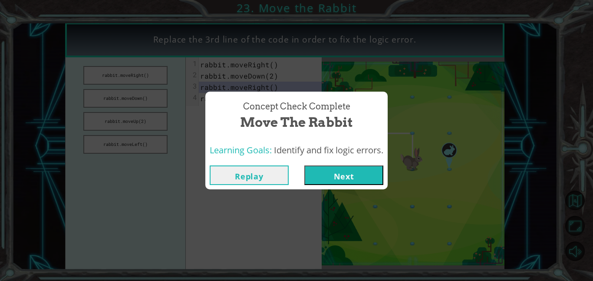
click at [336, 180] on button "Next" at bounding box center [343, 175] width 79 height 20
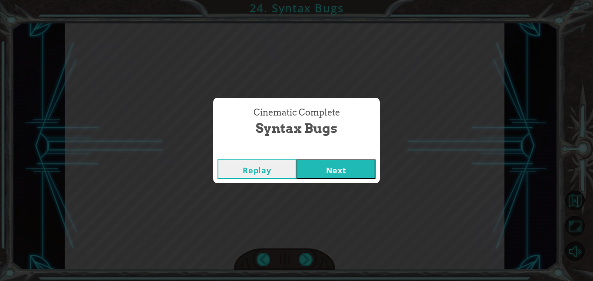
click at [331, 165] on button "Next" at bounding box center [335, 169] width 79 height 20
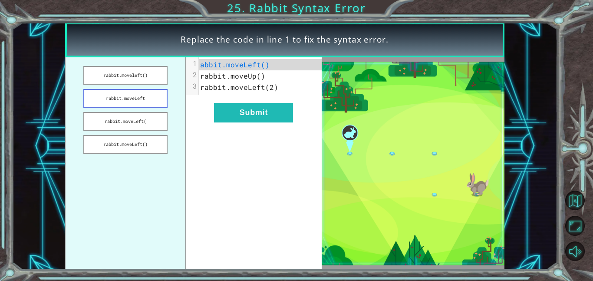
click at [145, 96] on button "rabbit.moveLeft" at bounding box center [125, 98] width 84 height 19
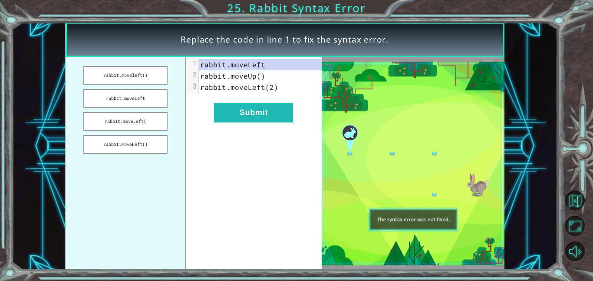
click at [241, 124] on div "xxxxxxxxxx 3 1 rabbit.moveLeft 2 rabbit.moveUp() 3 rabbit.moveLeft(2) Submit" at bounding box center [253, 163] width 135 height 212
click at [238, 120] on button "Submit" at bounding box center [253, 113] width 79 height 20
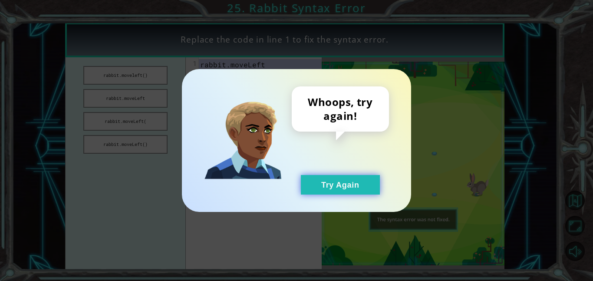
click at [333, 184] on button "Try Again" at bounding box center [340, 185] width 79 height 20
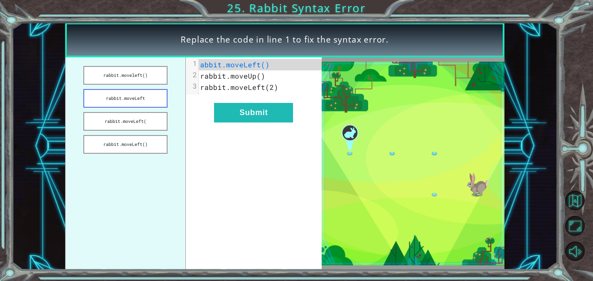
click at [138, 91] on button "rabbit.moveLeft" at bounding box center [125, 98] width 84 height 19
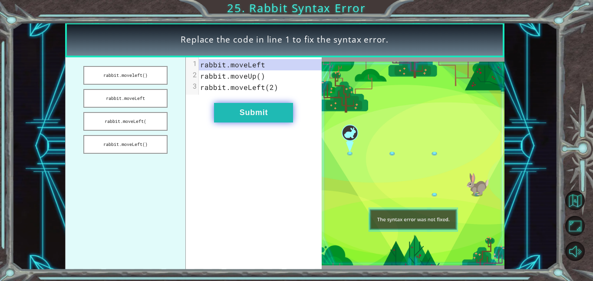
click at [234, 114] on button "Submit" at bounding box center [253, 113] width 79 height 20
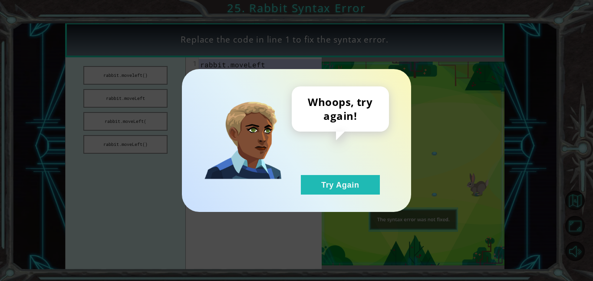
click at [338, 173] on div "Whoops, try again! Try Again" at bounding box center [340, 140] width 97 height 108
click at [362, 178] on button "Try Again" at bounding box center [340, 185] width 79 height 20
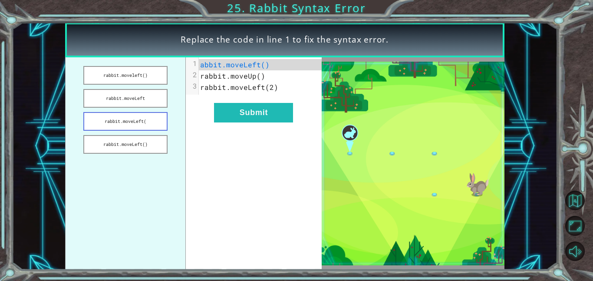
click at [126, 121] on button "rabbit.moveLeft(" at bounding box center [125, 121] width 84 height 19
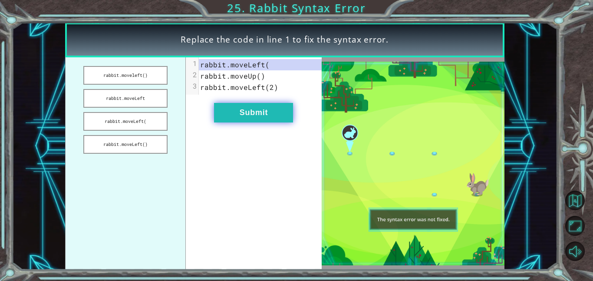
click at [226, 119] on button "Submit" at bounding box center [253, 113] width 79 height 20
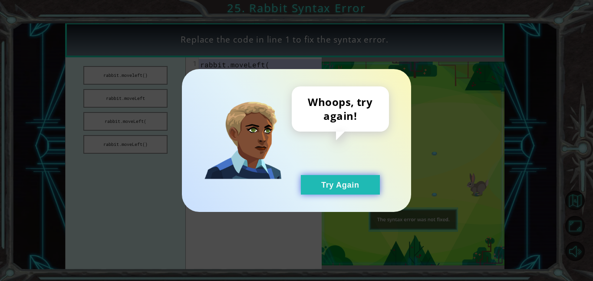
click at [301, 184] on button "Try Again" at bounding box center [340, 185] width 79 height 20
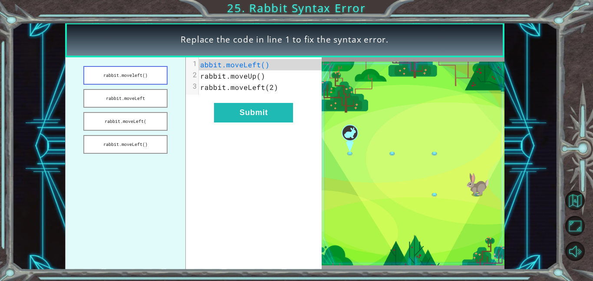
click at [142, 79] on button "rabbit.moveleft()" at bounding box center [125, 75] width 84 height 19
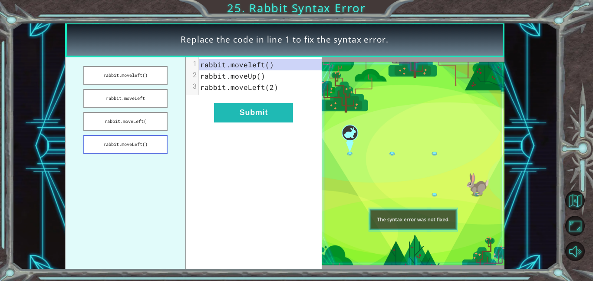
click at [137, 146] on button "rabbit.moveLeft()" at bounding box center [125, 144] width 84 height 19
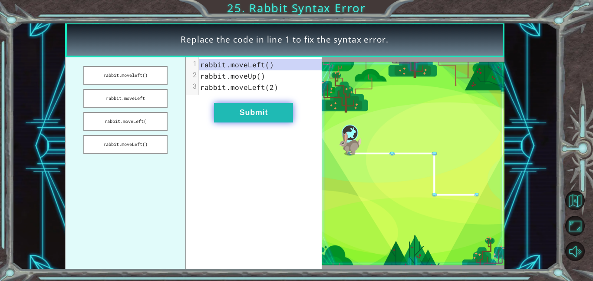
click at [227, 114] on button "Submit" at bounding box center [253, 113] width 79 height 20
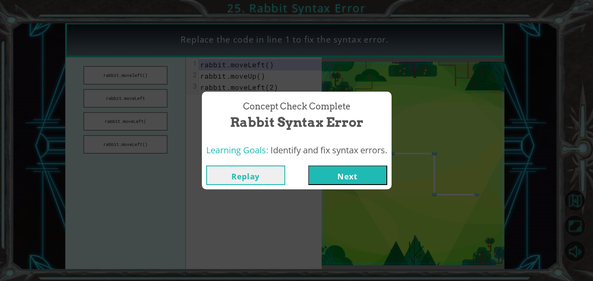
click at [339, 184] on button "Next" at bounding box center [347, 175] width 79 height 20
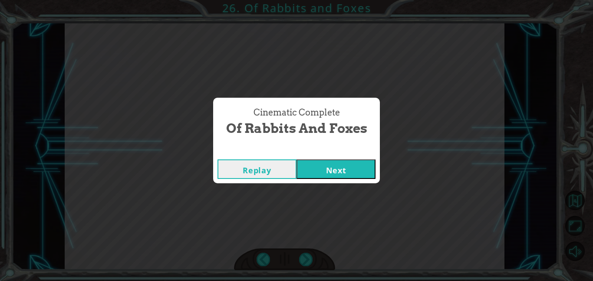
click at [355, 164] on button "Next" at bounding box center [335, 169] width 79 height 20
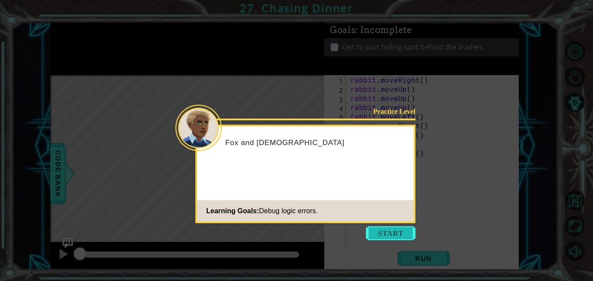
click at [383, 234] on button "Start" at bounding box center [390, 233] width 49 height 14
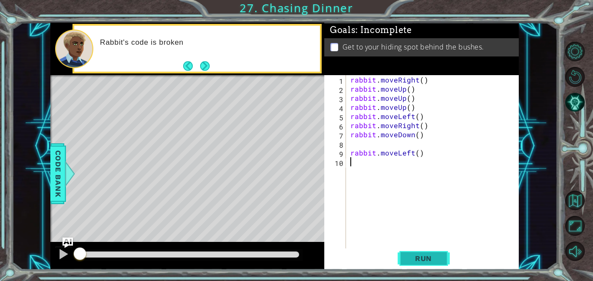
click at [417, 258] on span "Run" at bounding box center [423, 258] width 34 height 9
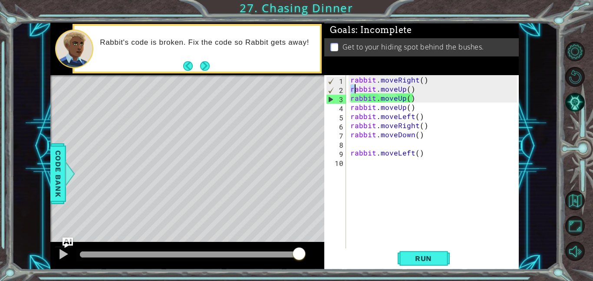
drag, startPoint x: 351, startPoint y: 87, endPoint x: 340, endPoint y: 85, distance: 11.4
click at [340, 85] on div "1 2 3 4 5 6 7 8 9 10 rabbit . moveRight ( ) rabbit . moveUp ( ) rabbit . moveUp…" at bounding box center [420, 161] width 193 height 173
click at [431, 263] on button "Run" at bounding box center [423, 258] width 52 height 20
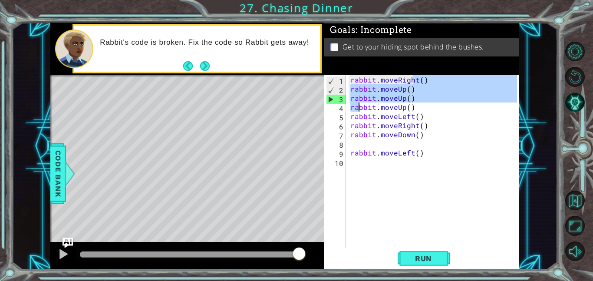
drag, startPoint x: 414, startPoint y: 84, endPoint x: 361, endPoint y: 115, distance: 60.7
click at [361, 115] on div "rabbit . moveRight ( ) rabbit . moveUp ( ) rabbit . moveUp ( ) rabbit . moveUp …" at bounding box center [434, 170] width 173 height 191
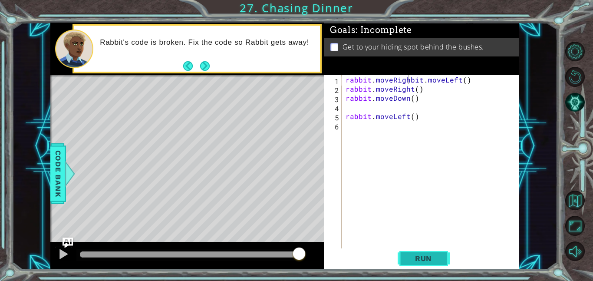
click at [427, 256] on span "Run" at bounding box center [423, 258] width 34 height 9
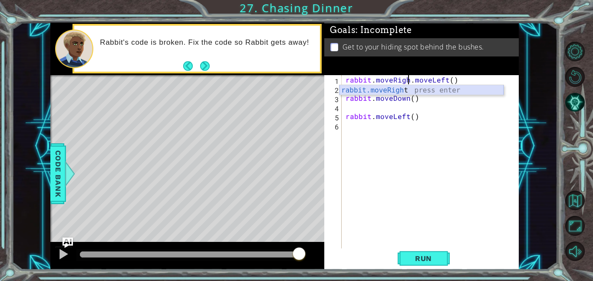
click at [405, 93] on div "rabbit.moveRigh t press enter" at bounding box center [421, 100] width 164 height 31
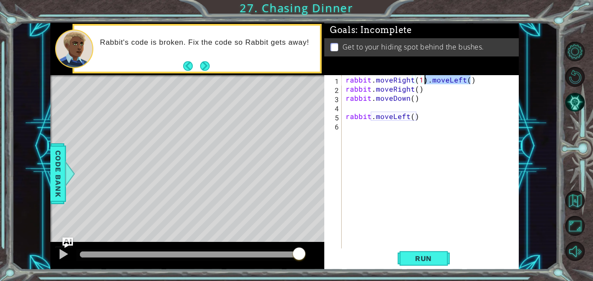
drag, startPoint x: 473, startPoint y: 84, endPoint x: 424, endPoint y: 84, distance: 49.5
click at [424, 84] on div "rabbit . moveRight ( 1 ) . moveLeft ( ) rabbit . moveRight ( ) rabbit . moveDow…" at bounding box center [432, 170] width 177 height 191
click at [400, 253] on button "Run" at bounding box center [423, 258] width 52 height 20
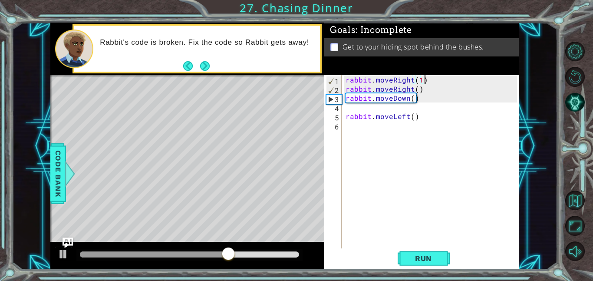
click at [351, 96] on div "rabbit . moveRight ( 1 ) rabbit . moveRight ( ) rabbit . moveDown ( ) rabbit . …" at bounding box center [432, 170] width 177 height 191
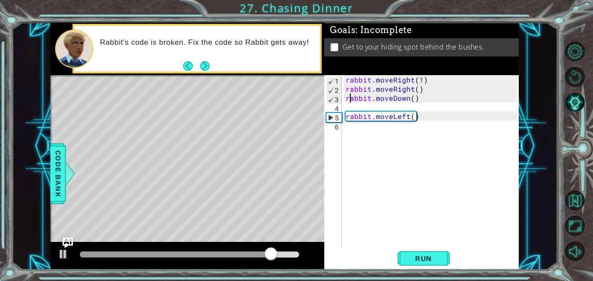
click at [387, 94] on div "rabbit . moveRight ( 1 ) rabbit . moveRight ( ) rabbit . moveDown ( ) rabbit . …" at bounding box center [432, 170] width 177 height 191
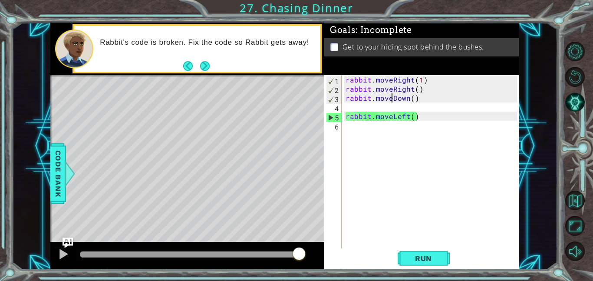
click at [390, 96] on div "rabbit . moveRight ( 1 ) rabbit . moveRight ( ) rabbit . moveDown ( ) rabbit . …" at bounding box center [432, 170] width 177 height 191
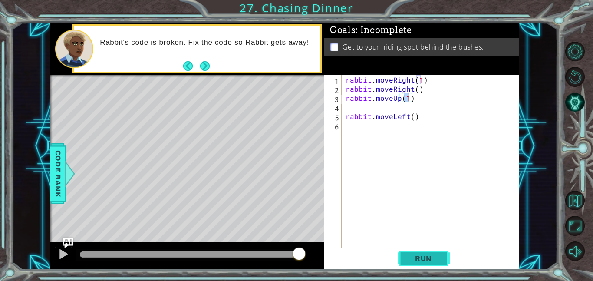
click at [443, 258] on button "Run" at bounding box center [423, 258] width 52 height 20
type textarea "rabbit.moveUp(2)"
type textarea "rabbit.moveLeft()"
click at [419, 257] on span "Run" at bounding box center [423, 258] width 34 height 9
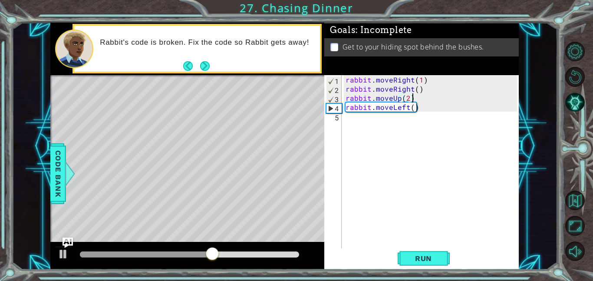
click at [412, 103] on div "rabbit . moveRight ( 1 ) rabbit . moveRight ( ) rabbit . moveUp ( 2 ) rabbit . …" at bounding box center [432, 170] width 177 height 191
type textarea "rabbit.moveLeft(2)"
click at [349, 120] on div "rabbit . moveRight ( 1 ) rabbit . moveRight ( ) rabbit . moveUp ( 2 ) rabbit . …" at bounding box center [432, 170] width 177 height 191
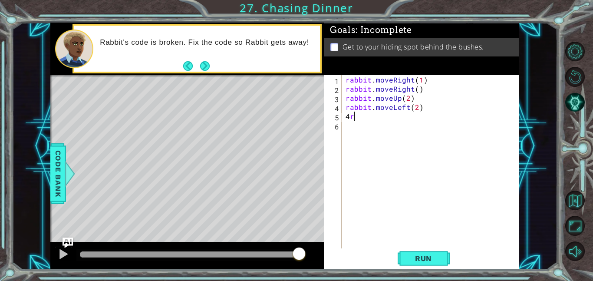
type textarea "4"
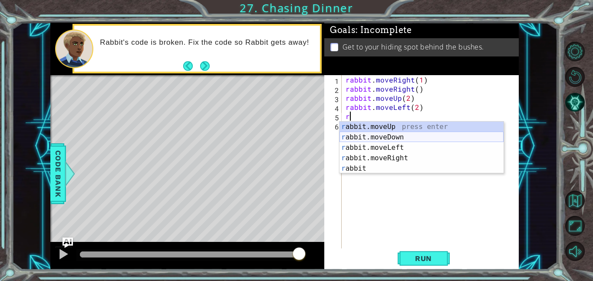
click at [404, 137] on div "r abbit.moveUp press enter r abbit.moveDown press enter r abbit.moveLeft press …" at bounding box center [421, 157] width 164 height 73
type textarea "rabbit.moveDown(1)"
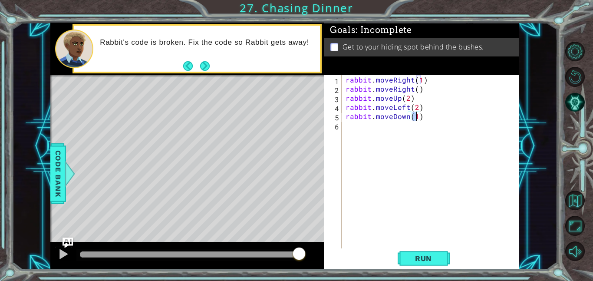
scroll to position [0, 4]
click at [352, 132] on div "rabbit . moveRight ( 1 ) rabbit . moveRight ( ) rabbit . moveUp ( 2 ) rabbit . …" at bounding box center [432, 170] width 177 height 191
type textarea "h"
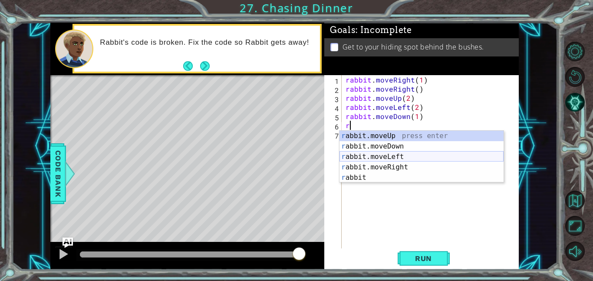
click at [390, 162] on div "r abbit.moveUp press enter r abbit.moveDown press enter r abbit.moveLeft press …" at bounding box center [421, 167] width 164 height 73
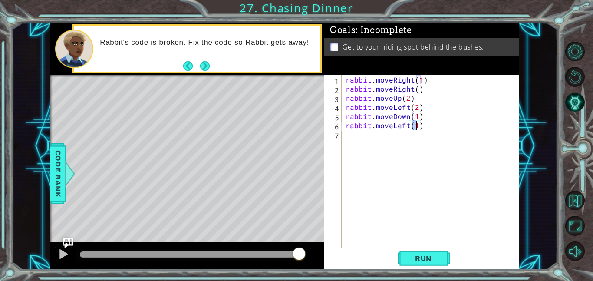
type textarea "rabbit.moveLeft(1)"
click at [421, 268] on div "rabbit.moveLeft(1) 1 2 3 4 5 6 7 rabbit . moveRight ( 1 ) rabbit . moveRight ( …" at bounding box center [421, 172] width 194 height 194
click at [424, 254] on span "Run" at bounding box center [423, 258] width 34 height 9
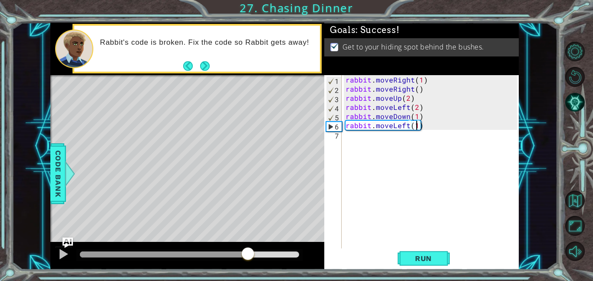
click at [244, 229] on div "methods rabbit moveUp() moveDown() moveLeft() moveRight() Code Bank Rabbit's co…" at bounding box center [284, 146] width 468 height 247
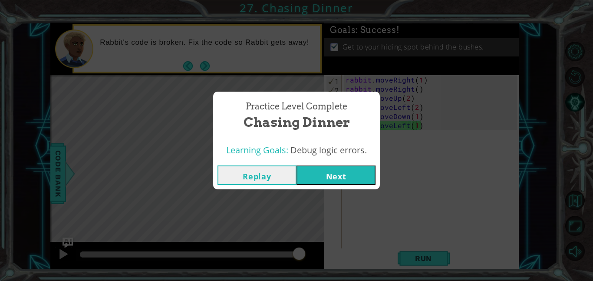
click at [327, 173] on button "Next" at bounding box center [335, 175] width 79 height 20
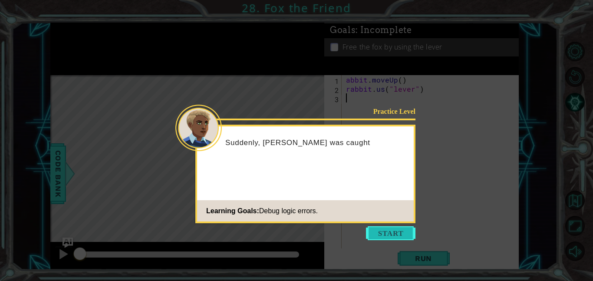
click at [371, 230] on button "Start" at bounding box center [390, 233] width 49 height 14
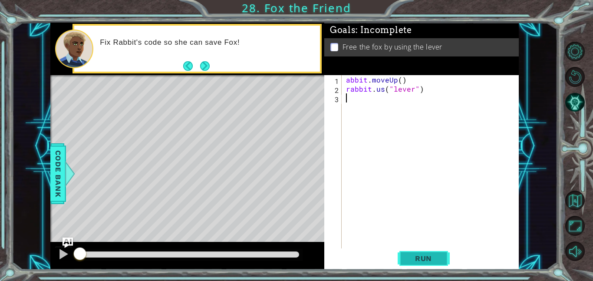
click at [429, 263] on button "Run" at bounding box center [423, 258] width 52 height 20
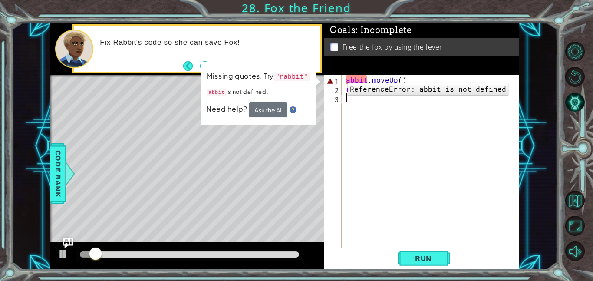
click at [343, 75] on div "Goals : Incomplete Free the fox by using the lever" at bounding box center [421, 49] width 194 height 53
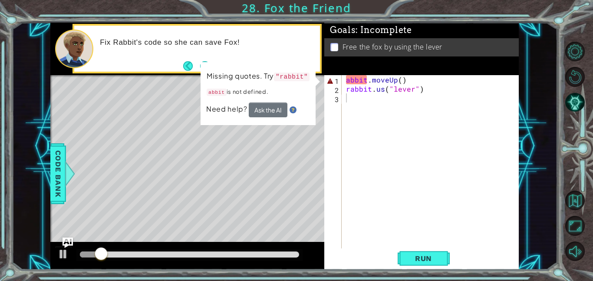
click at [346, 79] on div "abbit . moveUp ( ) rabbit . us ( "lever" )" at bounding box center [432, 170] width 177 height 191
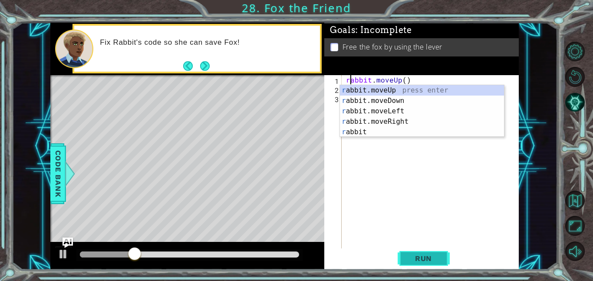
click at [409, 262] on span "Run" at bounding box center [423, 258] width 34 height 9
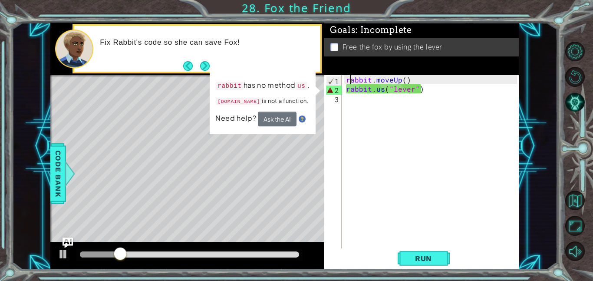
click at [379, 92] on div "rabbit . moveUp ( ) rabbit . us ( "lever" )" at bounding box center [432, 170] width 177 height 191
click at [375, 93] on div "rabbit . moveUp ( ) rabbit . us ( "lever" )" at bounding box center [432, 170] width 177 height 191
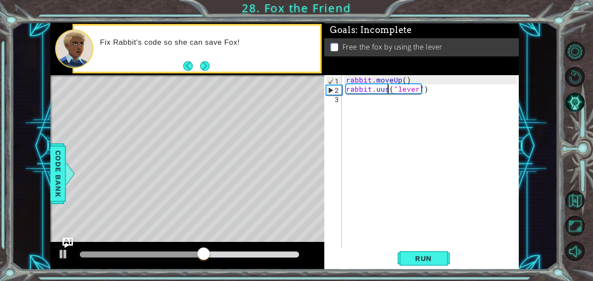
scroll to position [0, 3]
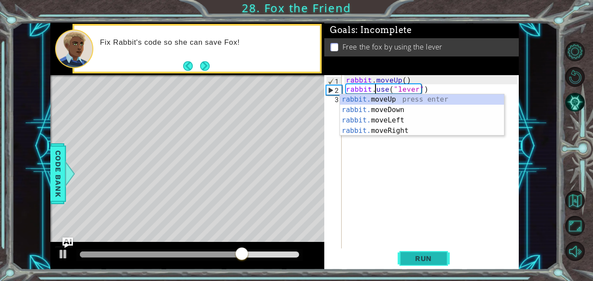
type textarea "rabbit.use("lever")"
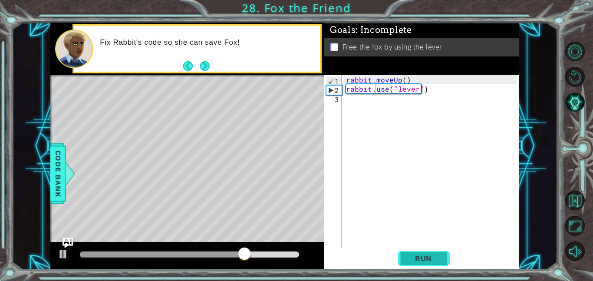
click at [437, 262] on span "Run" at bounding box center [423, 258] width 34 height 9
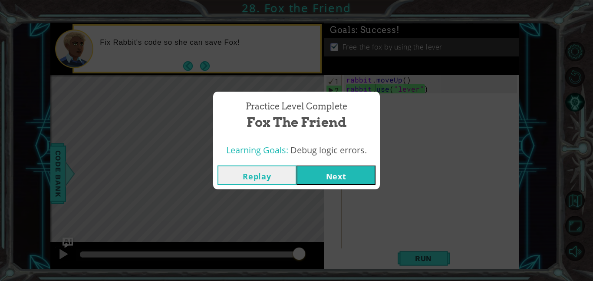
click at [353, 172] on button "Next" at bounding box center [335, 175] width 79 height 20
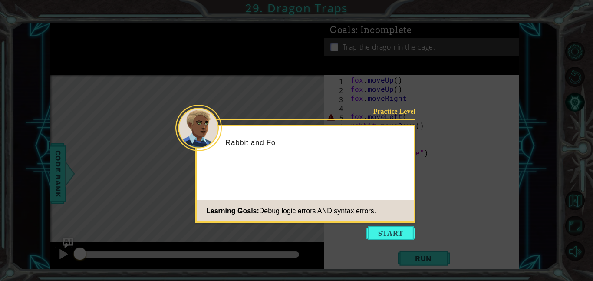
click at [397, 224] on icon at bounding box center [296, 140] width 593 height 281
click at [398, 231] on button "Start" at bounding box center [390, 233] width 49 height 14
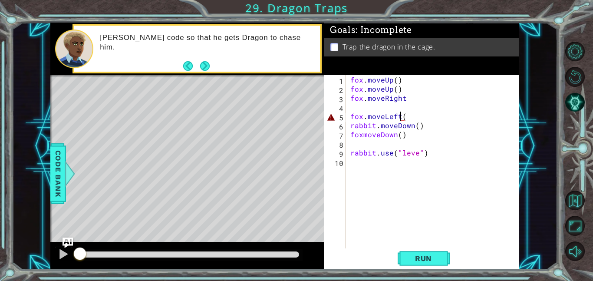
click at [402, 116] on div "fox . moveUp ( ) fox . moveUp ( ) fox . moveRight fox . moveLeft ( rabbit . mov…" at bounding box center [434, 170] width 173 height 191
click at [406, 117] on div "fox . moveUp ( ) fox . moveUp ( ) fox . moveRight fox . moveLeft ( rabbit . mov…" at bounding box center [434, 170] width 173 height 191
type textarea "fox.moveLeft()"
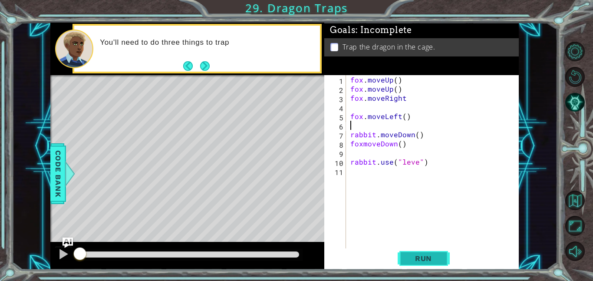
click at [437, 250] on button "Run" at bounding box center [423, 258] width 52 height 20
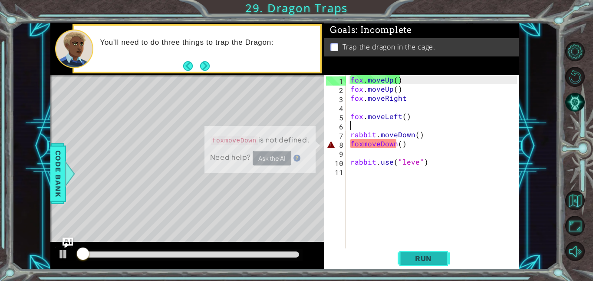
click at [437, 262] on span "Run" at bounding box center [423, 258] width 34 height 9
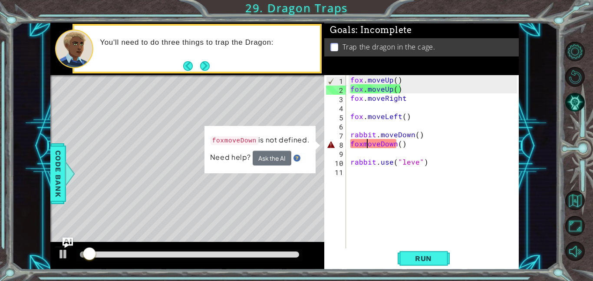
click at [366, 143] on div "fox . moveUp ( ) fox . moveUp ( ) fox . moveRight fox . moveLeft ( ) rabbit . m…" at bounding box center [434, 170] width 173 height 191
click at [361, 146] on div "fox . moveUp ( ) fox . moveUp ( ) fox . moveRight fox . moveLeft ( ) rabbit . m…" at bounding box center [434, 170] width 173 height 191
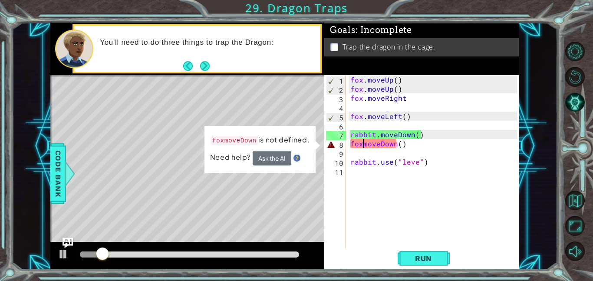
scroll to position [0, 1]
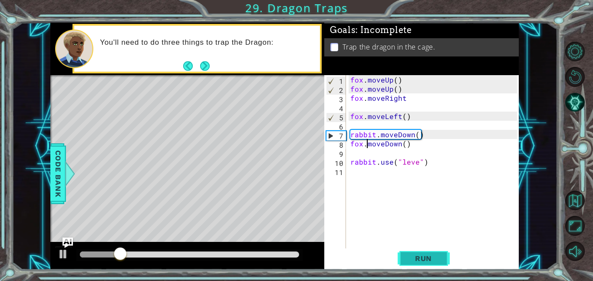
click at [429, 267] on button "Run" at bounding box center [423, 258] width 52 height 20
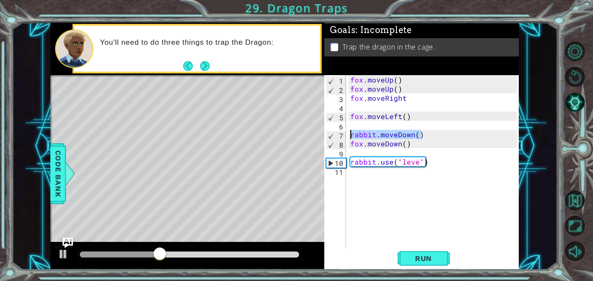
drag, startPoint x: 429, startPoint y: 133, endPoint x: 344, endPoint y: 135, distance: 85.1
click at [344, 135] on div "fox.moveDown() 1 2 3 4 5 6 7 8 9 10 11 fox . moveUp ( ) fox . moveUp ( ) fox . …" at bounding box center [420, 161] width 193 height 173
type textarea "rabbit.moveDown()"
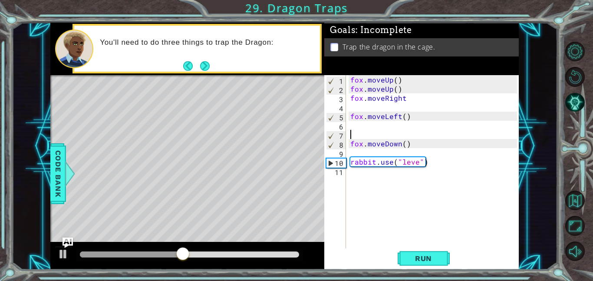
click at [410, 165] on div "fox . moveUp ( ) fox . moveUp ( ) fox . moveRight fox . moveLeft ( ) fox . move…" at bounding box center [434, 170] width 173 height 191
click at [421, 163] on div "fox . moveUp ( ) fox . moveUp ( ) fox . moveRight fox . moveLeft ( ) fox . move…" at bounding box center [434, 170] width 173 height 191
click at [418, 163] on div "fox . moveUp ( ) fox . moveUp ( ) fox . moveRight fox . moveLeft ( ) fox . move…" at bounding box center [434, 170] width 173 height 191
type textarea "rabbit.use("lever")"
click at [428, 244] on div "fox . moveUp ( ) fox . moveUp ( ) fox . moveRight fox . moveLeft ( ) fox . move…" at bounding box center [434, 170] width 173 height 191
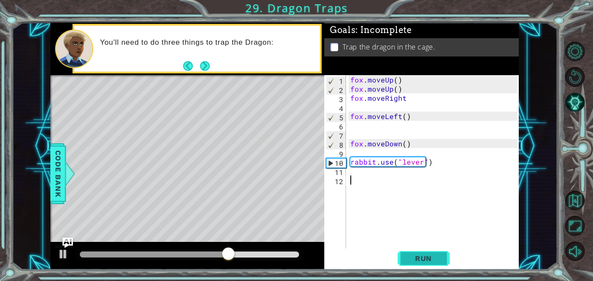
click at [433, 261] on span "Run" at bounding box center [423, 258] width 34 height 9
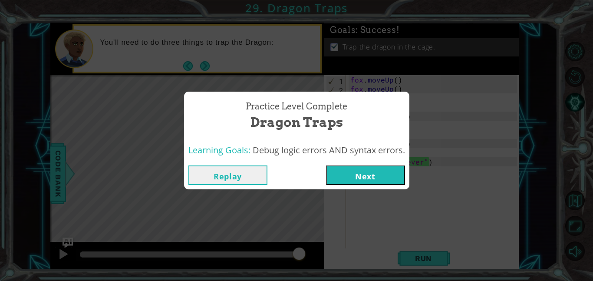
click at [326, 175] on div "Replay Next" at bounding box center [296, 175] width 217 height 20
click at [370, 171] on button "Next" at bounding box center [365, 175] width 79 height 20
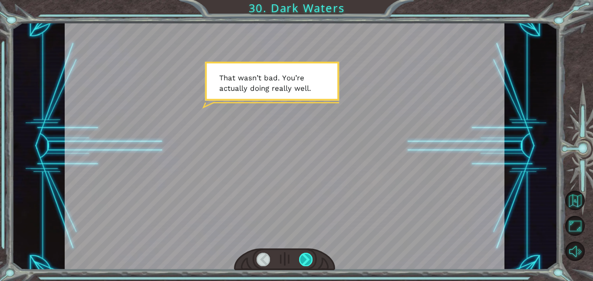
click at [309, 261] on div at bounding box center [306, 259] width 14 height 13
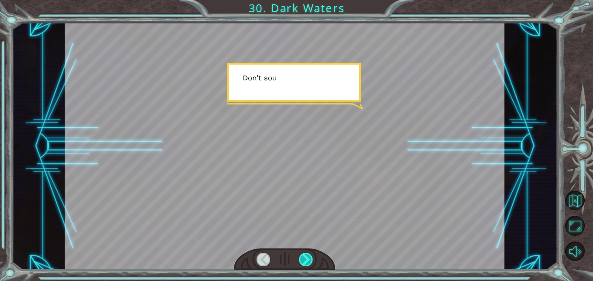
click at [309, 261] on div at bounding box center [306, 259] width 14 height 13
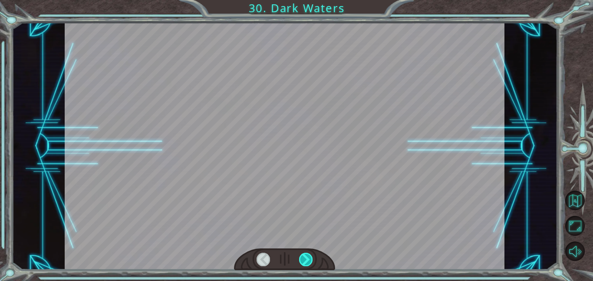
click at [309, 261] on div at bounding box center [306, 259] width 14 height 13
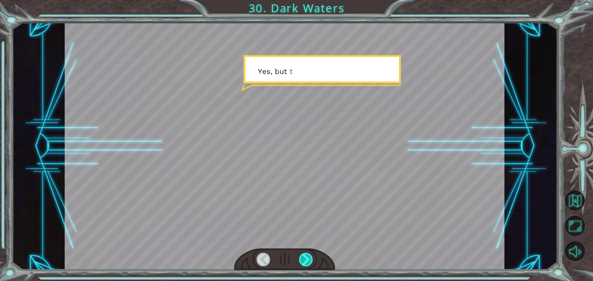
click at [309, 261] on div at bounding box center [306, 259] width 14 height 13
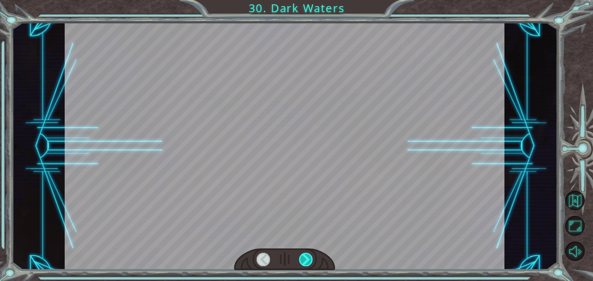
click at [309, 261] on div at bounding box center [306, 259] width 14 height 13
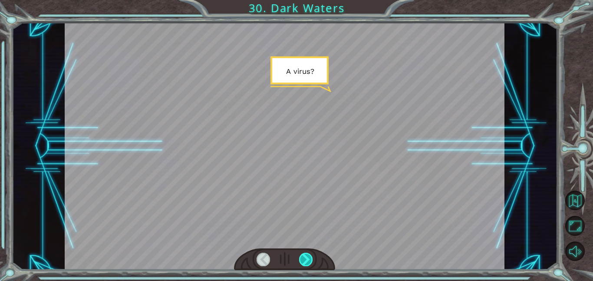
click at [309, 261] on div at bounding box center [306, 259] width 14 height 13
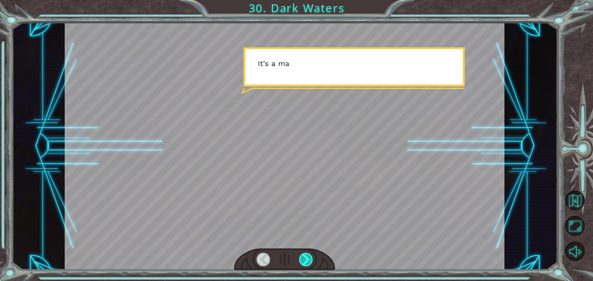
click at [309, 261] on div at bounding box center [306, 259] width 14 height 13
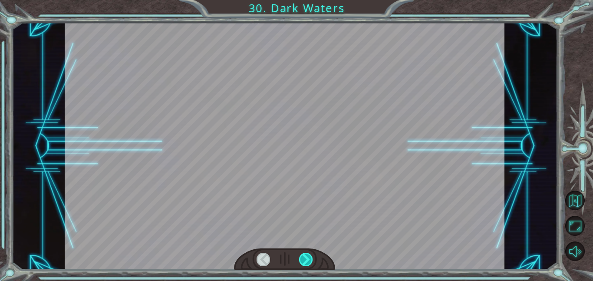
click at [309, 261] on div at bounding box center [306, 259] width 14 height 13
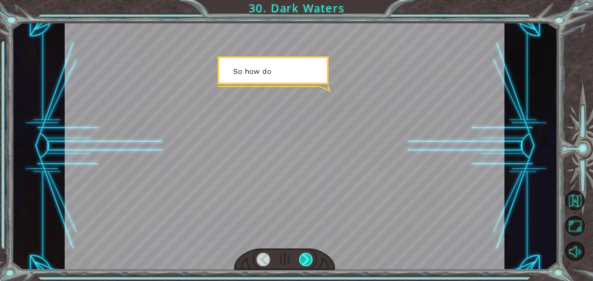
click at [309, 261] on div at bounding box center [306, 259] width 14 height 13
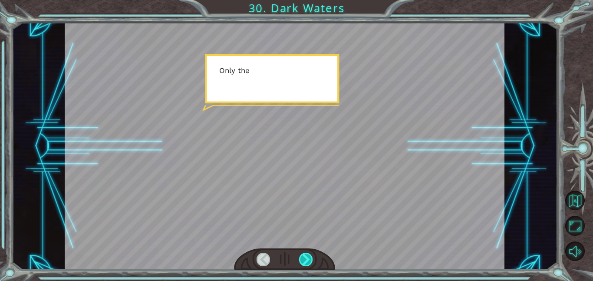
click at [309, 261] on div at bounding box center [306, 259] width 14 height 13
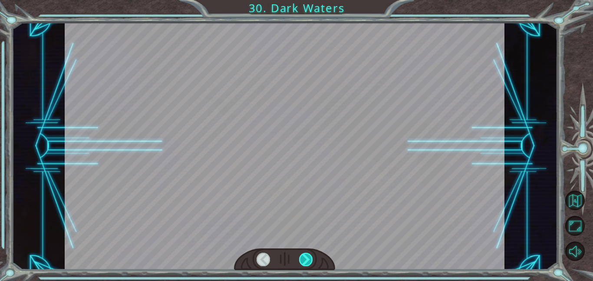
click at [309, 261] on div at bounding box center [306, 259] width 14 height 13
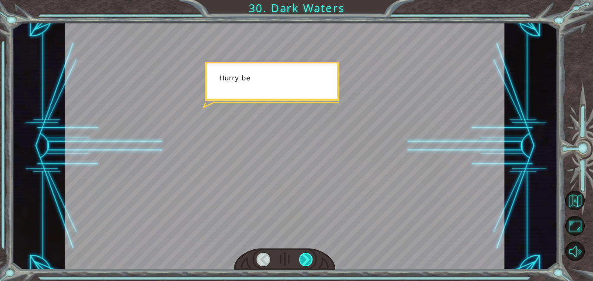
click at [309, 261] on div at bounding box center [306, 259] width 14 height 13
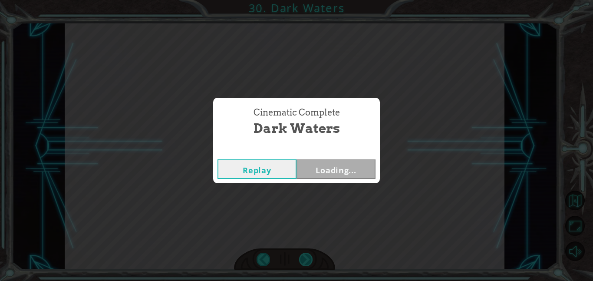
click at [309, 261] on div "Cinematic Complete Dark Waters Replay Loading..." at bounding box center [296, 140] width 593 height 281
click at [336, 172] on button "Next" at bounding box center [335, 169] width 79 height 20
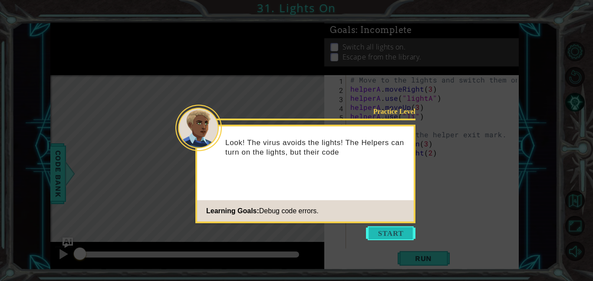
click at [397, 232] on button "Start" at bounding box center [390, 233] width 49 height 14
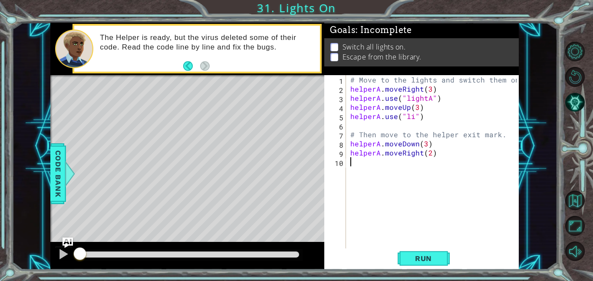
click at [444, 246] on div "# Move to the lights and switch them on. helperA . moveRight ( 3 ) helperA . us…" at bounding box center [434, 170] width 173 height 191
click at [443, 255] on button "Run" at bounding box center [423, 258] width 52 height 20
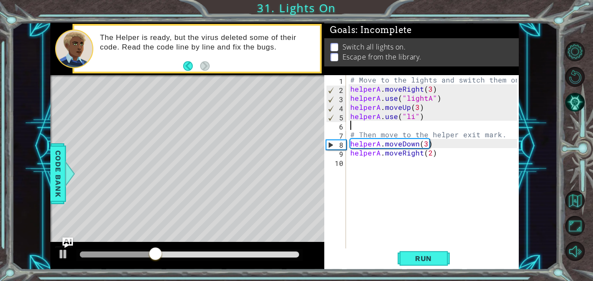
click at [410, 126] on div "# Move to the lights and switch them on. helperA . moveRight ( 3 ) helperA . us…" at bounding box center [434, 170] width 173 height 191
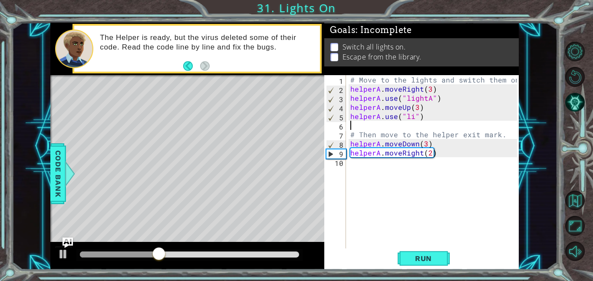
click at [412, 121] on div "# Move to the lights and switch them on. helperA . moveRight ( 3 ) helperA . us…" at bounding box center [434, 170] width 173 height 191
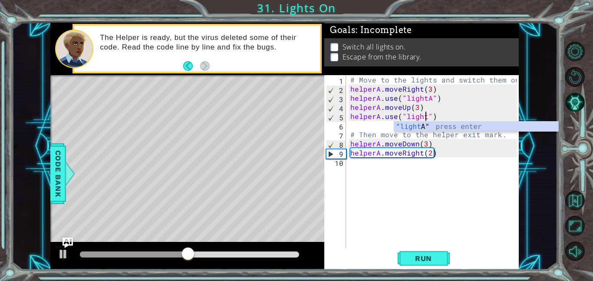
scroll to position [0, 5]
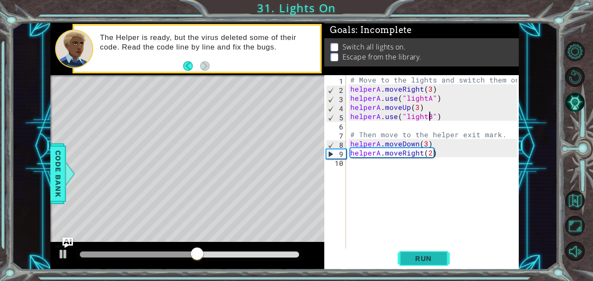
click at [411, 265] on button "Run" at bounding box center [423, 258] width 52 height 20
click at [424, 149] on div "# Move to the lights and switch them on. helperA . moveRight ( 3 ) helperA . us…" at bounding box center [434, 170] width 173 height 191
click at [427, 143] on div "# Move to the lights and switch them on. helperA . moveRight ( 3 ) helperA . us…" at bounding box center [434, 170] width 173 height 191
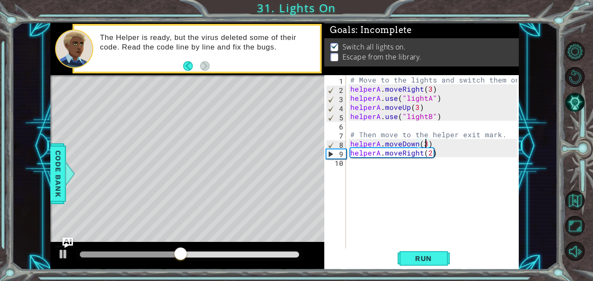
click at [425, 145] on div "# Move to the lights and switch them on. helperA . moveRight ( 3 ) helperA . us…" at bounding box center [434, 170] width 173 height 191
type textarea "helperA.moveDown(2)"
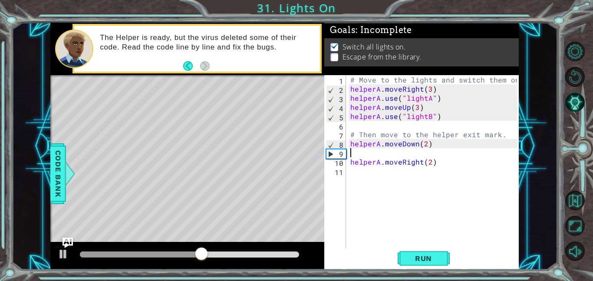
scroll to position [0, 0]
click at [416, 263] on button "Run" at bounding box center [423, 258] width 52 height 20
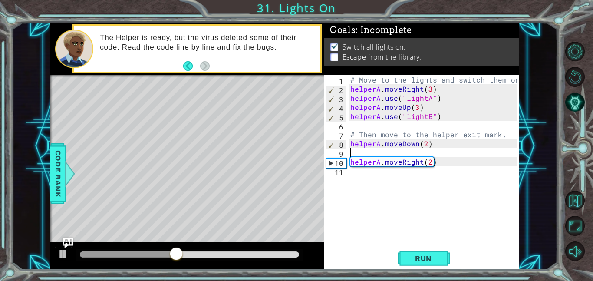
click at [425, 152] on div "# Move to the lights and switch them on. helperA . moveRight ( 3 ) helperA . us…" at bounding box center [434, 170] width 173 height 191
click at [428, 146] on div "# Move to the lights and switch them on. helperA . moveRight ( 3 ) helperA . us…" at bounding box center [434, 170] width 173 height 191
click at [424, 144] on div "# Move to the lights and switch them on. helperA . moveRight ( 3 ) helperA . us…" at bounding box center [434, 170] width 173 height 191
type textarea "helperA.moveDown(1)"
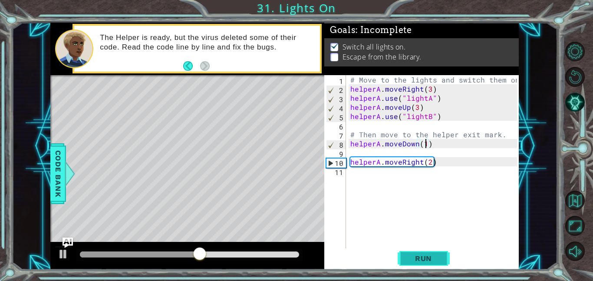
click at [412, 252] on button "Run" at bounding box center [423, 258] width 52 height 20
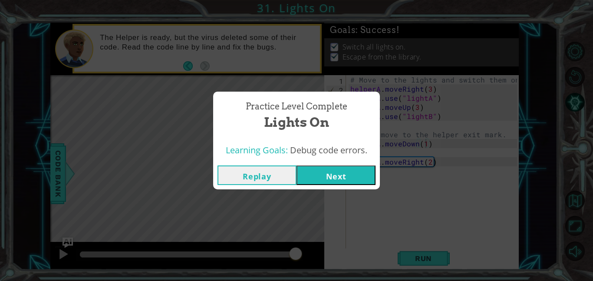
drag, startPoint x: 101, startPoint y: 256, endPoint x: 295, endPoint y: 229, distance: 196.2
click at [295, 229] on body "1 ההההההההההההההההההההההההההההההההההההההההההההההההההההההההההההההההההההההההההההה…" at bounding box center [296, 140] width 593 height 281
click at [362, 166] on button "Next" at bounding box center [335, 175] width 79 height 20
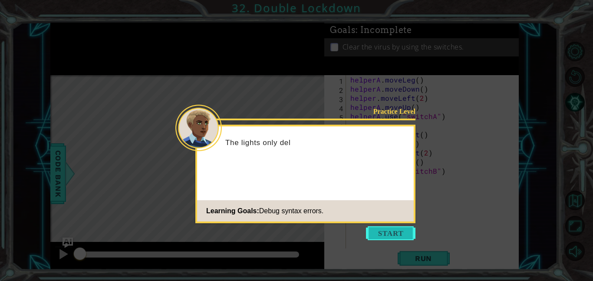
click at [379, 235] on button "Start" at bounding box center [390, 233] width 49 height 14
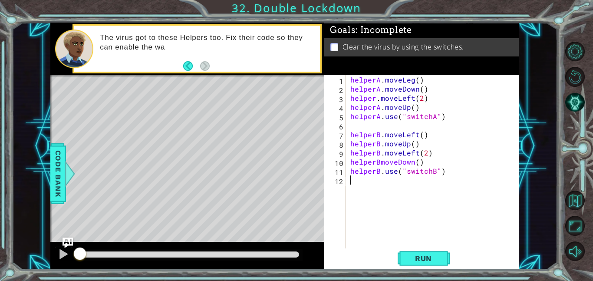
click at [422, 246] on div "helperA . moveLeg ( ) helperA . moveDown ( ) helper . moveLeft ( 2 ) helperA . …" at bounding box center [434, 170] width 173 height 191
click at [418, 254] on span "Run" at bounding box center [423, 258] width 34 height 9
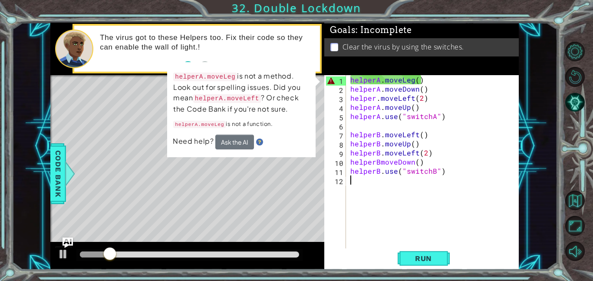
click at [412, 81] on div "helperA . moveLeg ( ) helperA . moveDown ( ) helper . moveLeft ( 2 ) helperA . …" at bounding box center [434, 170] width 173 height 191
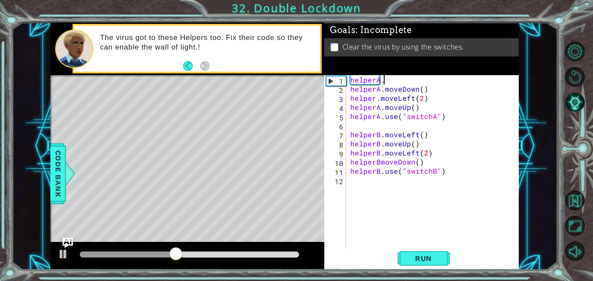
scroll to position [0, 1]
click at [401, 261] on button "Run" at bounding box center [423, 258] width 52 height 20
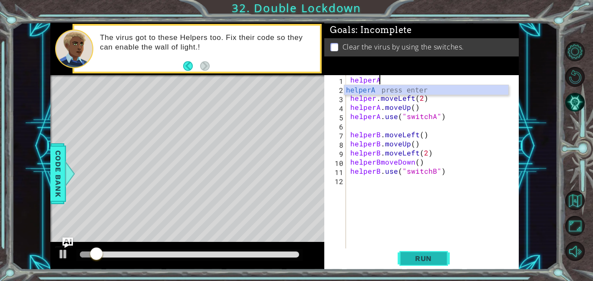
click at [409, 261] on span "Run" at bounding box center [423, 258] width 34 height 9
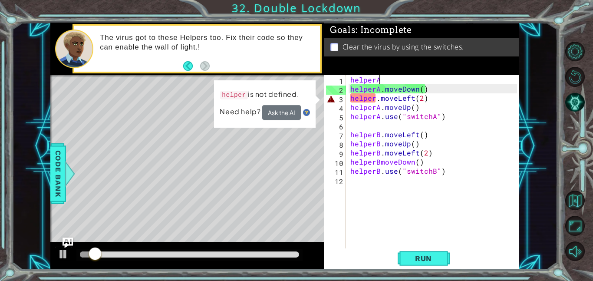
click at [376, 98] on div "helperA helperA . moveDown ( ) helper . moveLeft ( 2 ) helperA . moveUp ( ) hel…" at bounding box center [434, 170] width 173 height 191
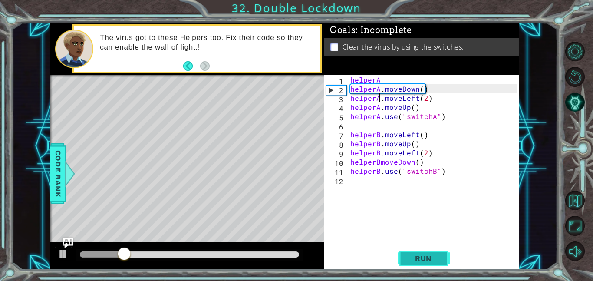
click at [428, 263] on button "Run" at bounding box center [423, 258] width 52 height 20
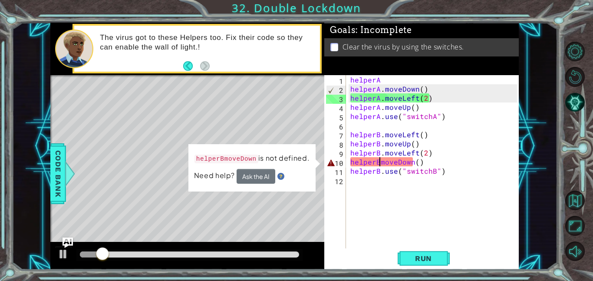
click at [380, 166] on div "helperA helperA . moveDown ( ) helperA . moveLeft ( 2 ) helperA . moveUp ( ) he…" at bounding box center [434, 170] width 173 height 191
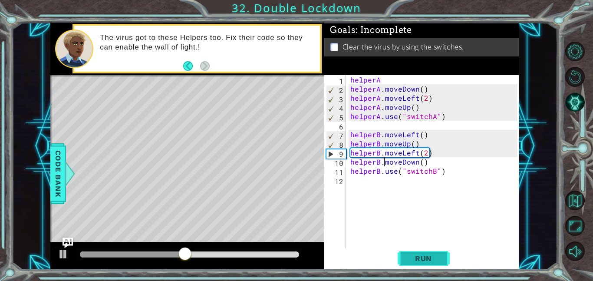
click at [407, 262] on span "Run" at bounding box center [423, 258] width 34 height 9
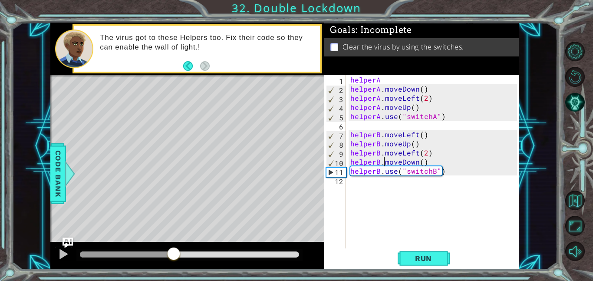
drag, startPoint x: 98, startPoint y: 259, endPoint x: 174, endPoint y: 244, distance: 76.4
click at [174, 244] on div at bounding box center [187, 256] width 274 height 28
click at [417, 263] on button "Run" at bounding box center [423, 258] width 52 height 20
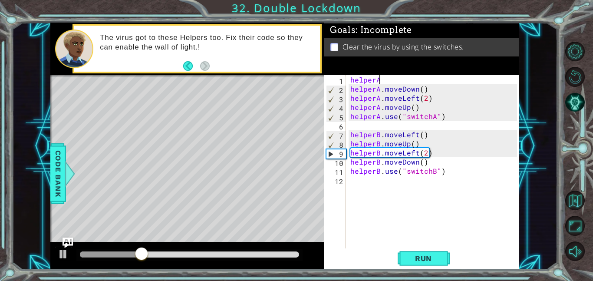
click at [384, 80] on div "helperA helperA . moveDown ( ) helperA . moveLeft ( 2 ) helperA . moveUp ( ) he…" at bounding box center [434, 170] width 173 height 191
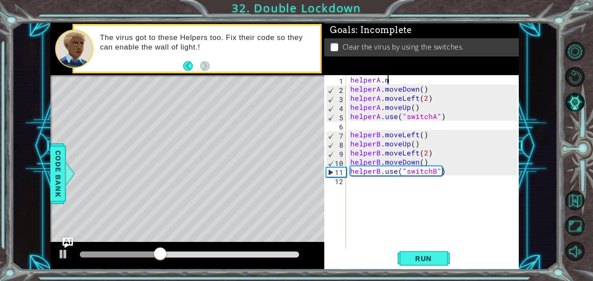
scroll to position [0, 2]
click at [408, 98] on div "helperA . mo helperA . moveDown ( ) helperA . moveLeft ( 2 ) helperA . moveUp (…" at bounding box center [434, 170] width 173 height 191
drag, startPoint x: 434, startPoint y: 94, endPoint x: 391, endPoint y: 117, distance: 49.7
click at [391, 117] on div "helperA . mo helperA . moveDown ( ) helperA . moveLeft ( 2 ) helperA . moveUp (…" at bounding box center [434, 170] width 173 height 191
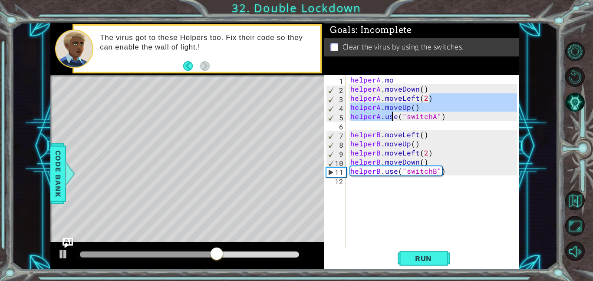
click at [432, 94] on div "helperA . mo helperA . moveDown ( ) helperA . moveLeft ( 2 ) helperA . moveUp (…" at bounding box center [432, 161] width 168 height 173
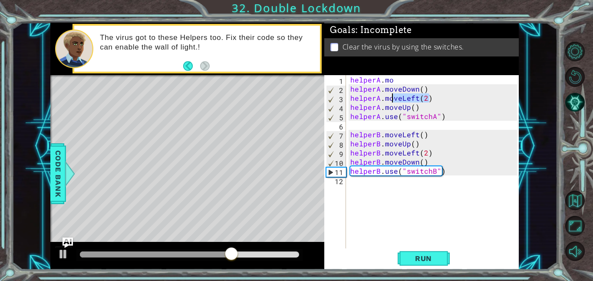
drag, startPoint x: 432, startPoint y: 99, endPoint x: 392, endPoint y: 102, distance: 39.6
click at [392, 102] on div "helperA . mo helperA . moveDown ( ) helperA . moveLeft ( 2 ) helperA . moveUp (…" at bounding box center [434, 170] width 173 height 191
click at [397, 81] on div "helperA . mo helperA . moveDown ( ) helperA . moveLeft ( 2 ) helperA . moveUp (…" at bounding box center [434, 170] width 173 height 191
paste textarea "veLeft(2)"
type textarea "helperA.moveLeft(2)"
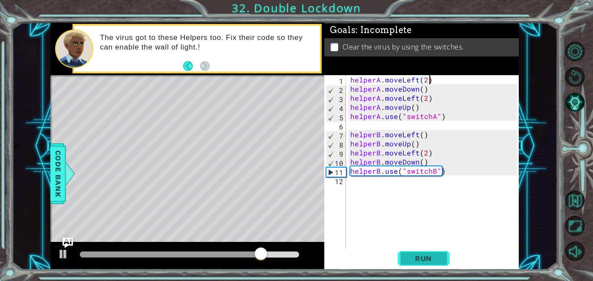
click at [417, 253] on button "Run" at bounding box center [423, 258] width 52 height 20
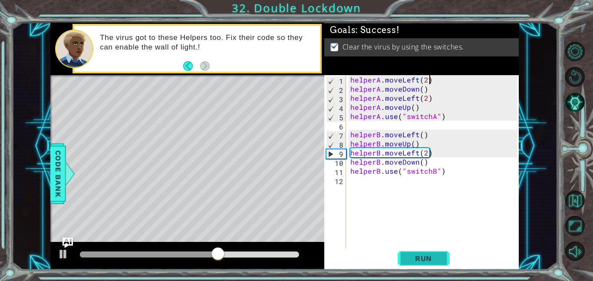
click at [417, 253] on button "Run" at bounding box center [423, 258] width 52 height 20
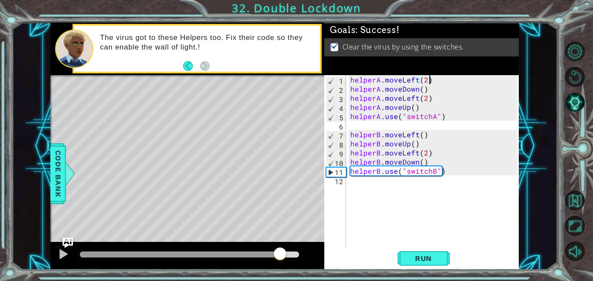
drag, startPoint x: 93, startPoint y: 259, endPoint x: 276, endPoint y: 263, distance: 182.3
click at [276, 263] on div at bounding box center [187, 256] width 274 height 28
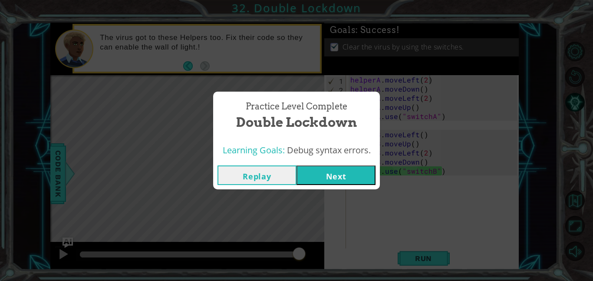
click at [367, 179] on button "Next" at bounding box center [335, 175] width 79 height 20
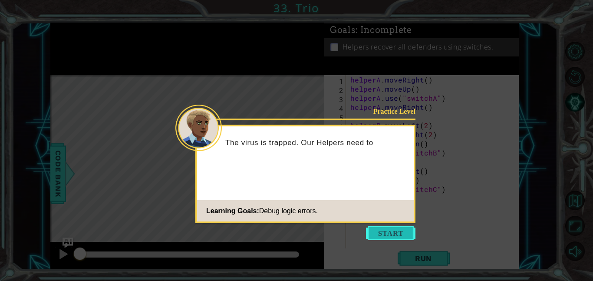
click at [400, 230] on button "Start" at bounding box center [390, 233] width 49 height 14
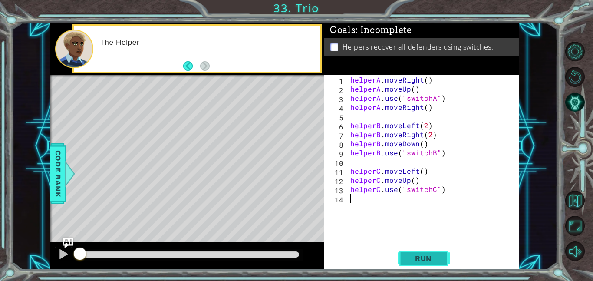
click at [412, 267] on button "Run" at bounding box center [423, 258] width 52 height 20
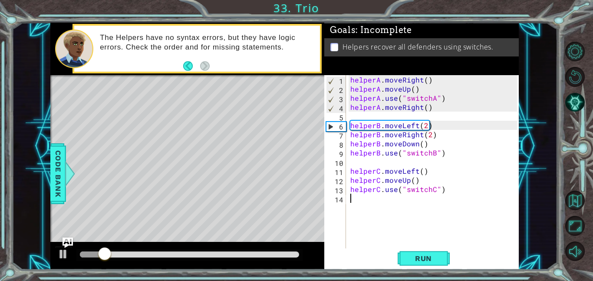
click at [414, 88] on div "helperA . moveRight ( ) helperA . moveUp ( ) helperA . use ( "switchA" ) helper…" at bounding box center [434, 170] width 173 height 191
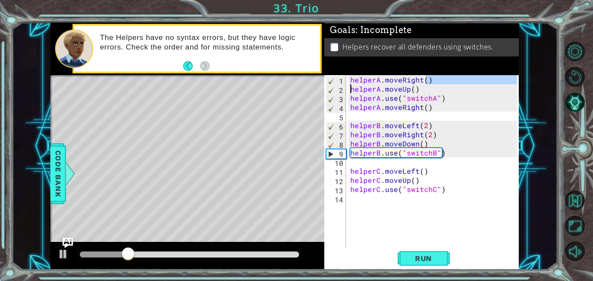
drag, startPoint x: 427, startPoint y: 82, endPoint x: 343, endPoint y: 89, distance: 83.6
click at [343, 89] on div "helperA.moveUp() 1 2 3 4 5 6 7 8 9 10 11 12 13 14 helperA . moveRight ( ) helpe…" at bounding box center [420, 161] width 193 height 173
click at [434, 78] on div "helperA . moveRight ( ) helperA . moveUp ( ) helperA . use ( "switchA" ) helper…" at bounding box center [432, 161] width 168 height 173
type textarea "helperA.moveRight()"
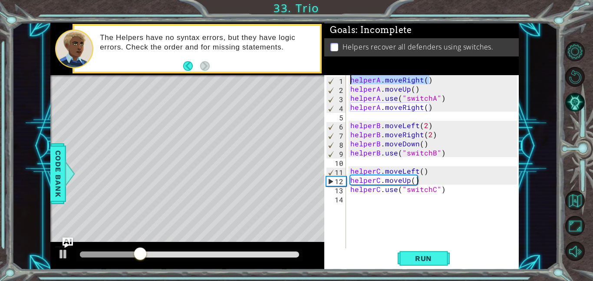
click at [322, 81] on div "1 ההההההההההההההההההההההההההההההההההההההההההההההההההההההההההההההההההההההההההההה…" at bounding box center [284, 146] width 468 height 247
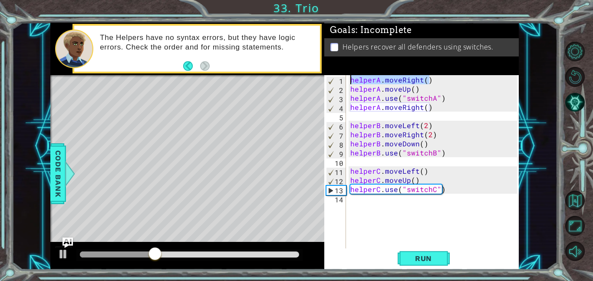
click at [433, 81] on div "helperA . moveRight ( ) helperA . moveUp ( ) helperA . use ( "switchA" ) helper…" at bounding box center [432, 161] width 168 height 173
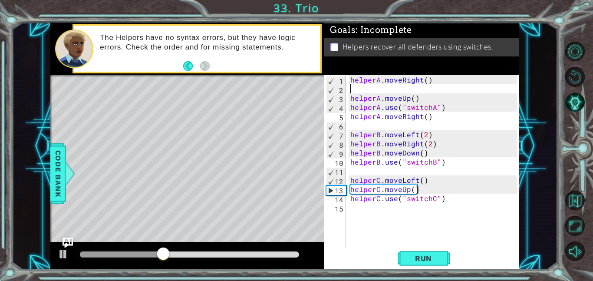
paste textarea "helperA.moveRight()"
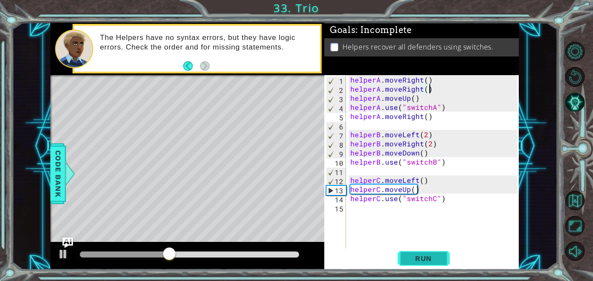
click at [420, 266] on button "Run" at bounding box center [423, 258] width 52 height 20
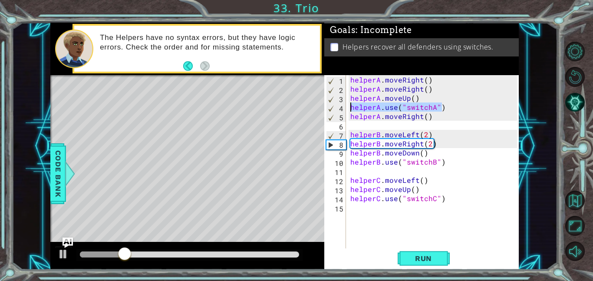
drag, startPoint x: 444, startPoint y: 105, endPoint x: 338, endPoint y: 107, distance: 105.9
click at [338, 107] on div "helperA.moveRight() 1 2 3 4 5 6 7 8 9 10 11 12 13 14 15 helperA . moveRight ( )…" at bounding box center [420, 161] width 193 height 173
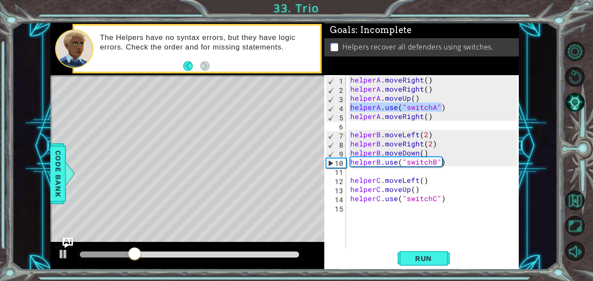
click at [348, 114] on div "helperA.use("switchA") 1 2 3 4 5 6 7 8 9 10 11 12 13 14 15 helperA . moveRight …" at bounding box center [420, 161] width 193 height 173
click at [353, 114] on div "helperA . moveRight ( ) helperA . moveRight ( ) helperA . moveUp ( ) helperA . …" at bounding box center [434, 170] width 173 height 191
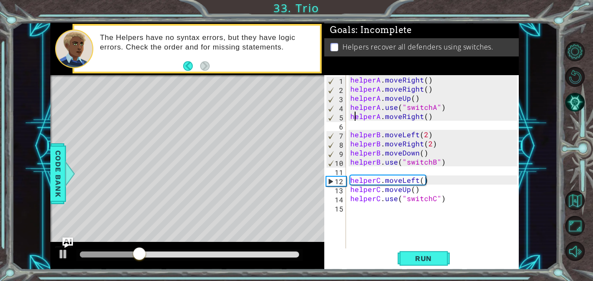
click at [349, 116] on div "helperA . moveRight ( ) helperA . moveRight ( ) helperA . moveUp ( ) helperA . …" at bounding box center [434, 170] width 173 height 191
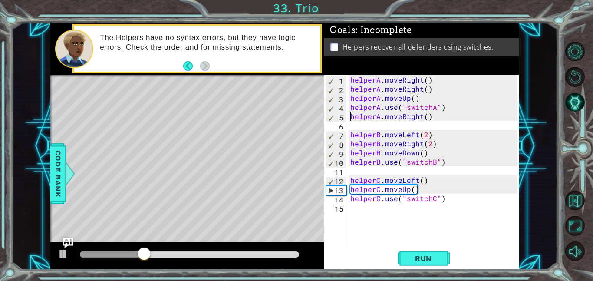
paste textarea "helperA.use("switchA")"
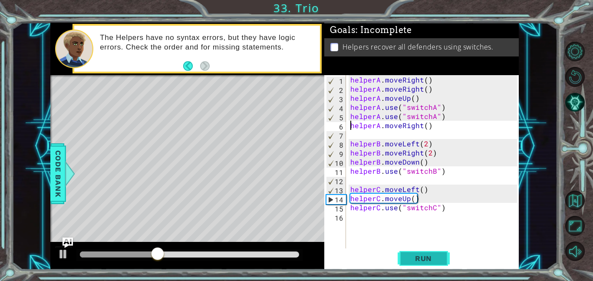
click at [421, 263] on button "Run" at bounding box center [423, 258] width 52 height 20
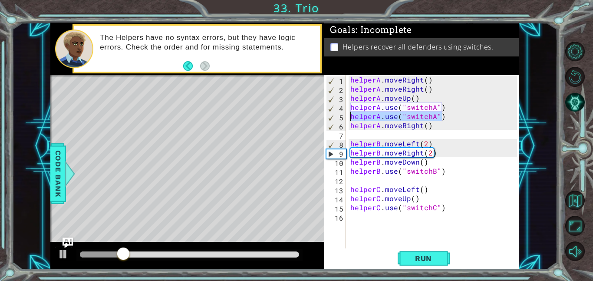
drag, startPoint x: 447, startPoint y: 116, endPoint x: 334, endPoint y: 115, distance: 112.4
click at [334, 115] on div "helperA.moveRight() 1 2 3 4 5 6 7 8 9 10 11 12 13 14 15 16 helperA . moveRight …" at bounding box center [420, 161] width 193 height 173
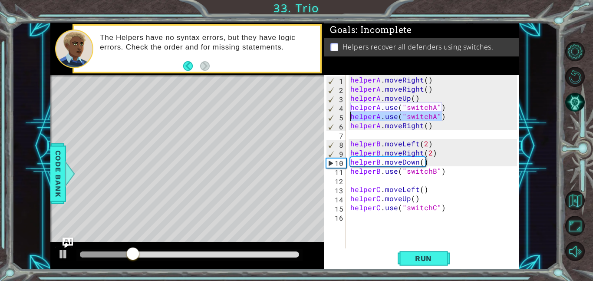
click at [350, 125] on div "helperA . moveRight ( ) helperA . moveRight ( ) helperA . moveUp ( ) helperA . …" at bounding box center [434, 170] width 173 height 191
type textarea "helperA.moveRight()"
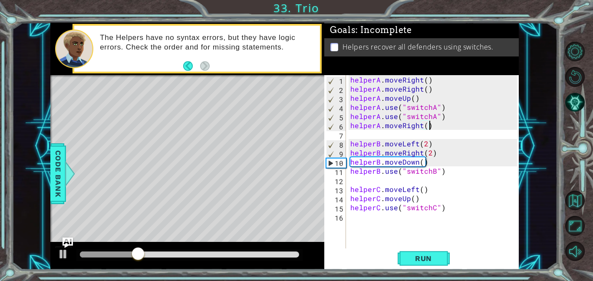
click at [428, 128] on div "helperA . moveRight ( ) helperA . moveRight ( ) helperA . moveUp ( ) helperA . …" at bounding box center [434, 170] width 173 height 191
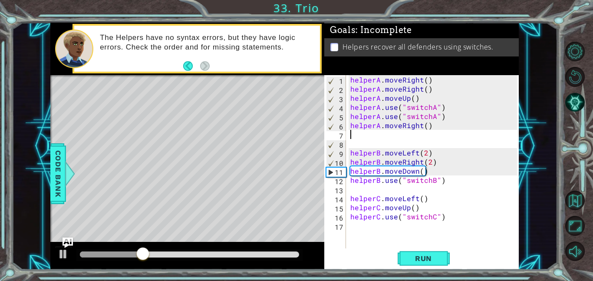
paste textarea "helperA.use("switchA")"
type textarea "helperA.use("switchA")"
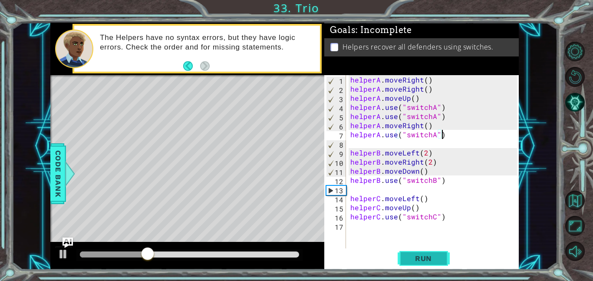
click at [437, 256] on span "Run" at bounding box center [423, 258] width 34 height 9
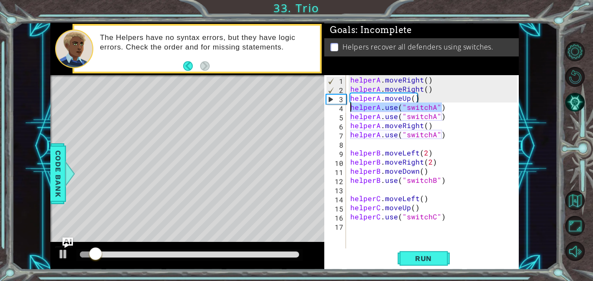
drag, startPoint x: 447, startPoint y: 110, endPoint x: 350, endPoint y: 105, distance: 96.9
click at [350, 105] on div "helperA . moveRight ( ) helperA . moveRight ( ) helperA . moveUp ( ) helperA . …" at bounding box center [434, 170] width 173 height 191
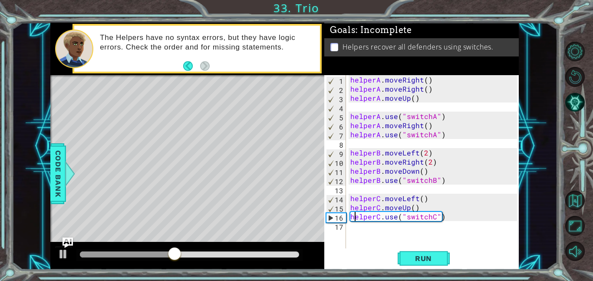
click at [354, 214] on div "helperA . moveRight ( ) helperA . moveRight ( ) helperA . moveUp ( ) helperA . …" at bounding box center [434, 170] width 173 height 191
click at [417, 206] on div "helperA . moveRight ( ) helperA . moveRight ( ) helperA . moveUp ( ) helperA . …" at bounding box center [434, 170] width 173 height 191
type textarea "helperC.moveUp()"
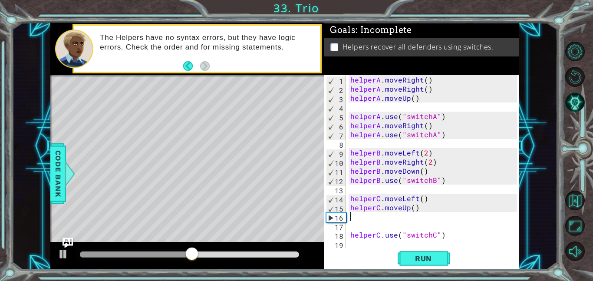
click at [358, 218] on div "helperA . moveRight ( ) helperA . moveRight ( ) helperA . moveUp ( ) helperA . …" at bounding box center [434, 170] width 173 height 191
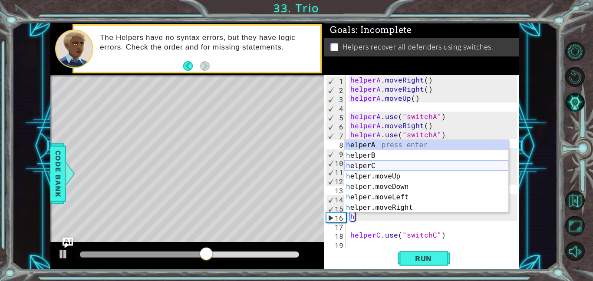
click at [400, 162] on div "h elperA press enter h elperB press enter h elperC press enter h elper.moveUp p…" at bounding box center [426, 187] width 164 height 94
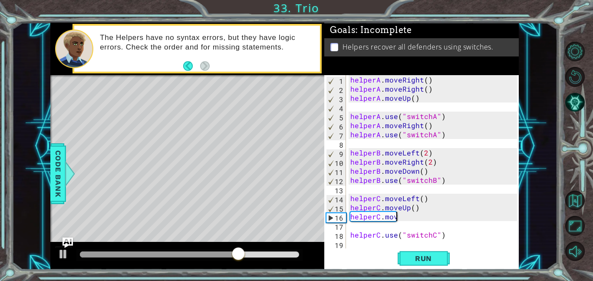
scroll to position [0, 3]
type textarea "helperC.moveRight"
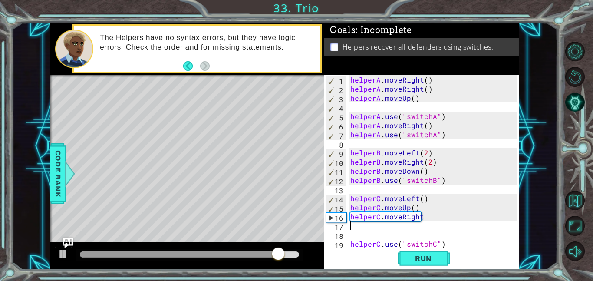
scroll to position [0, 0]
click at [406, 252] on button "Run" at bounding box center [423, 258] width 52 height 20
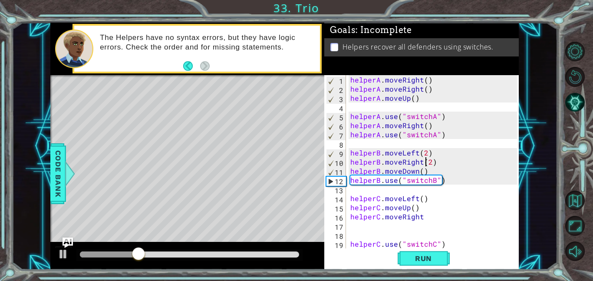
click at [427, 162] on div "helperA . moveRight ( ) helperA . moveRight ( ) helperA . moveUp ( ) helperA . …" at bounding box center [434, 170] width 173 height 191
click at [430, 163] on div "helperA . moveRight ( ) helperA . moveRight ( ) helperA . moveUp ( ) helperA . …" at bounding box center [434, 170] width 173 height 191
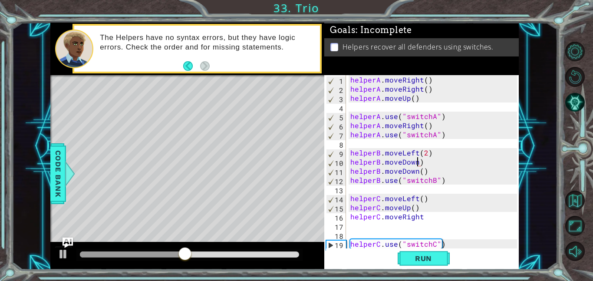
scroll to position [0, 4]
click at [439, 259] on span "Run" at bounding box center [423, 258] width 34 height 9
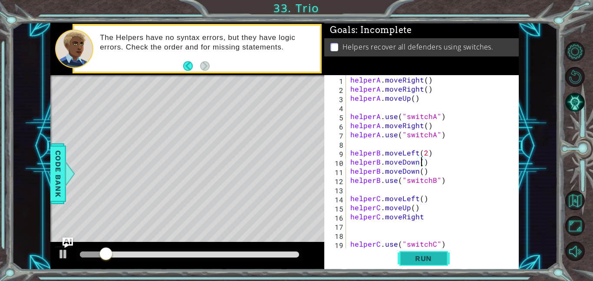
click at [436, 255] on span "Run" at bounding box center [423, 258] width 34 height 9
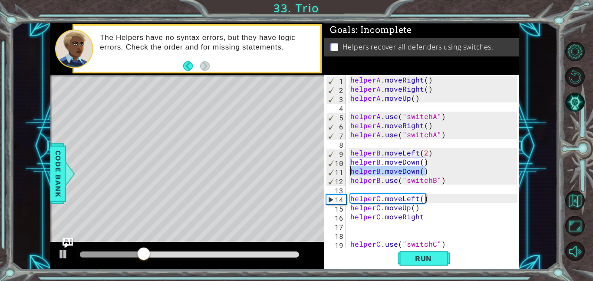
drag, startPoint x: 427, startPoint y: 173, endPoint x: 336, endPoint y: 174, distance: 91.6
click at [336, 174] on div "helperB.moveDown() 1 2 3 4 5 6 7 8 9 10 11 12 13 14 15 16 17 18 19 20 helperA .…" at bounding box center [420, 161] width 193 height 173
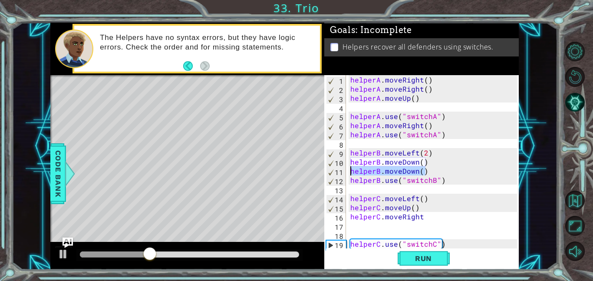
scroll to position [0, 0]
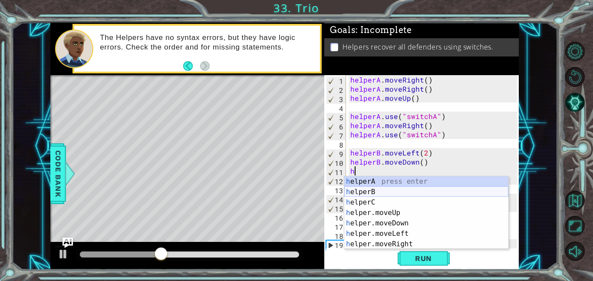
click at [371, 188] on div "h elperA press enter h elperB press enter h elperC press enter h elper.moveUp p…" at bounding box center [426, 223] width 164 height 94
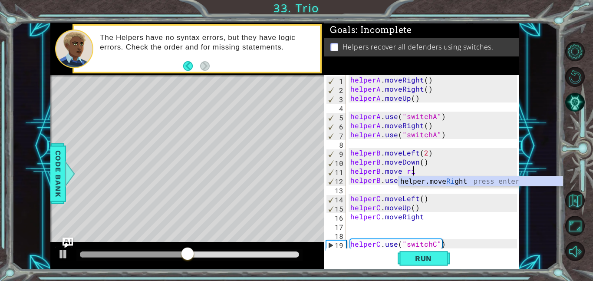
scroll to position [0, 3]
click at [435, 184] on div "helpe [PERSON_NAME]moveR i g h t press enter" at bounding box center [480, 191] width 164 height 31
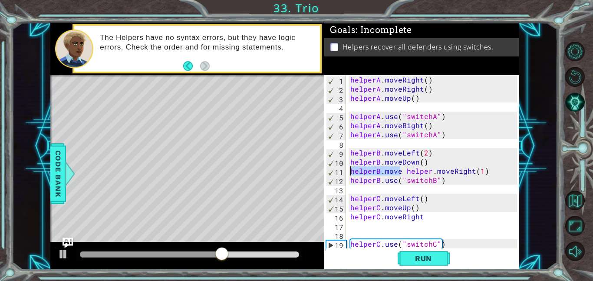
drag, startPoint x: 400, startPoint y: 173, endPoint x: 349, endPoint y: 168, distance: 51.0
click at [349, 168] on div "helperA . moveRight ( ) helperA . moveRight ( ) helperA . moveUp ( ) helperA . …" at bounding box center [434, 170] width 173 height 191
click at [373, 168] on div "helperA . moveRight ( ) helperA . moveRight ( ) helperA . moveUp ( ) helperA . …" at bounding box center [434, 170] width 173 height 191
click at [379, 172] on div "helperA . moveRight ( ) helperA . moveRight ( ) helperA . moveUp ( ) helperA . …" at bounding box center [434, 170] width 173 height 191
click at [377, 171] on div "helperA . moveRight ( ) helperA . moveRight ( ) helperA . moveUp ( ) helperA . …" at bounding box center [434, 170] width 173 height 191
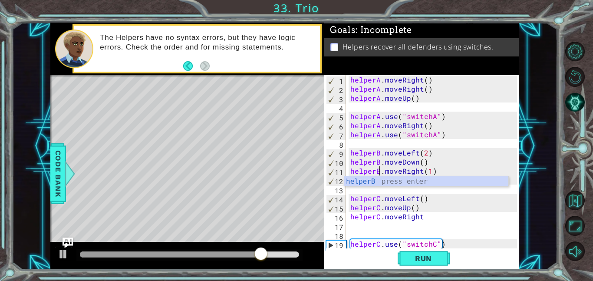
scroll to position [0, 2]
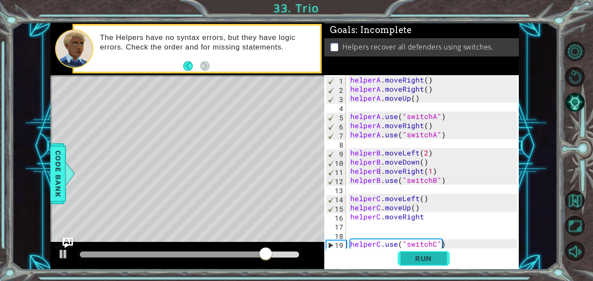
click at [418, 250] on button "Run" at bounding box center [423, 258] width 52 height 20
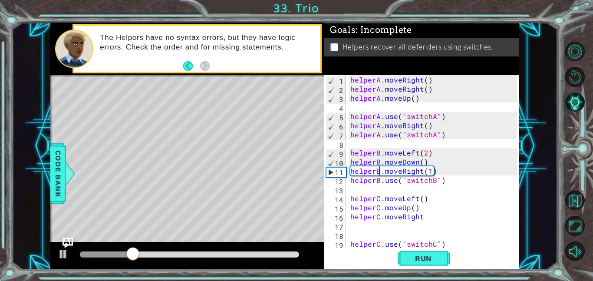
click at [428, 170] on div "helperA . moveRight ( ) helperA . moveRight ( ) helperA . moveUp ( ) helperA . …" at bounding box center [434, 170] width 173 height 191
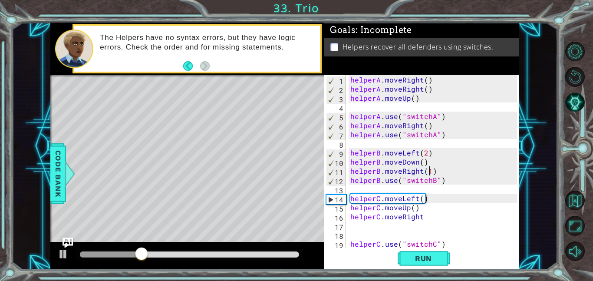
type textarea "helperB.moveRight(2)"
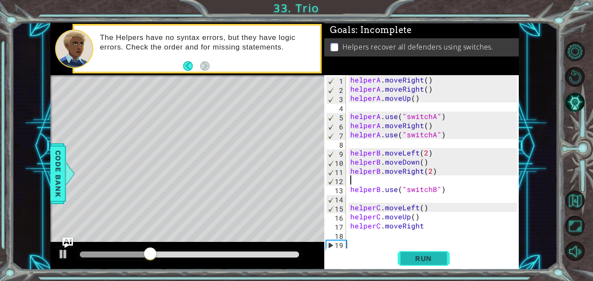
click at [427, 250] on button "Run" at bounding box center [423, 258] width 52 height 20
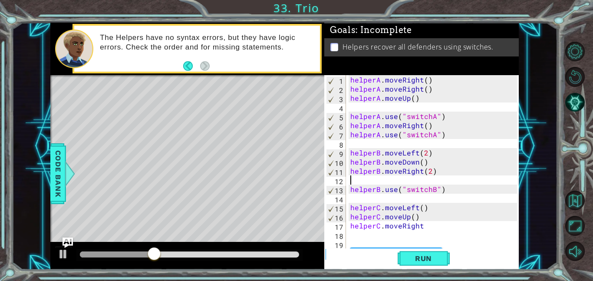
click at [422, 227] on div "helperA . moveRight ( ) helperA . moveRight ( ) helperA . moveUp ( ) helperA . …" at bounding box center [434, 170] width 173 height 191
type textarea "helperC.moveRight(2)"
click at [433, 261] on span "Run" at bounding box center [423, 258] width 34 height 9
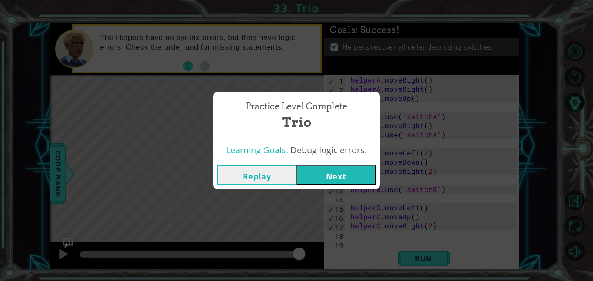
click at [320, 182] on button "Next" at bounding box center [335, 175] width 79 height 20
